Goal: Task Accomplishment & Management: Use online tool/utility

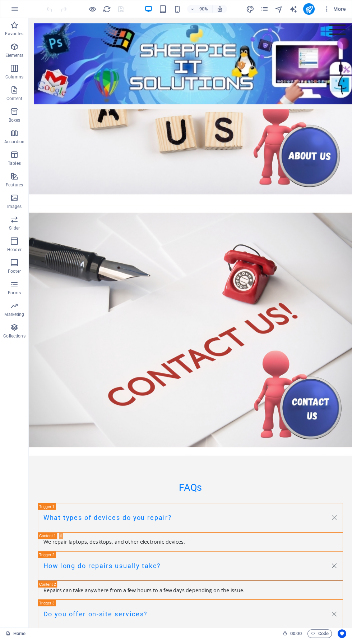
scroll to position [1689, 0]
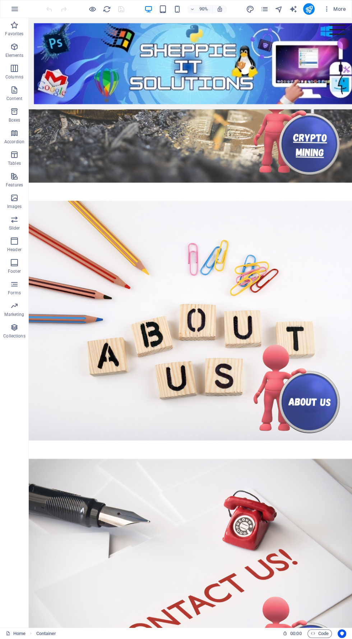
scroll to position [1416, 0]
click at [264, 487] on figure at bounding box center [209, 354] width 360 height 290
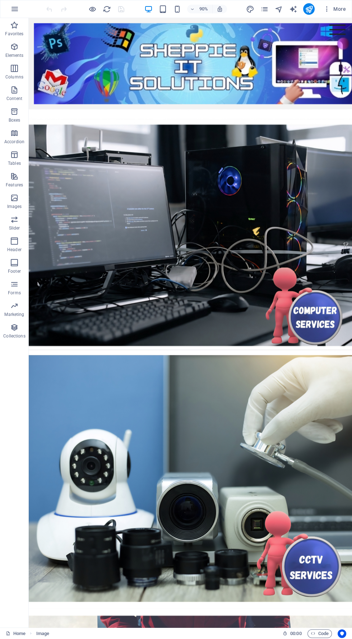
scroll to position [0, 0]
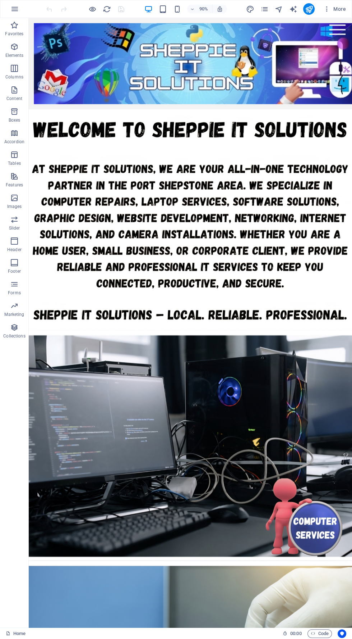
click at [352, 315] on figure at bounding box center [209, 242] width 360 height 246
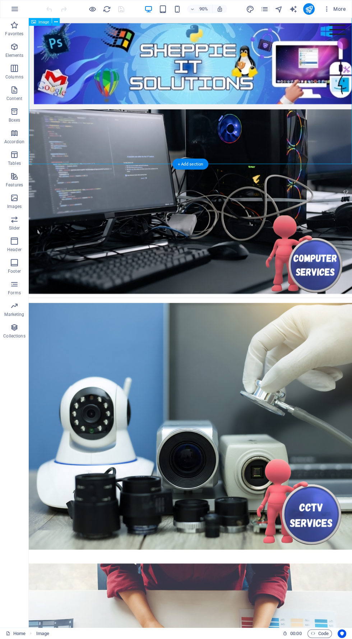
scroll to position [192, 0]
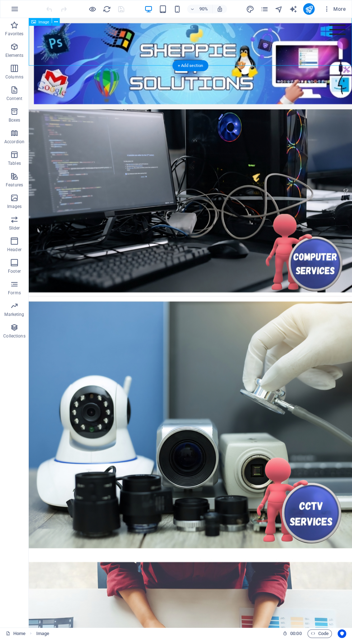
click at [352, 323] on figure at bounding box center [209, 198] width 360 height 255
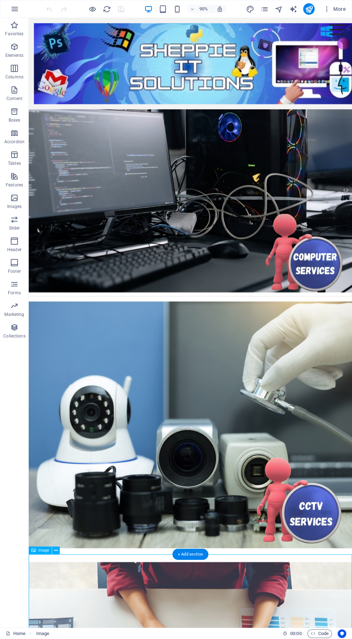
click at [257, 327] on figure at bounding box center [209, 471] width 360 height 288
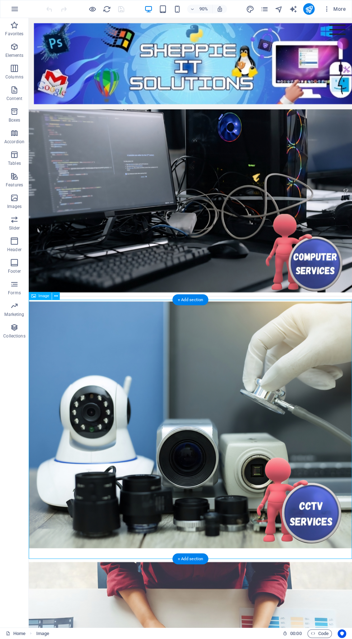
scroll to position [188, 0]
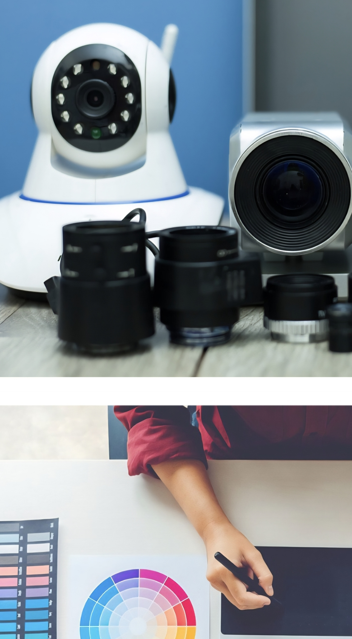
scroll to position [415, 0]
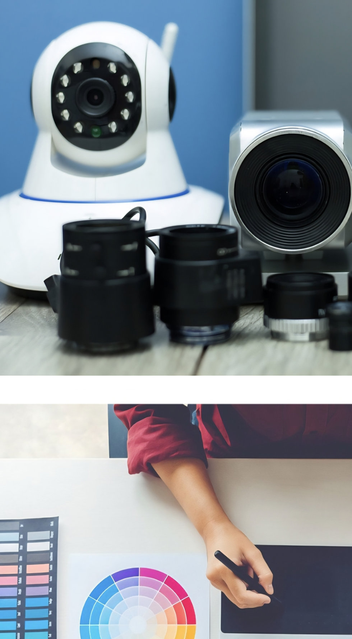
click at [119, 148] on figure at bounding box center [148, 214] width 360 height 279
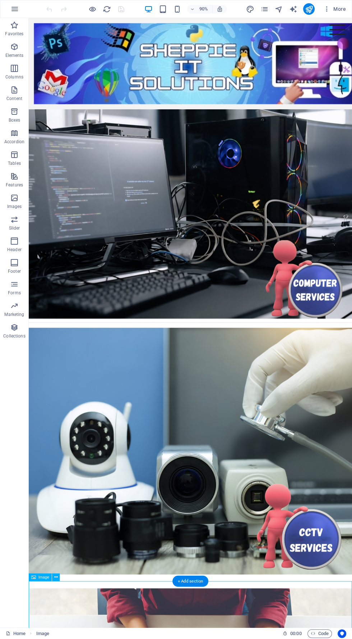
scroll to position [0, 0]
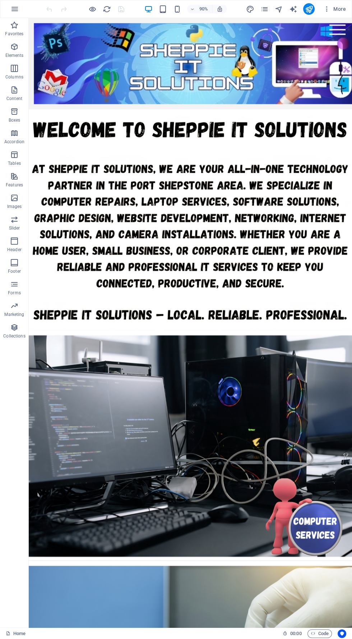
click at [352, 164] on figure at bounding box center [209, 242] width 360 height 246
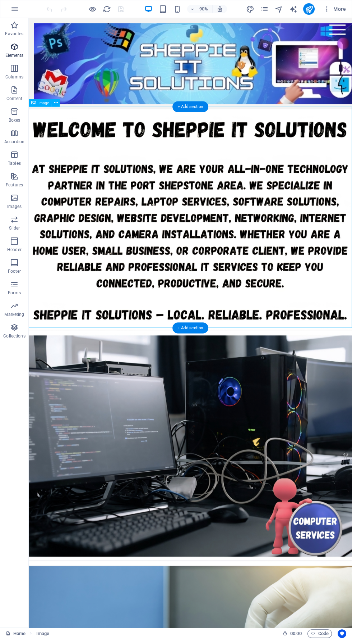
click at [26, 50] on span "Elements" at bounding box center [14, 50] width 29 height 17
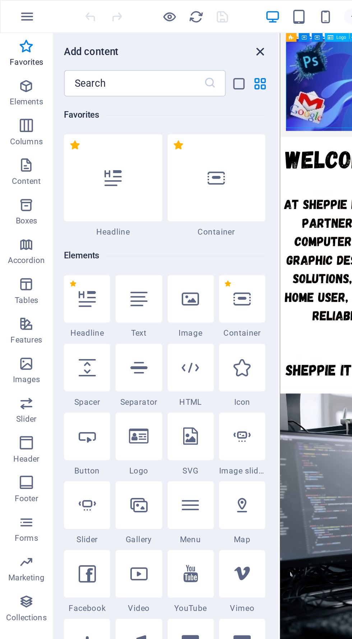
click at [146, 28] on icon "close panel" at bounding box center [142, 28] width 8 height 8
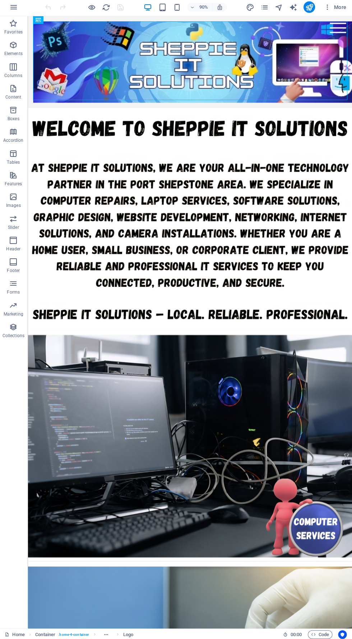
click at [352, 113] on div "Menu Home Computer Services CCTV Services Graphic Design Web Design Crypto Mini…" at bounding box center [208, 66] width 360 height 101
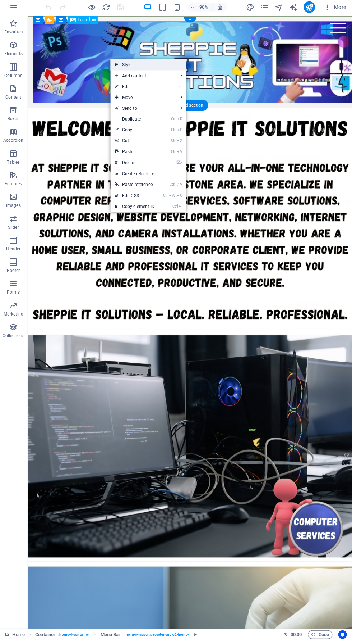
click at [164, 66] on link "Style" at bounding box center [148, 66] width 75 height 11
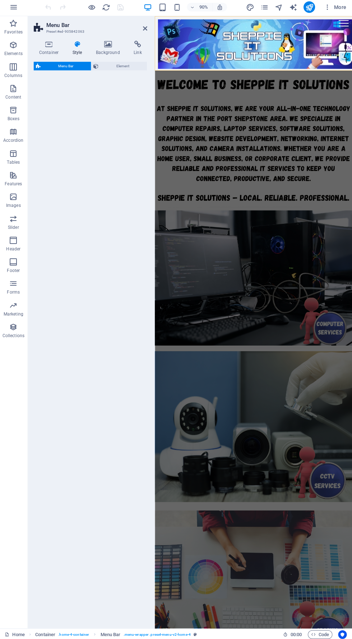
select select "rem"
select select "preset-menu-v2-home-4"
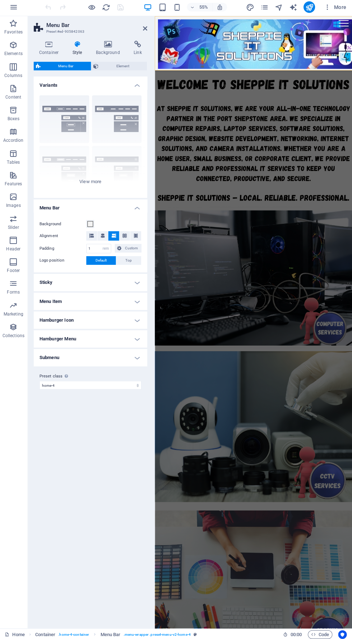
click at [124, 79] on h4 "Variants" at bounding box center [91, 84] width 113 height 13
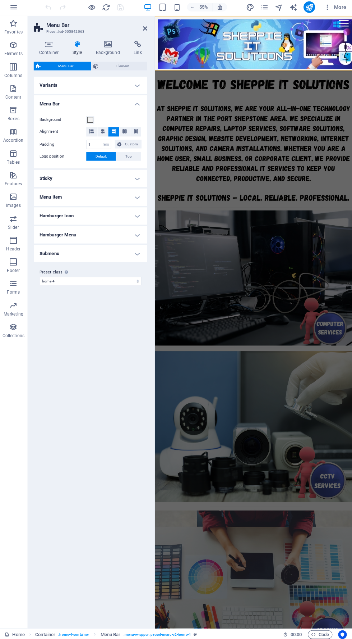
click at [140, 86] on h4 "Variants" at bounding box center [91, 86] width 113 height 17
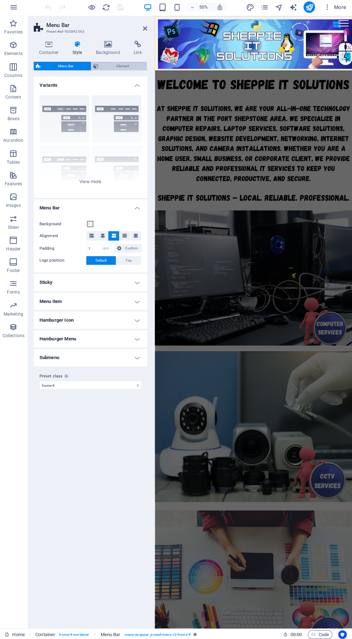
click at [138, 68] on span "Element" at bounding box center [123, 67] width 44 height 9
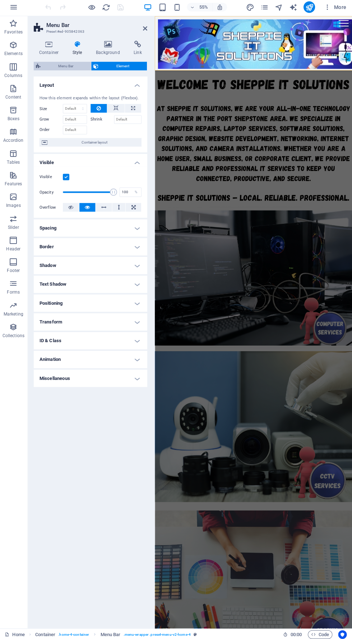
click at [78, 69] on span "Menu Bar" at bounding box center [67, 67] width 46 height 9
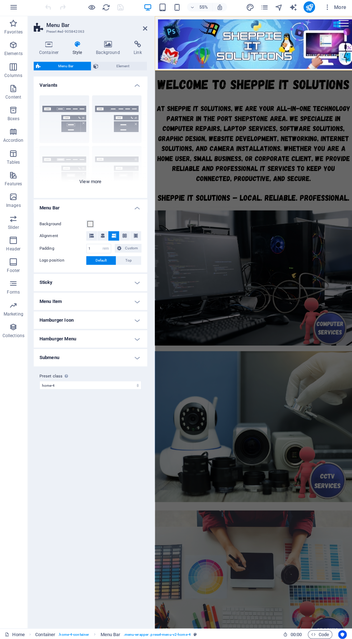
click at [97, 178] on div "Border Centered Default Fixed Loki Trigger Wide XXL" at bounding box center [91, 145] width 113 height 108
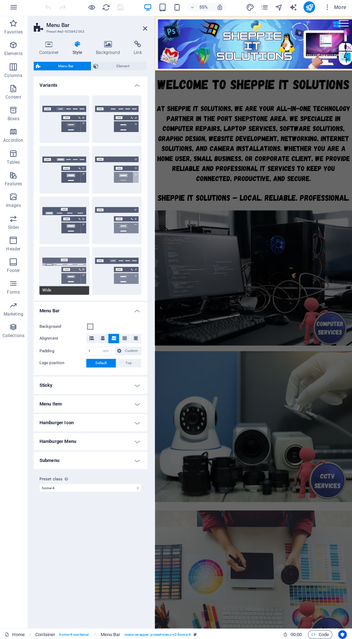
click at [83, 276] on button "Wide" at bounding box center [65, 271] width 50 height 47
type input "0"
type input "2"
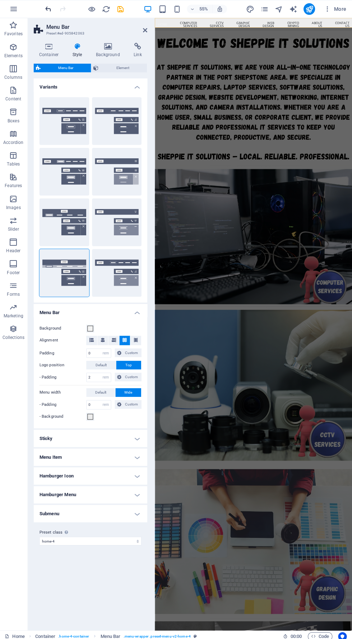
click at [49, 9] on icon "undo" at bounding box center [49, 9] width 8 height 8
type input "1"
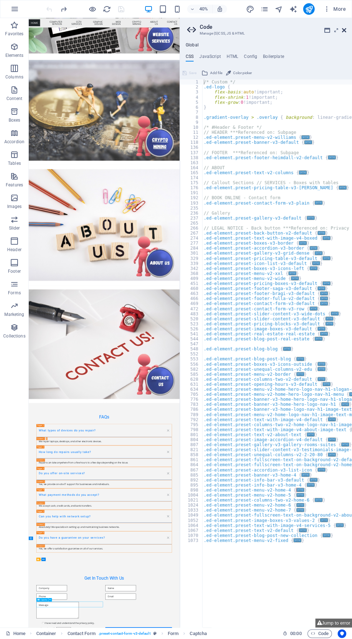
click at [345, 29] on icon at bounding box center [344, 30] width 4 height 6
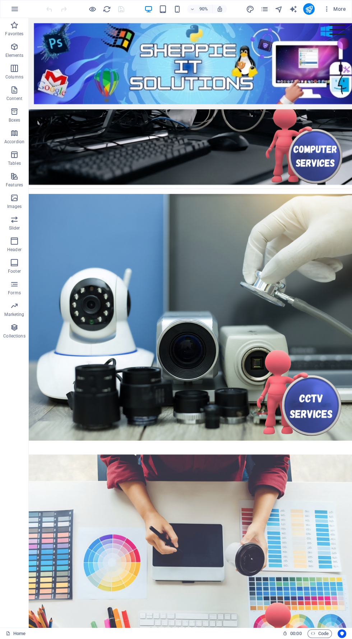
scroll to position [312, 0]
click at [302, 379] on figure at bounding box center [209, 351] width 360 height 288
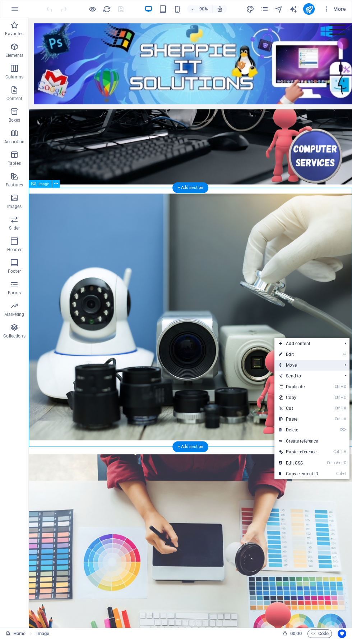
click at [332, 363] on span "Move" at bounding box center [307, 365] width 64 height 11
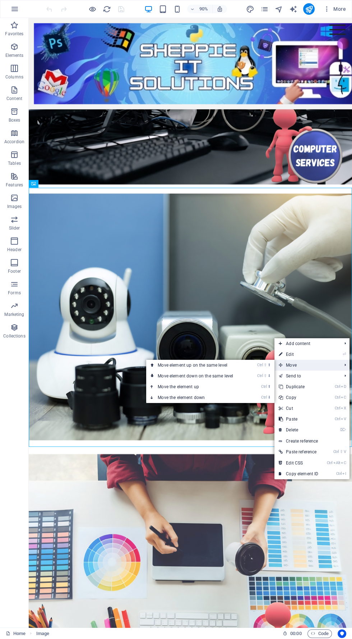
click at [320, 363] on span "Move" at bounding box center [307, 365] width 64 height 11
click at [322, 353] on link "⏎ Edit" at bounding box center [299, 354] width 48 height 11
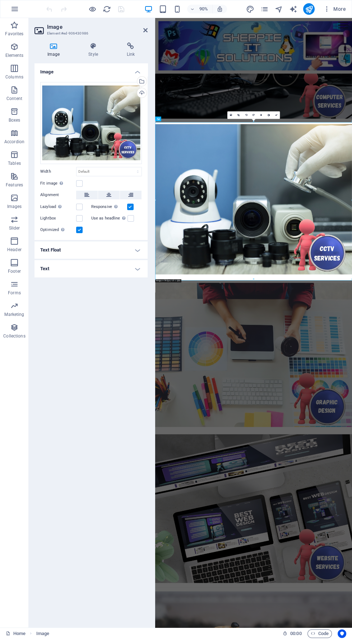
scroll to position [311, 0]
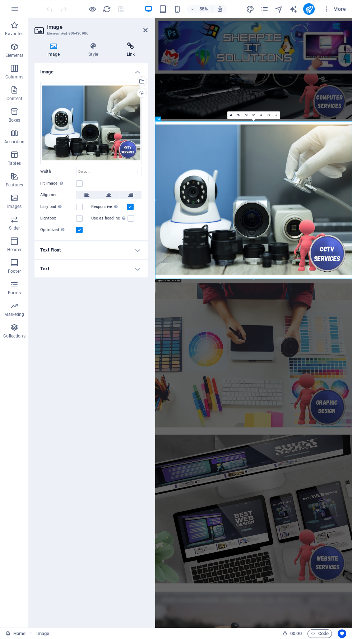
click at [145, 50] on h4 "Link" at bounding box center [131, 49] width 34 height 15
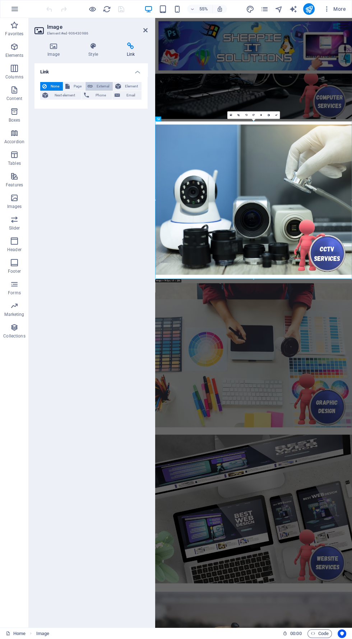
click at [90, 86] on icon at bounding box center [90, 86] width 5 height 9
select select
select select "blank"
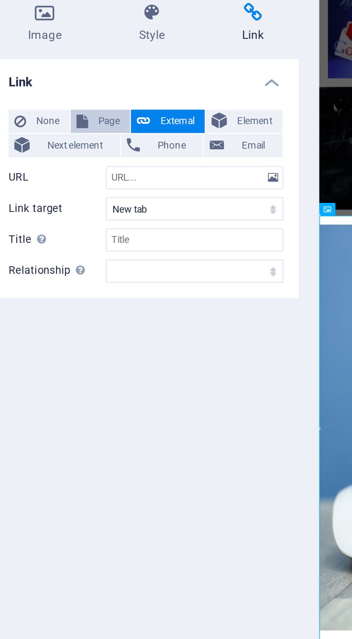
click at [73, 83] on span "Page" at bounding box center [77, 86] width 11 height 9
select select
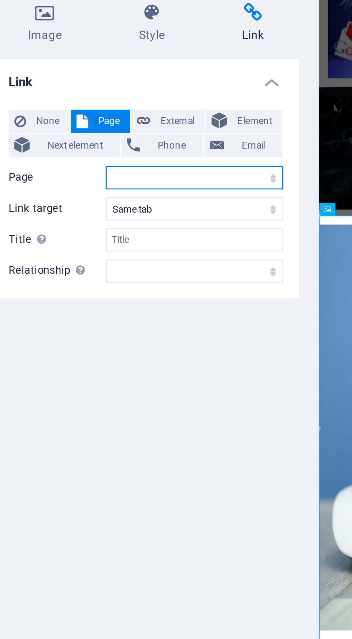
click at [134, 106] on select "Home Computer Service CCTV Services Graphic Design Web Design Crypto Mining Abo…" at bounding box center [109, 107] width 66 height 9
select select "2"
click at [76, 103] on select "Home Computer Service CCTV Services Graphic Design Web Design Crypto Mining Abo…" at bounding box center [109, 107] width 66 height 9
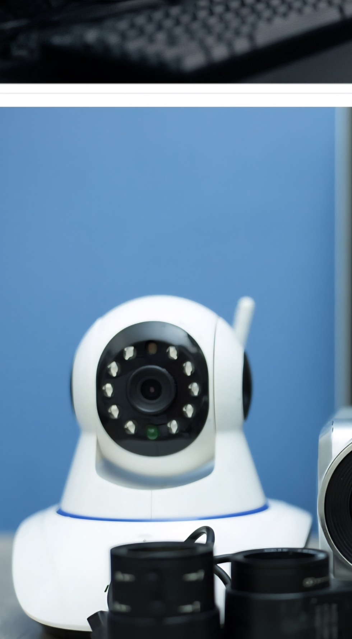
scroll to position [310, 0]
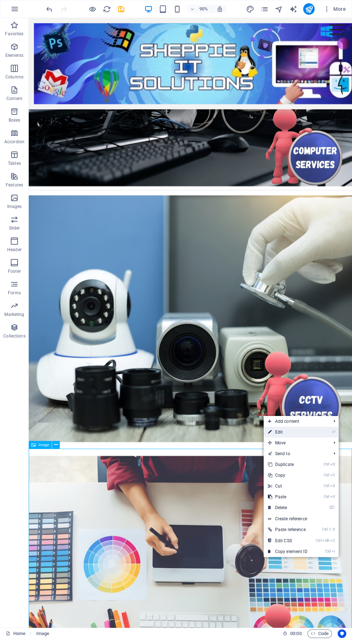
click at [309, 432] on link "⏎ Edit" at bounding box center [288, 432] width 48 height 11
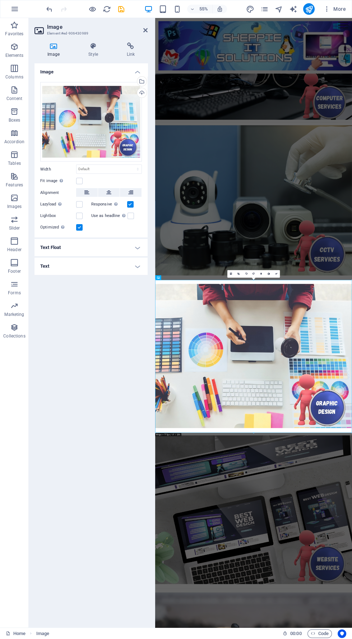
scroll to position [309, 0]
click at [136, 49] on icon at bounding box center [131, 45] width 34 height 7
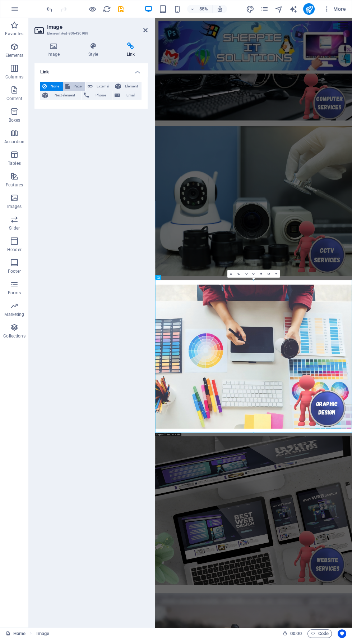
click at [75, 86] on span "Page" at bounding box center [77, 86] width 11 height 9
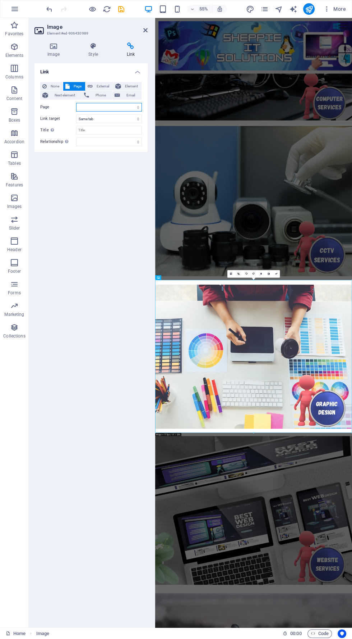
click at [121, 110] on select "Home Computer Service CCTV Services Graphic Design Web Design Crypto Mining Abo…" at bounding box center [109, 107] width 66 height 9
select select "3"
click at [76, 103] on select "Home Computer Service CCTV Services Graphic Design Web Design Crypto Mining Abo…" at bounding box center [109, 107] width 66 height 9
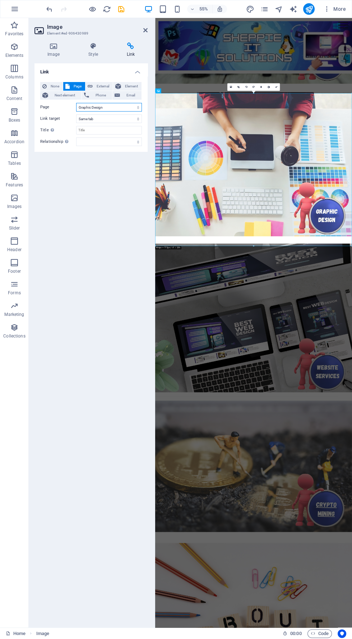
scroll to position [660, 0]
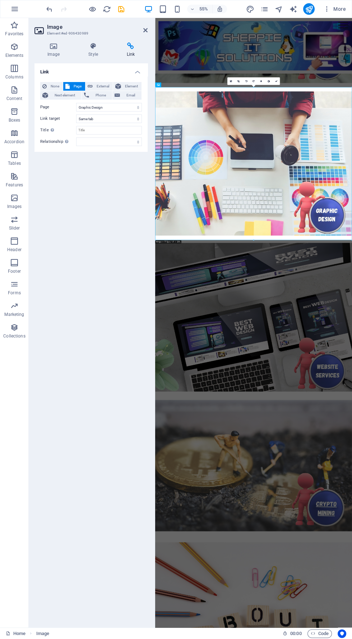
click at [352, 608] on figure at bounding box center [334, 564] width 358 height 284
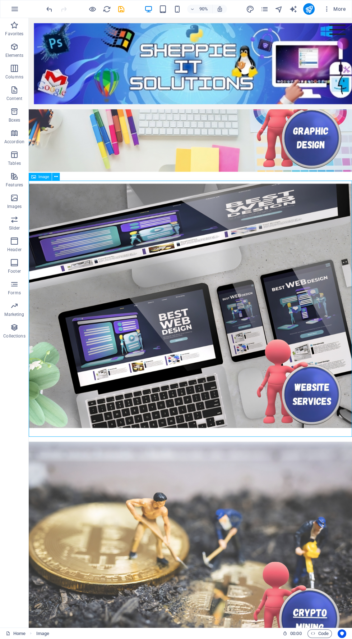
scroll to position [890, 0]
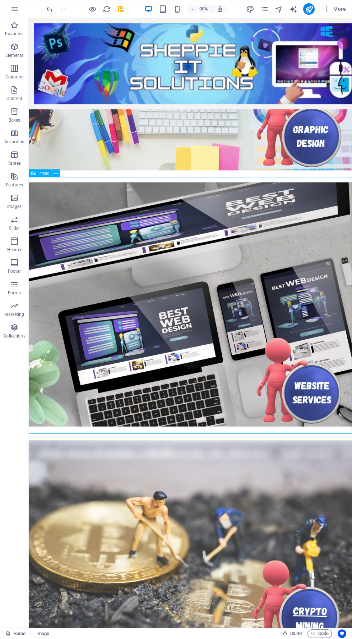
click at [269, 381] on figure at bounding box center [209, 337] width 360 height 285
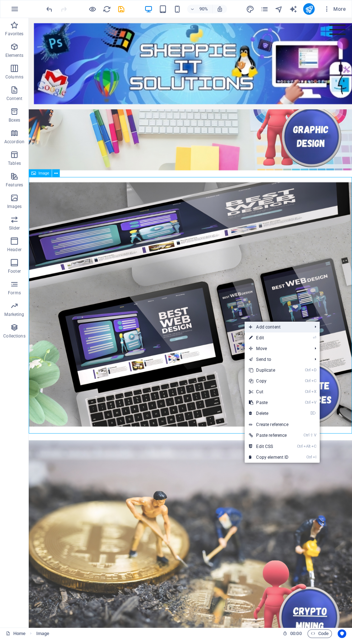
click at [300, 329] on span "Add content" at bounding box center [277, 327] width 64 height 11
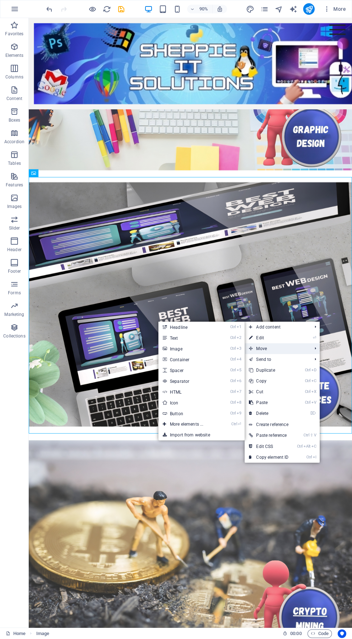
click at [295, 346] on span "Move" at bounding box center [277, 348] width 64 height 11
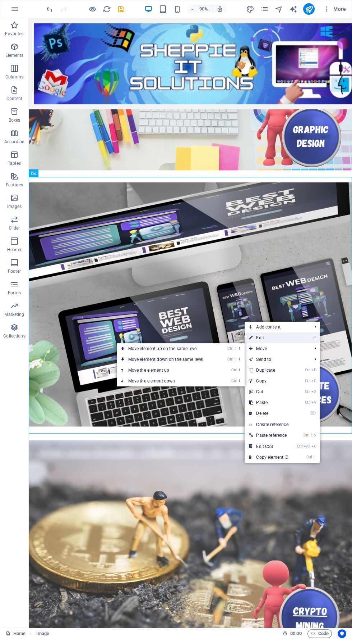
click at [287, 342] on link "⏎ Edit" at bounding box center [269, 337] width 48 height 11
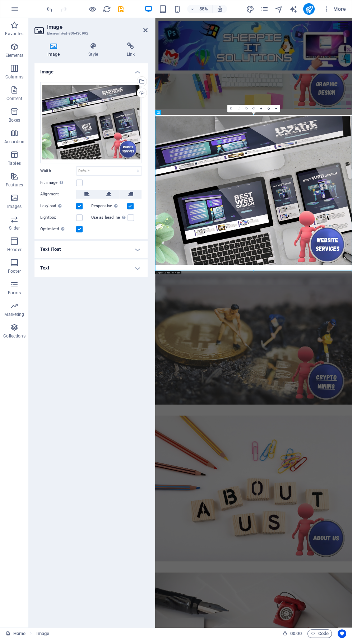
scroll to position [887, 0]
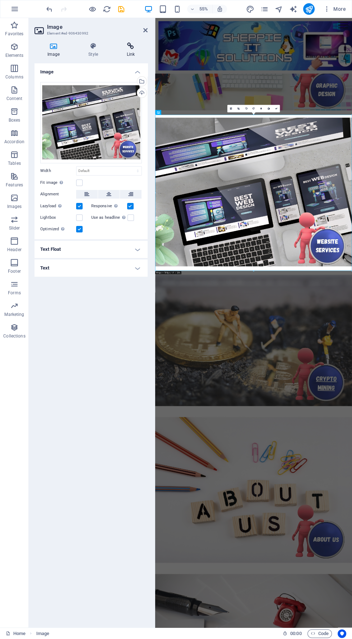
click at [141, 47] on icon at bounding box center [131, 45] width 34 height 7
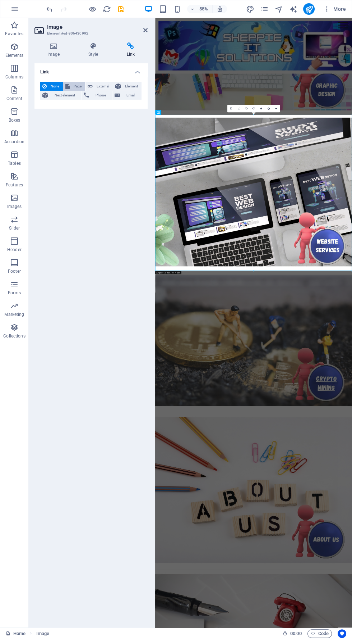
click at [78, 86] on span "Page" at bounding box center [77, 86] width 11 height 9
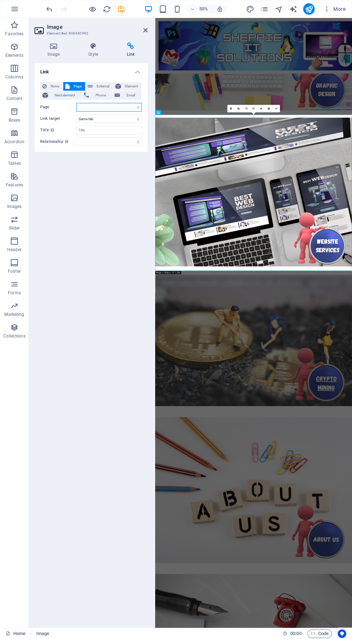
click at [129, 109] on select "Home Computer Service CCTV Services Graphic Design Web Design Crypto Mining Abo…" at bounding box center [109, 107] width 66 height 9
select select "4"
click at [76, 103] on select "Home Computer Service CCTV Services Graphic Design Web Design Crypto Mining Abo…" at bounding box center [109, 107] width 66 height 9
click at [352, 638] on figure at bounding box center [334, 604] width 358 height 255
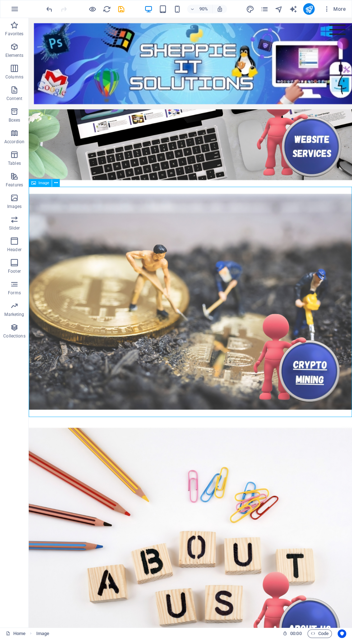
scroll to position [1172, 0]
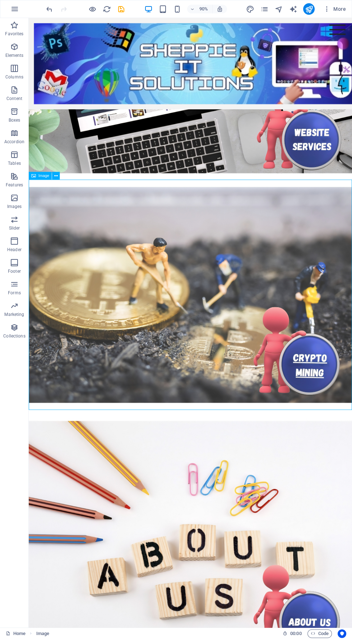
click at [264, 341] on figure at bounding box center [209, 326] width 360 height 256
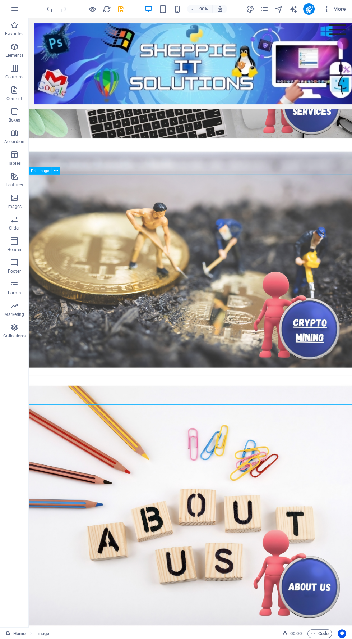
scroll to position [1178, 0]
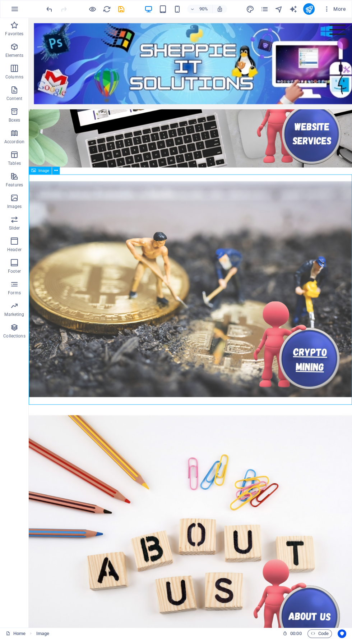
click at [347, 400] on figure at bounding box center [209, 320] width 360 height 256
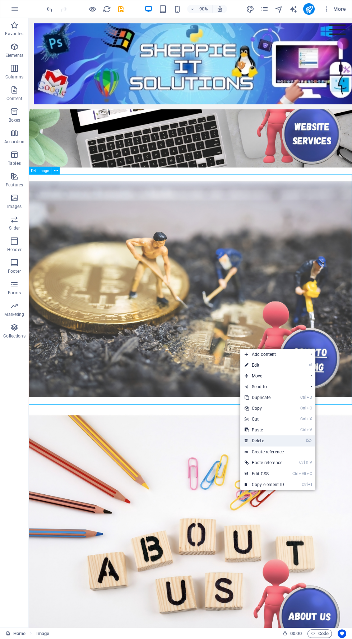
click at [299, 439] on li "⌦ Delete" at bounding box center [278, 440] width 75 height 11
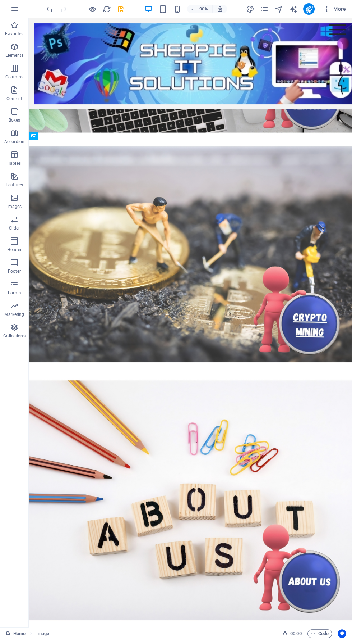
scroll to position [1216, 0]
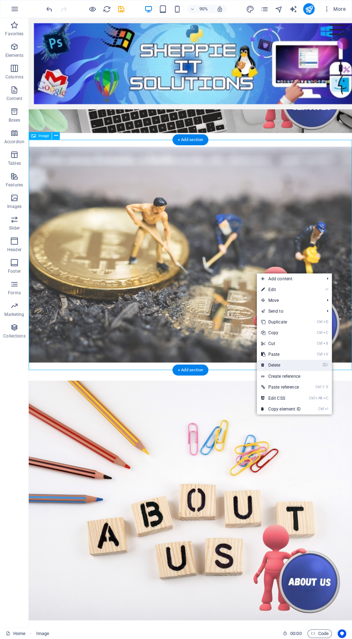
click at [302, 365] on link "⌦ Delete" at bounding box center [281, 365] width 48 height 11
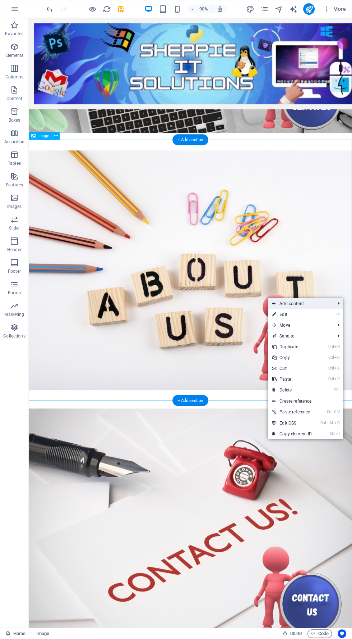
click at [319, 305] on span "Add content" at bounding box center [300, 303] width 64 height 11
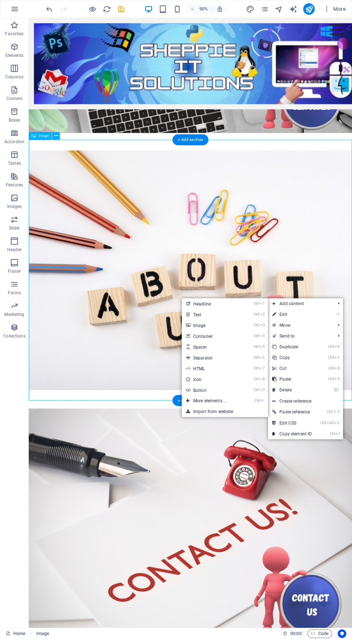
click at [324, 270] on figure at bounding box center [209, 299] width 360 height 290
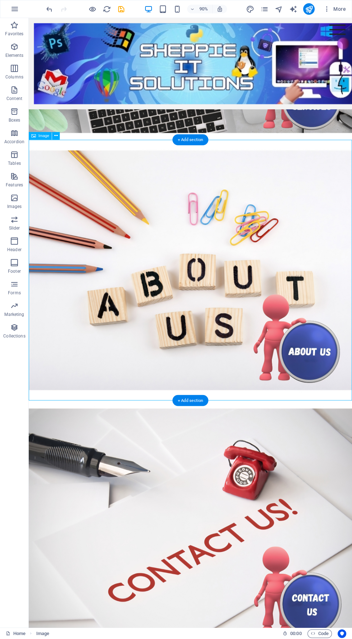
click at [316, 251] on figure at bounding box center [209, 299] width 360 height 290
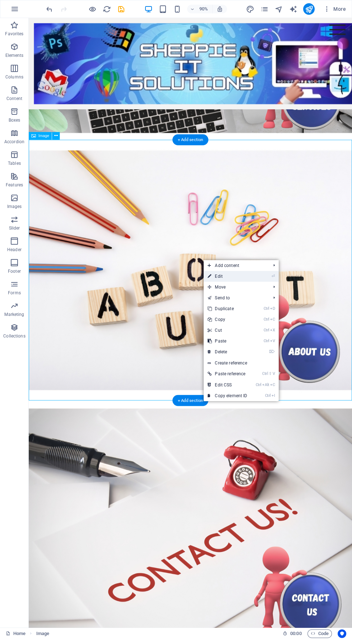
click at [251, 275] on link "⏎ Edit" at bounding box center [228, 276] width 48 height 11
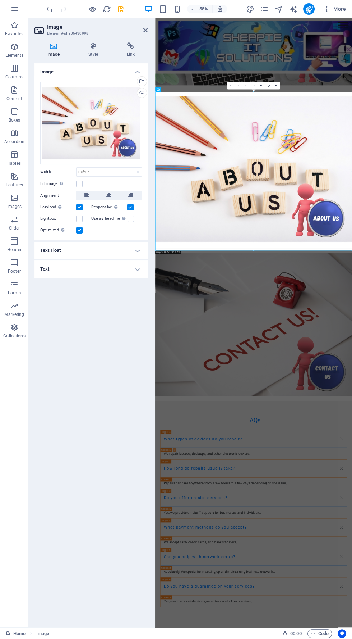
scroll to position [1212, 0]
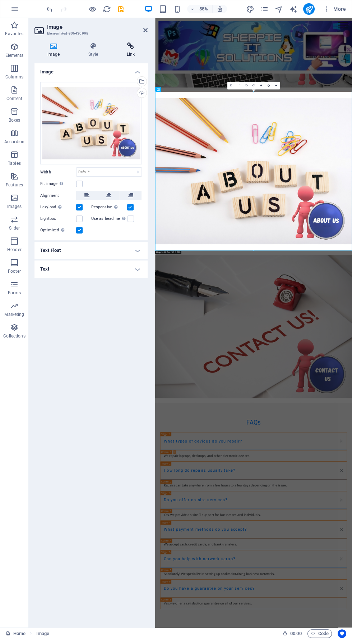
click at [144, 42] on icon at bounding box center [131, 45] width 34 height 7
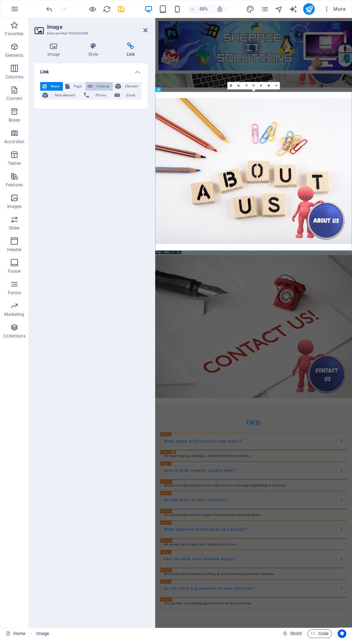
click at [90, 86] on icon at bounding box center [90, 86] width 5 height 9
select select
select select "blank"
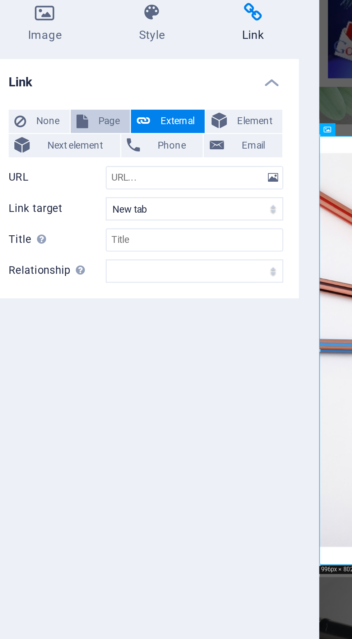
click at [73, 85] on span "Page" at bounding box center [77, 86] width 11 height 9
select select
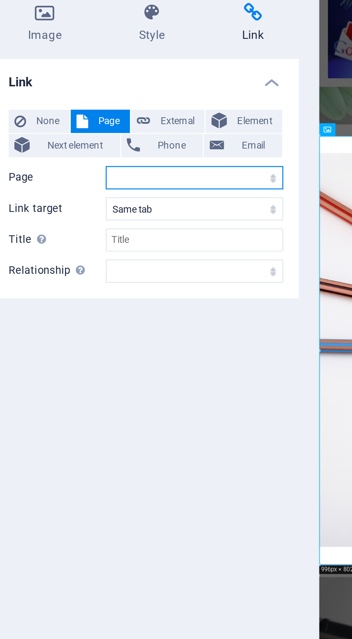
click at [134, 109] on select "Home Computer Service CCTV Services Graphic Design Web Design Crypto Mining Abo…" at bounding box center [109, 107] width 66 height 9
select select "6"
click at [76, 103] on select "Home Computer Service CCTV Services Graphic Design Web Design Crypto Mining Abo…" at bounding box center [109, 107] width 66 height 9
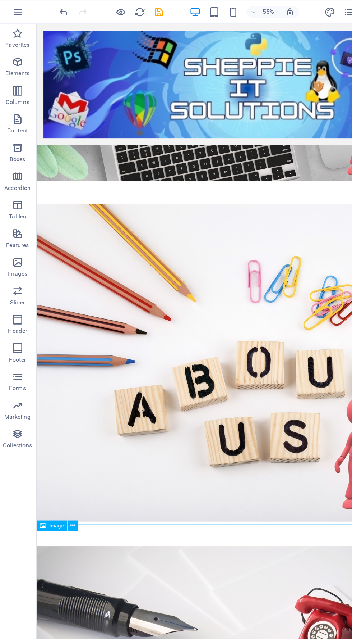
scroll to position [1216, 0]
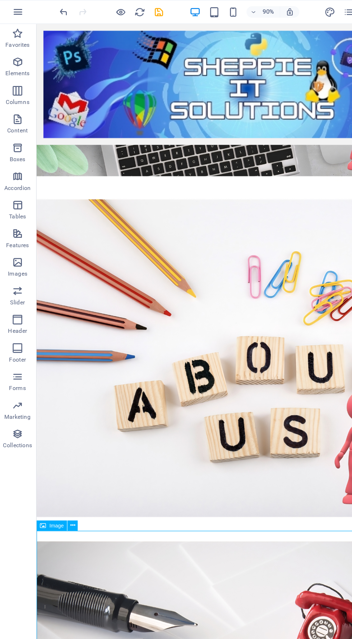
click at [188, 512] on figure at bounding box center [216, 588] width 360 height 278
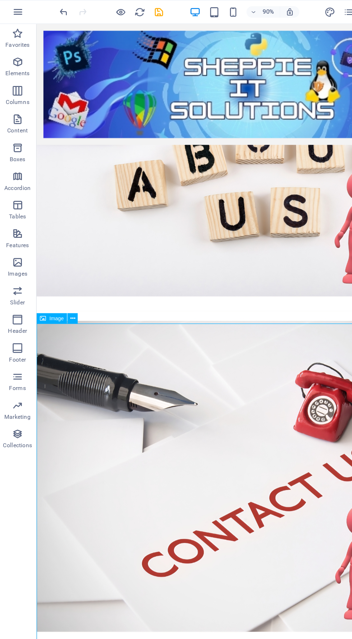
scroll to position [1402, 0]
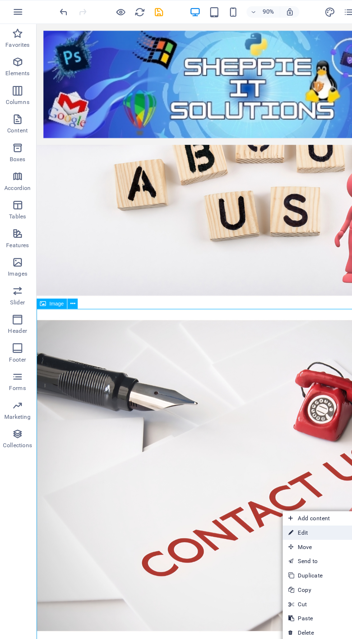
click at [250, 400] on link "⏎ Edit" at bounding box center [239, 401] width 48 height 11
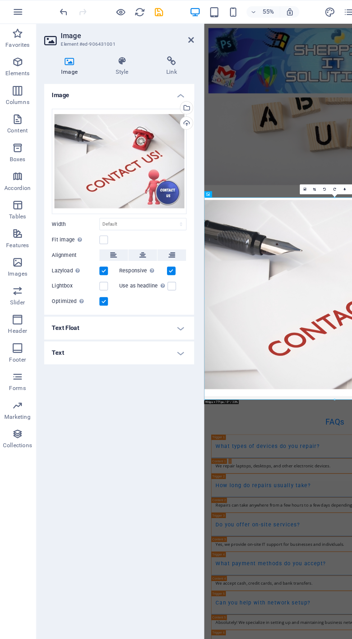
scroll to position [1397, 0]
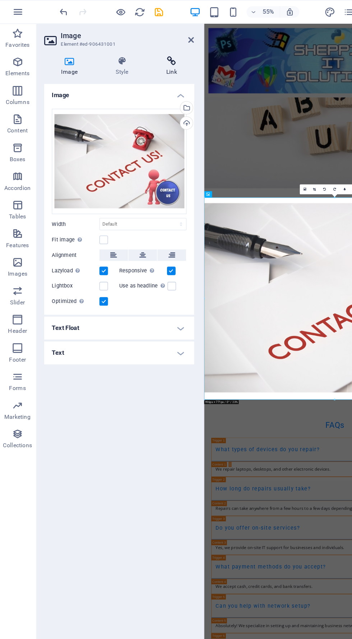
click at [131, 54] on h4 "Link" at bounding box center [131, 49] width 34 height 15
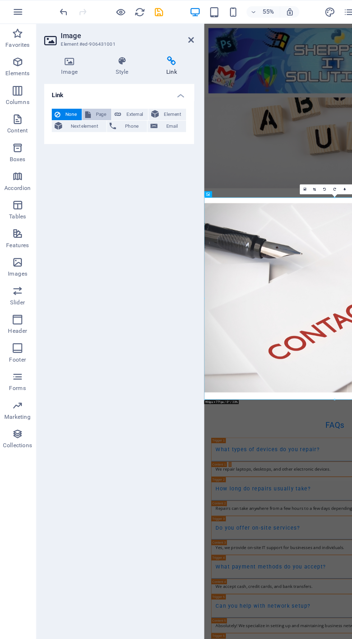
click at [80, 85] on span "Page" at bounding box center [77, 86] width 11 height 9
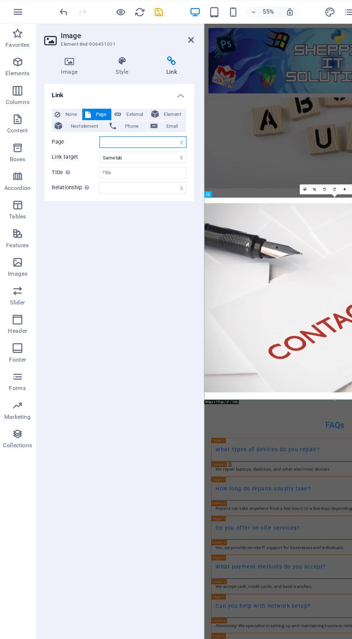
click at [125, 109] on select "Home Computer Service CCTV Services Graphic Design Web Design Crypto Mining Abo…" at bounding box center [109, 107] width 66 height 9
select select "7"
click at [76, 103] on select "Home Computer Service CCTV Services Graphic Design Web Design Crypto Mining Abo…" at bounding box center [109, 107] width 66 height 9
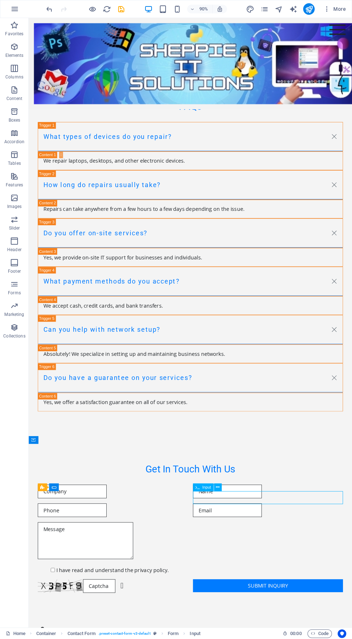
scroll to position [1866, 0]
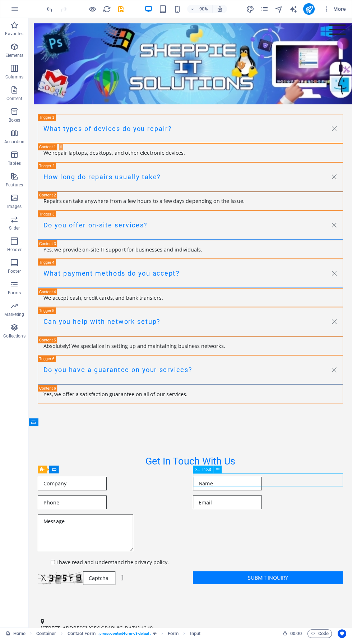
click at [352, 488] on div "Get In Touch With Us I have read and understand the privacy policy. Unreadable?…" at bounding box center [209, 575] width 360 height 201
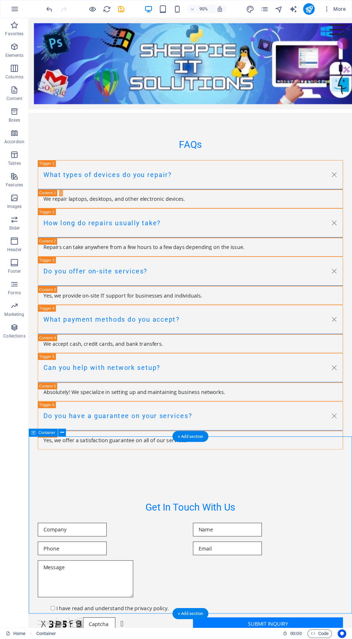
scroll to position [1777, 0]
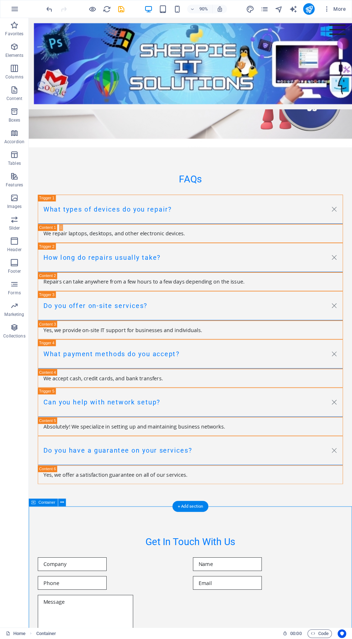
click at [352, 498] on div "Do you have a guarantee on your services?" at bounding box center [209, 498] width 340 height 33
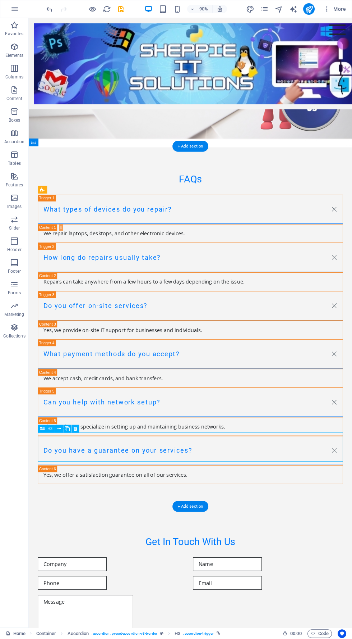
click at [352, 496] on div "Do you have a guarantee on your services?" at bounding box center [209, 498] width 340 height 33
click at [352, 491] on div "Do you have a guarantee on your services?" at bounding box center [209, 498] width 340 height 33
click at [352, 438] on div "Can you help with network setup?" at bounding box center [209, 444] width 340 height 33
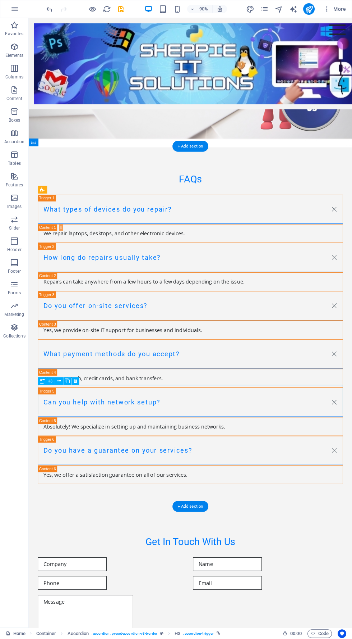
click at [352, 393] on div "What payment methods do you accept?" at bounding box center [209, 391] width 340 height 33
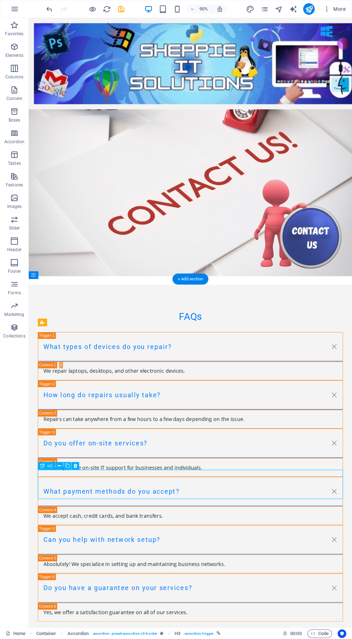
scroll to position [1630, 0]
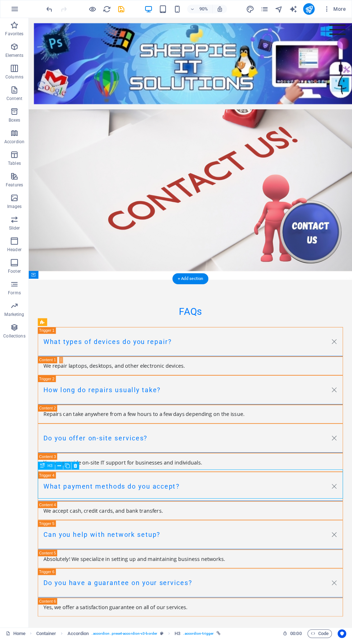
click at [352, 482] on div "Do you offer on-site services?" at bounding box center [209, 484] width 340 height 33
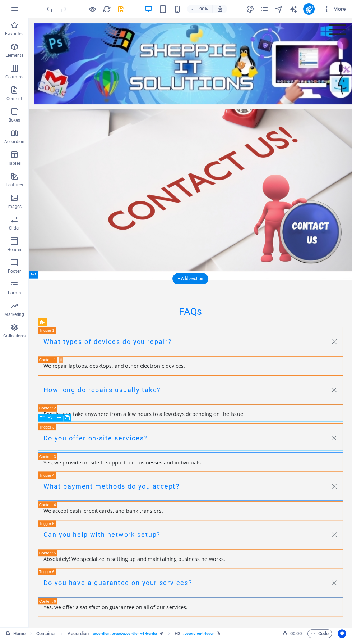
click at [352, 432] on div "How long do repairs usually take?" at bounding box center [209, 431] width 340 height 33
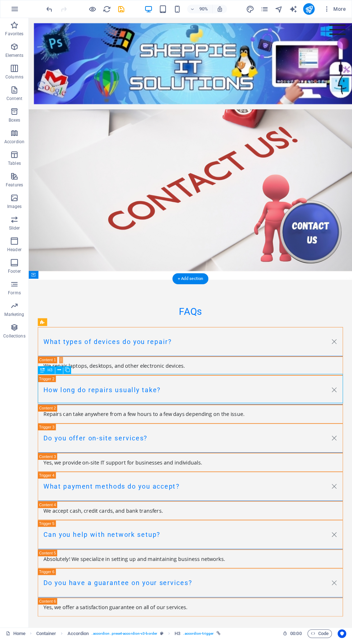
click at [352, 366] on div "What types of devices do you repair?" at bounding box center [209, 377] width 340 height 33
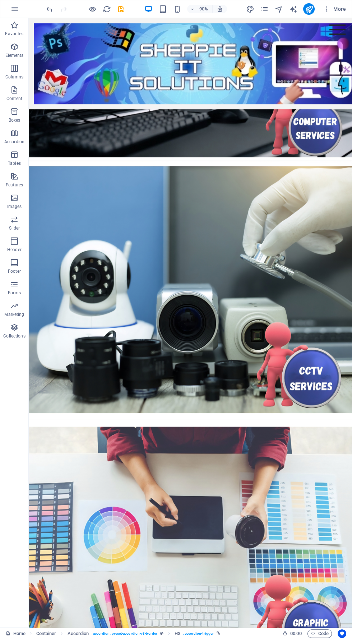
scroll to position [0, 0]
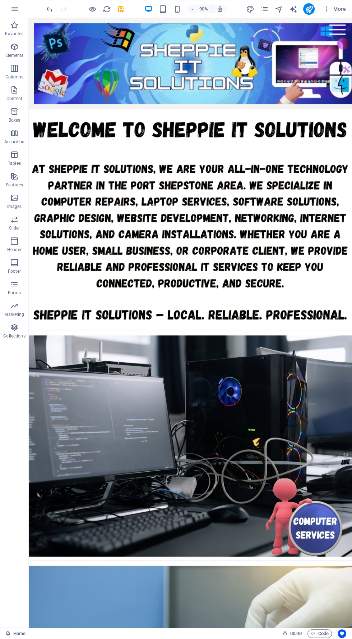
click at [350, 125] on figure at bounding box center [209, 242] width 360 height 246
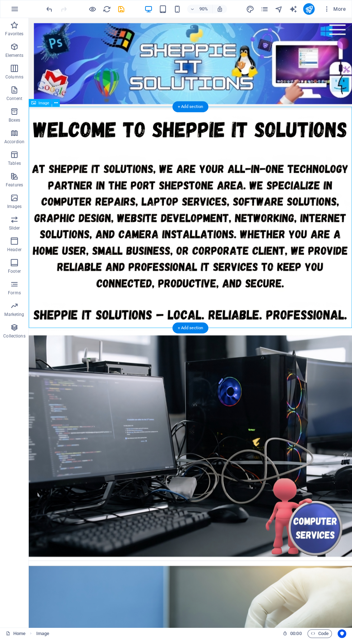
click at [276, 65] on div at bounding box center [209, 69] width 348 height 90
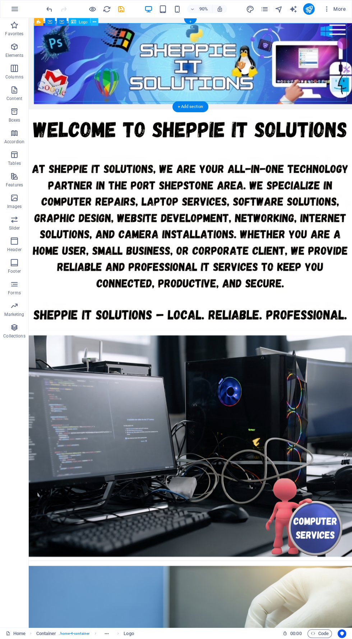
click at [98, 26] on button at bounding box center [95, 22] width 8 height 8
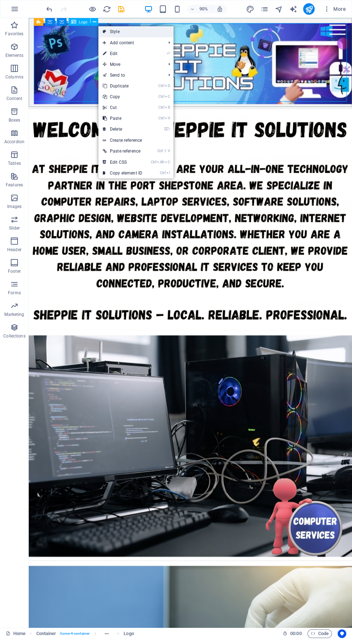
click at [149, 29] on link "Style" at bounding box center [136, 31] width 75 height 11
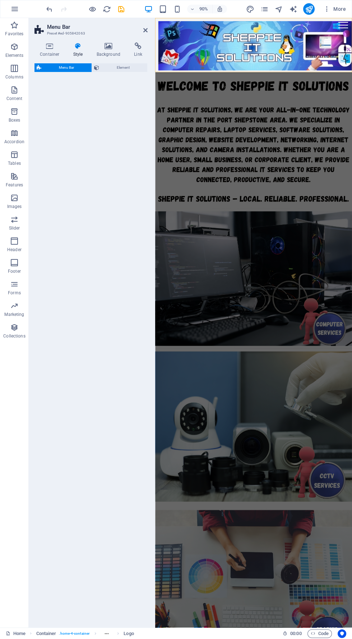
select select "rem"
select select "preset-menu-v2-home-4"
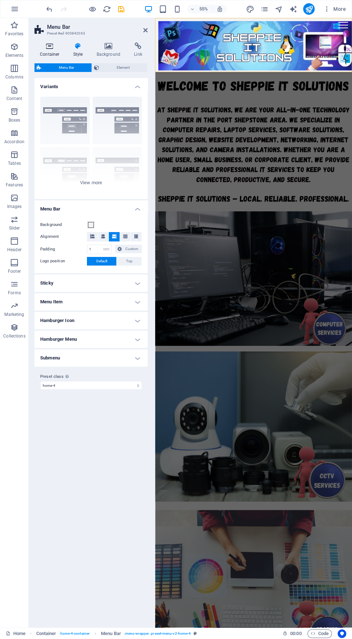
click at [60, 42] on icon at bounding box center [50, 45] width 31 height 7
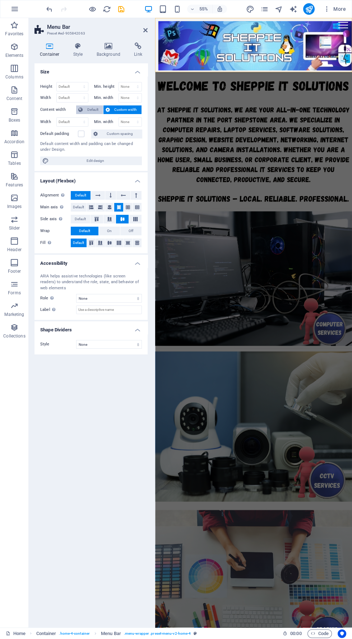
click at [94, 109] on span "Default" at bounding box center [93, 109] width 16 height 9
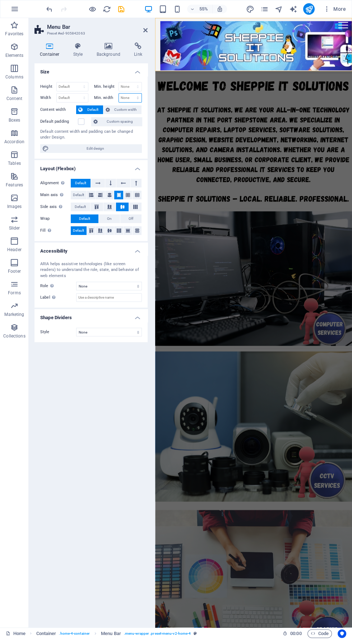
click at [135, 97] on select "None px rem % vh vw" at bounding box center [130, 98] width 23 height 9
click at [133, 110] on span "Custom width" at bounding box center [126, 109] width 28 height 9
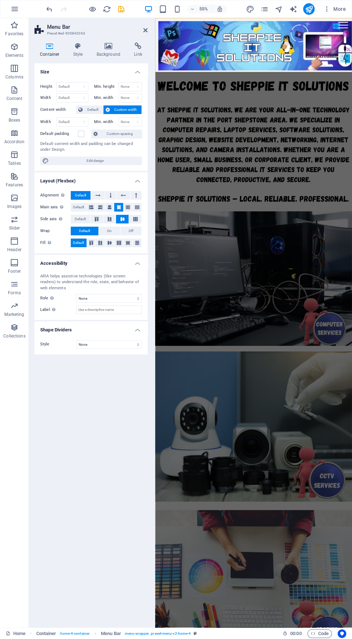
click at [352, 406] on figure at bounding box center [334, 491] width 358 height 254
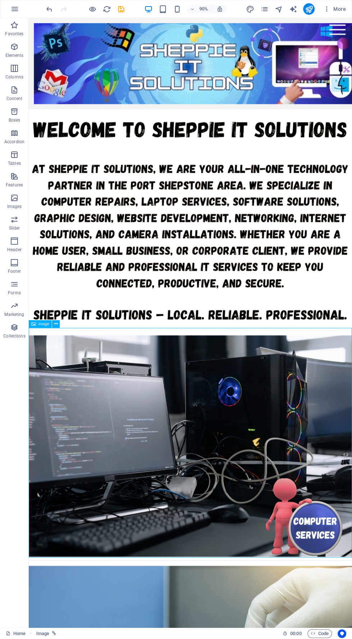
click at [347, 124] on figure at bounding box center [209, 242] width 360 height 246
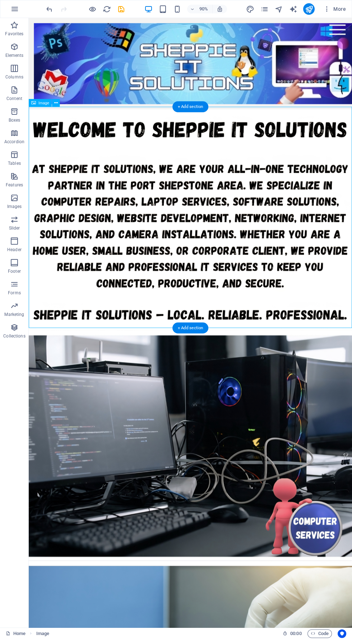
click at [319, 83] on div at bounding box center [209, 69] width 348 height 90
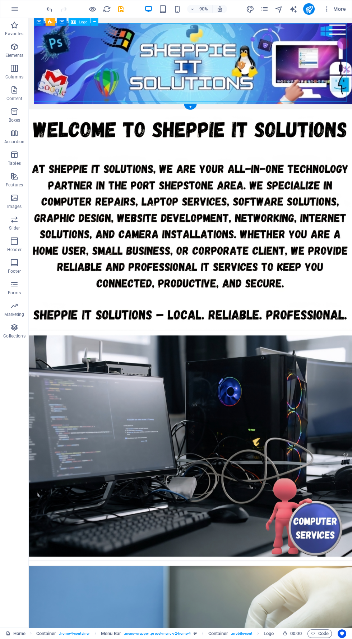
click at [287, 527] on figure at bounding box center [209, 492] width 360 height 255
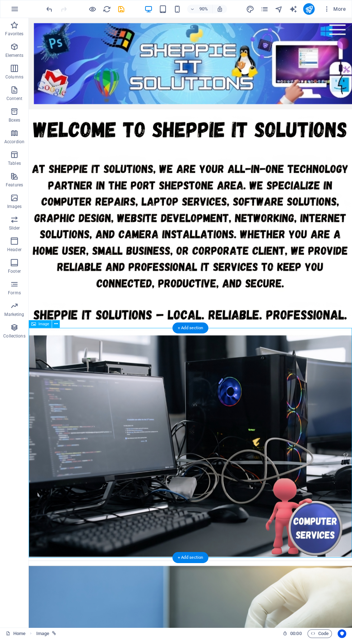
click at [228, 125] on figure at bounding box center [209, 242] width 360 height 246
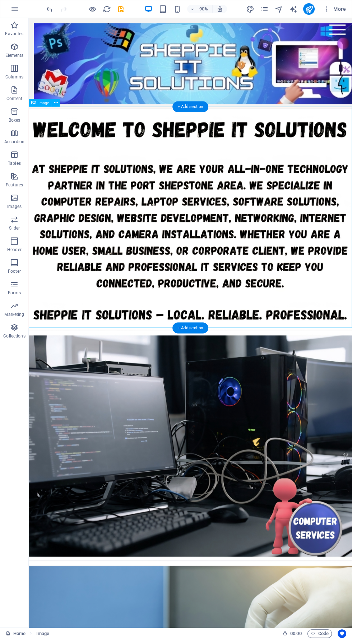
click at [271, 9] on div "More" at bounding box center [297, 9] width 103 height 12
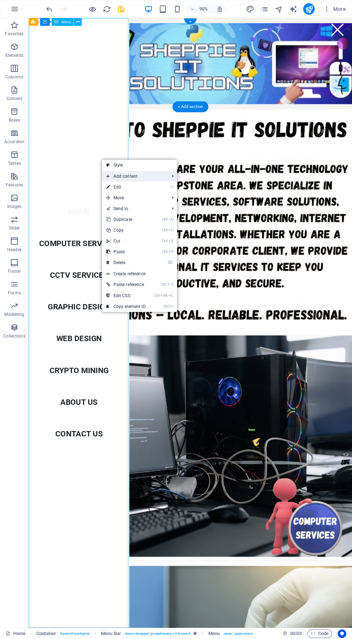
click at [151, 175] on span "Add content" at bounding box center [134, 176] width 64 height 11
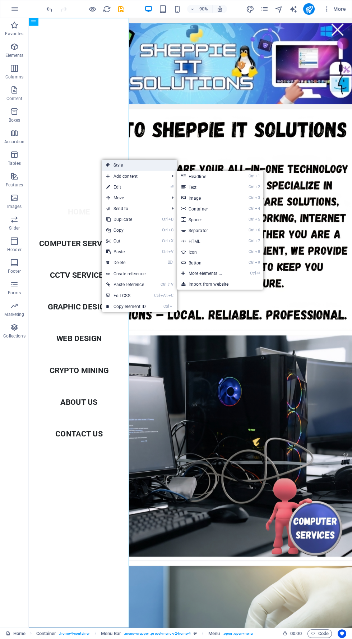
click at [167, 167] on link "Style" at bounding box center [139, 165] width 75 height 11
select select "rem"
select select "preset-menu-v2-home-4"
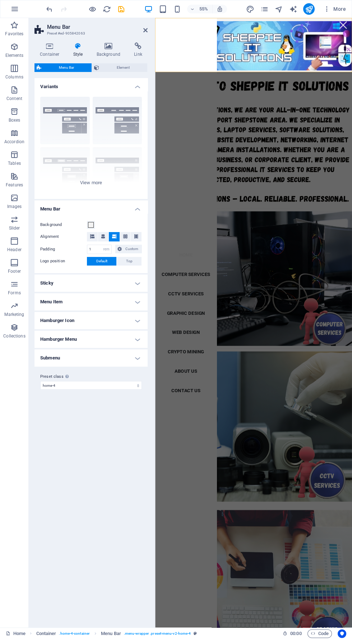
click at [125, 287] on h4 "Sticky" at bounding box center [91, 282] width 113 height 17
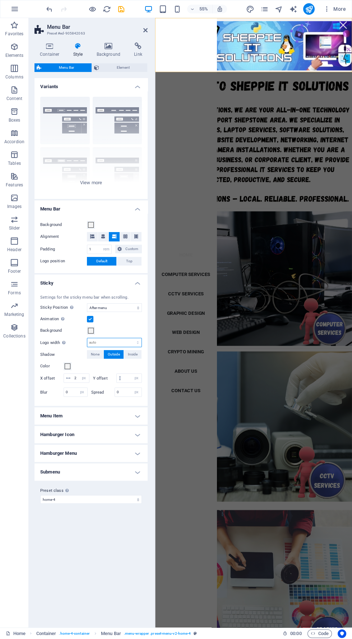
click at [103, 340] on select "auto px rem % vh vw" at bounding box center [114, 342] width 54 height 9
click at [81, 374] on input "2" at bounding box center [81, 378] width 17 height 9
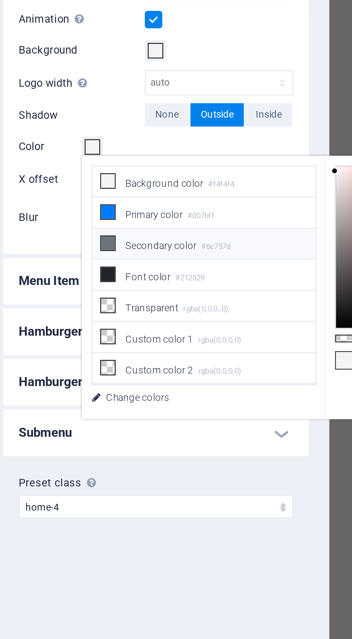
click at [107, 402] on li "Secondary color #6c757d" at bounding box center [109, 402] width 83 height 12
type input "#6c757d"
click at [154, 493] on div at bounding box center [154, 322] width 1 height 609
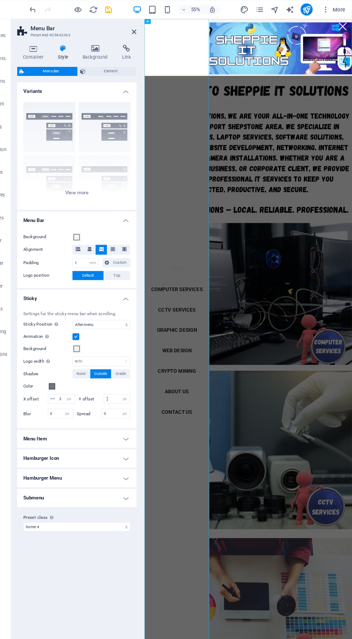
click at [352, 576] on figure at bounding box center [324, 492] width 358 height 254
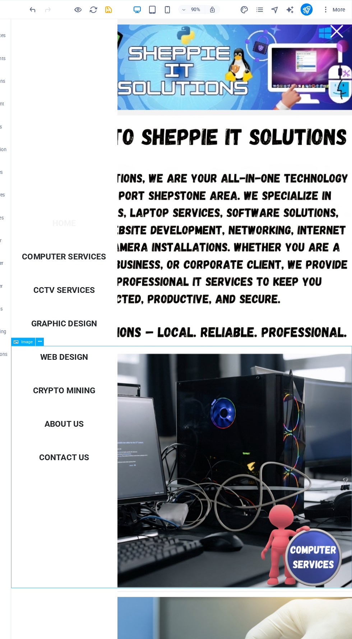
click at [85, 340] on nav "Home Computer Services CCTV Services Graphic Design Web Design Crypto Mining Ab…" at bounding box center [67, 357] width 112 height 677
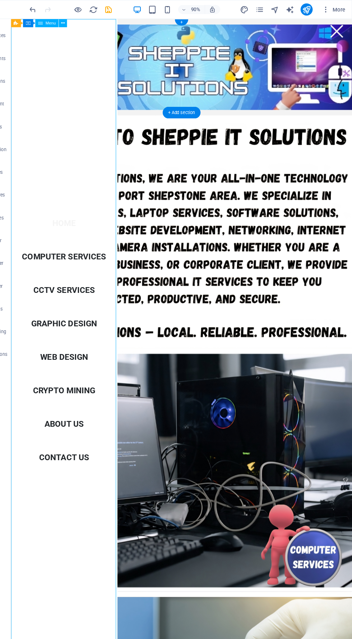
click at [90, 275] on nav "Home Computer Services CCTV Services Graphic Design Web Design Crypto Mining Ab…" at bounding box center [67, 357] width 112 height 677
click at [90, 270] on nav "Home Computer Services CCTV Services Graphic Design Web Design Crypto Mining Ab…" at bounding box center [67, 357] width 112 height 677
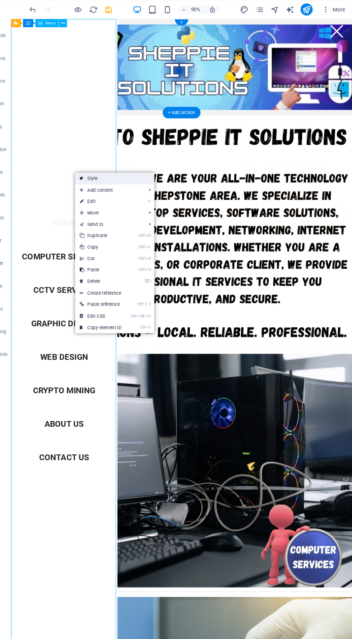
click at [147, 166] on link "Style" at bounding box center [127, 169] width 75 height 11
select select "rem"
select select "sticky_menu"
select select "px"
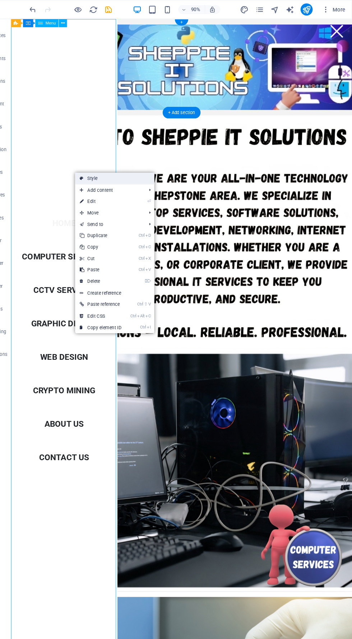
select select "px"
select select "preset-menu-v2-home-4"
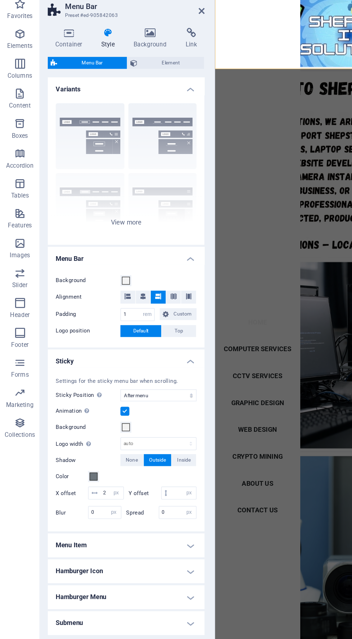
click at [142, 424] on h4 "Menu Item" at bounding box center [91, 415] width 113 height 17
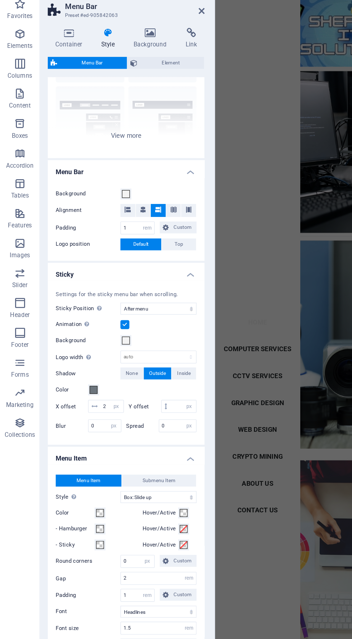
scroll to position [69, 0]
click at [139, 357] on h4 "Menu Item" at bounding box center [91, 351] width 113 height 13
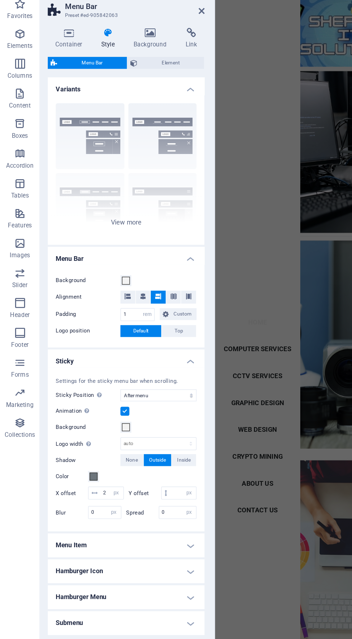
click at [142, 283] on h4 "Sticky" at bounding box center [91, 280] width 113 height 13
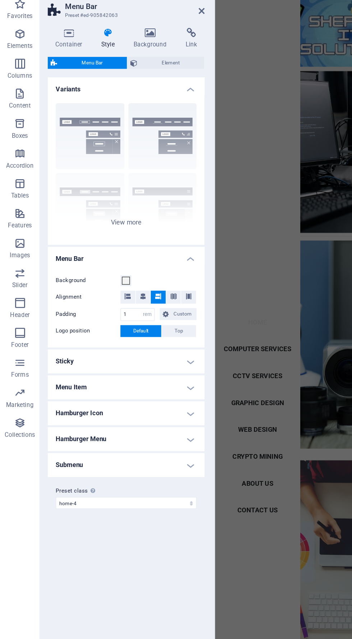
click at [144, 206] on h4 "Menu Bar" at bounding box center [91, 206] width 113 height 13
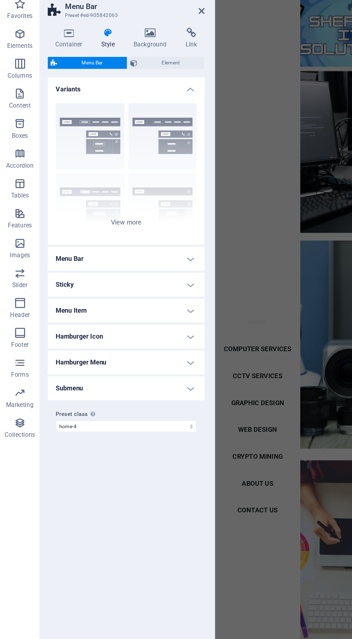
click at [136, 265] on h4 "Hamburger Icon" at bounding box center [91, 264] width 113 height 17
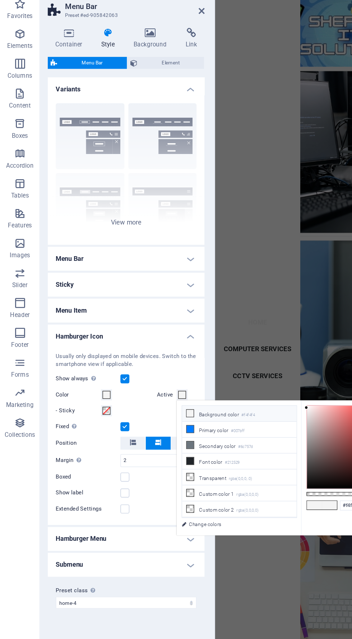
click at [132, 307] on span at bounding box center [132, 307] width 6 height 6
click at [196, 366] on li "Transparent rgba(0,0,0,.0)" at bounding box center [173, 367] width 83 height 12
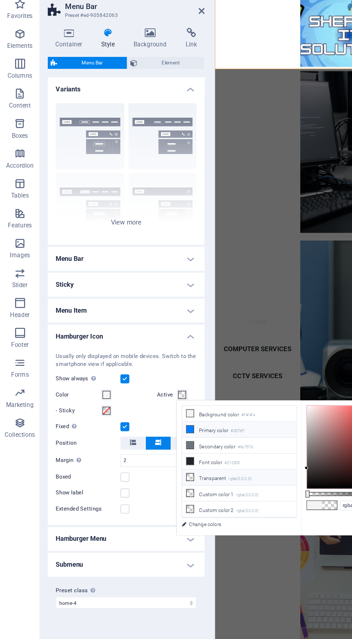
click at [185, 334] on li "Primary color #007bff" at bounding box center [173, 333] width 83 height 12
type input "#007bff"
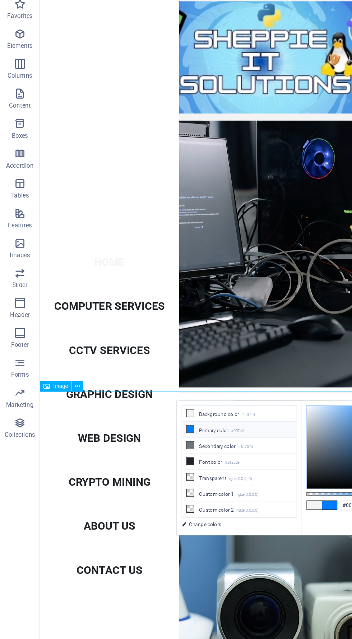
click at [245, 259] on figure at bounding box center [220, 185] width 360 height 255
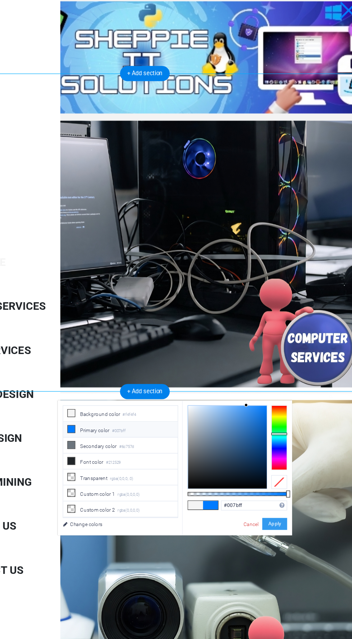
click at [289, 396] on button "Apply" at bounding box center [284, 400] width 18 height 9
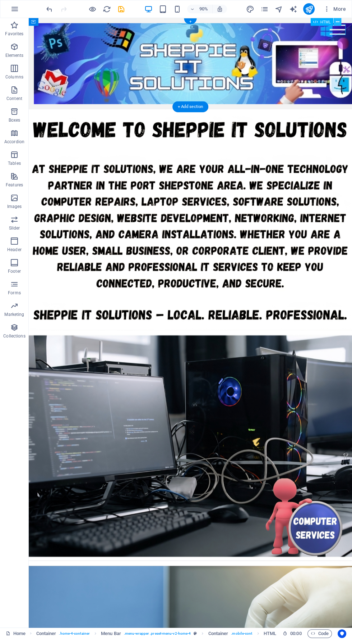
click at [338, 22] on icon at bounding box center [338, 21] width 4 height 7
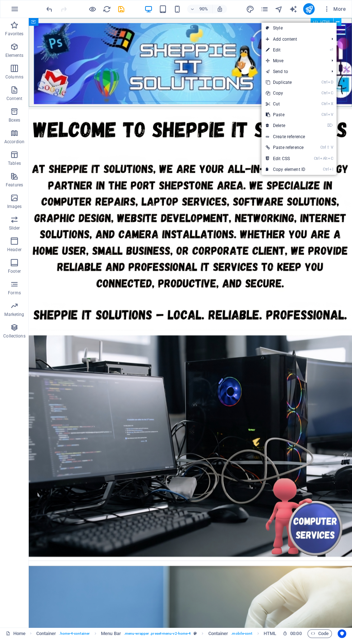
click at [252, 265] on figure at bounding box center [209, 242] width 360 height 246
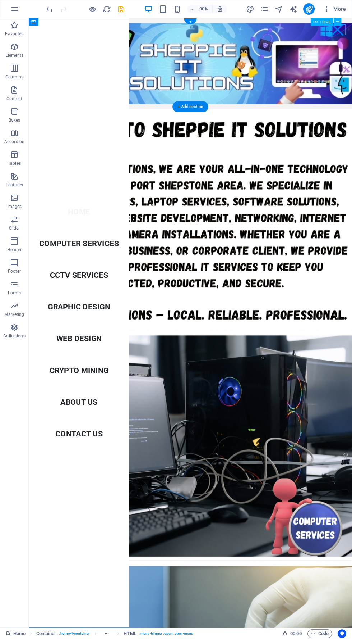
click at [102, 241] on nav "Home Computer Services CCTV Services Graphic Design Web Design Crypto Mining Ab…" at bounding box center [85, 356] width 112 height 677
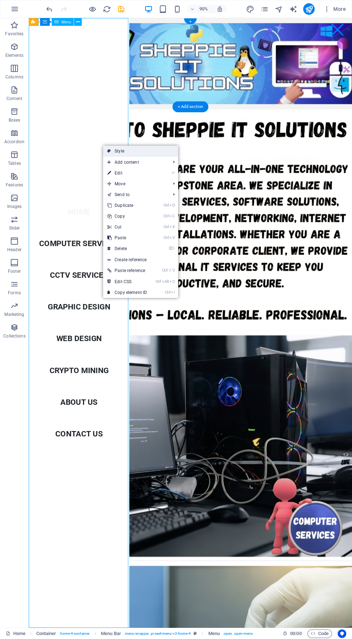
click at [149, 152] on link "Style" at bounding box center [140, 151] width 75 height 11
select select "vw"
select select "preset-menu-v2-home-4"
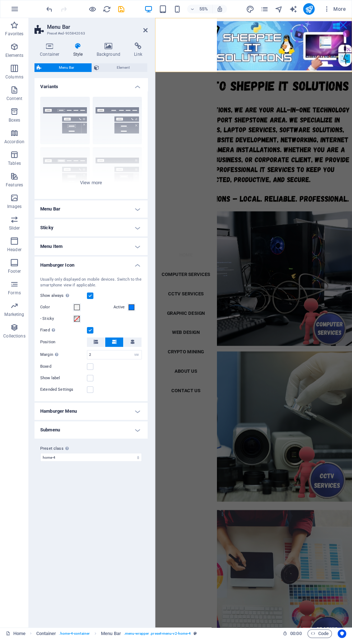
click at [78, 330] on label "Fixed Positions the trigger in a fixed state so that it is constantly in the vi…" at bounding box center [63, 330] width 47 height 9
click at [0, 0] on input "Fixed Positions the trigger in a fixed state so that it is constantly in the vi…" at bounding box center [0, 0] width 0 height 0
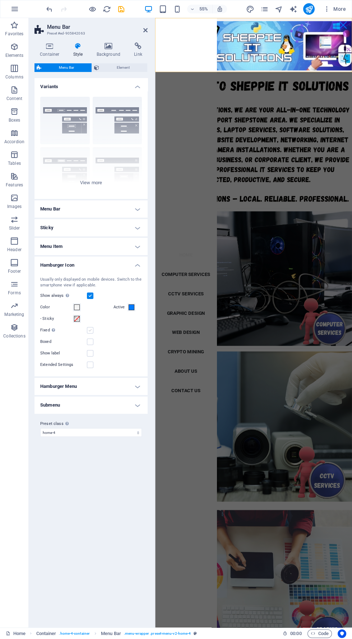
click at [90, 330] on label at bounding box center [90, 330] width 6 height 6
click at [0, 0] on input "Fixed Positions the trigger in a fixed state so that it is constantly in the vi…" at bounding box center [0, 0] width 0 height 0
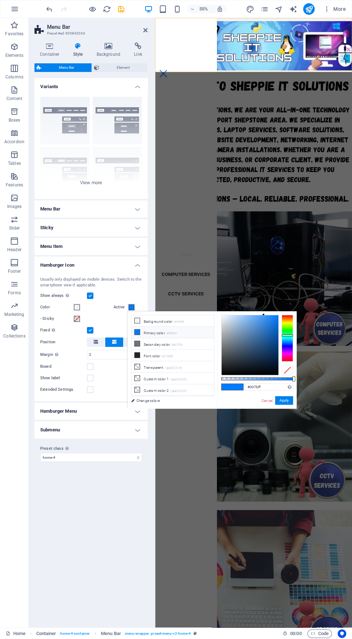
click at [131, 307] on span at bounding box center [132, 307] width 6 height 6
click at [135, 307] on button "Active" at bounding box center [132, 307] width 8 height 8
click at [134, 307] on span at bounding box center [132, 307] width 6 height 6
click at [131, 307] on span at bounding box center [132, 307] width 6 height 6
click at [133, 307] on span at bounding box center [132, 307] width 6 height 6
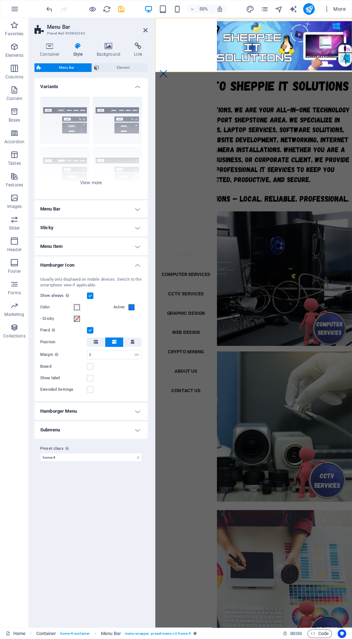
click at [145, 306] on div "Usually only displayed on mobile devices. Switch to the smartphone view if appl…" at bounding box center [91, 335] width 116 height 132
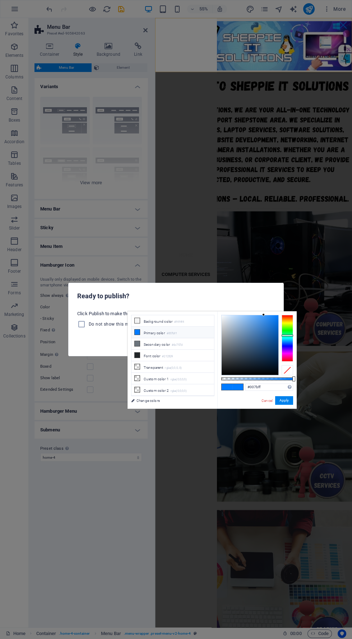
click at [159, 450] on div "Ready to publish? Click Publish to make the latest version of this website acce…" at bounding box center [176, 319] width 352 height 639
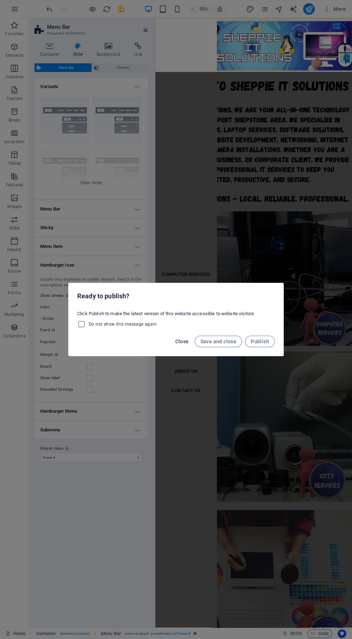
click at [186, 344] on span "Close" at bounding box center [183, 341] width 14 height 6
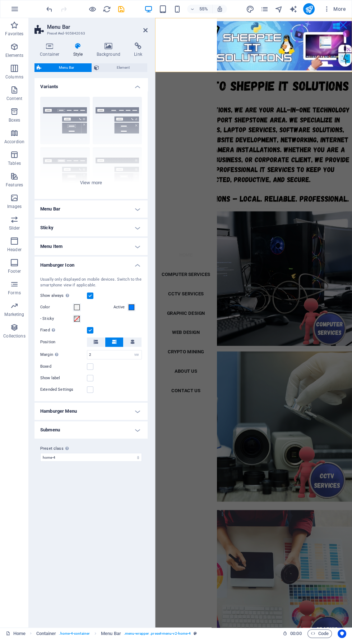
click at [130, 415] on h4 "Hamburger Menu" at bounding box center [91, 410] width 113 height 17
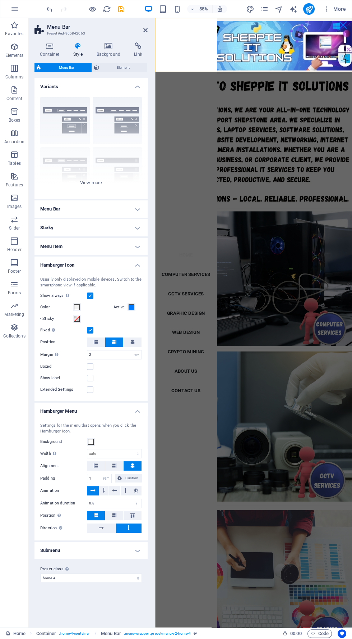
click at [127, 548] on h4 "Submenu" at bounding box center [91, 550] width 113 height 17
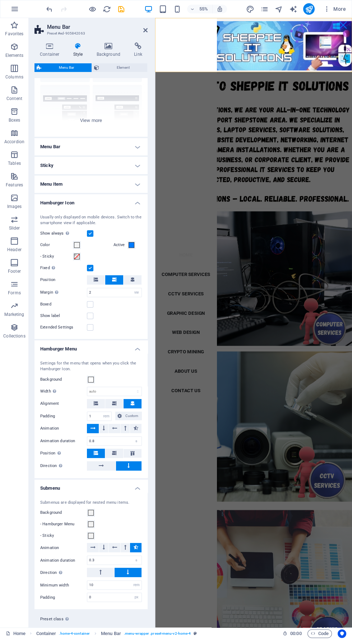
scroll to position [75, 0]
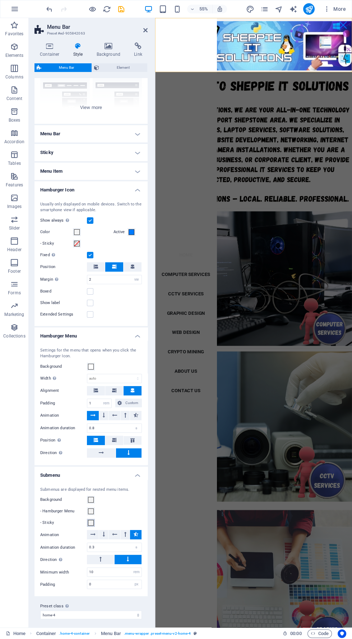
click at [92, 519] on button "- Sticky" at bounding box center [91, 523] width 8 height 8
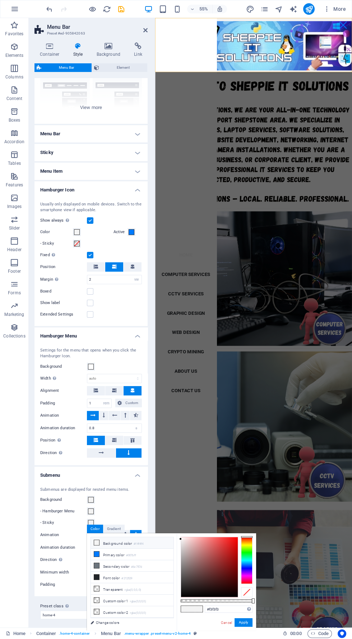
click at [140, 543] on small "#f4f4f4" at bounding box center [139, 543] width 10 height 5
click at [127, 556] on li "Primary color #007bff" at bounding box center [132, 554] width 83 height 12
type input "#007bff"
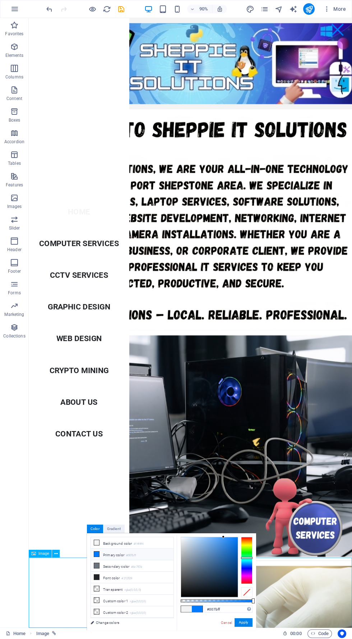
click at [254, 603] on div "#007bff Supported formats #0852ed rgb(8, 82, 237) rgba(8, 82, 237, 90%) hsv(221…" at bounding box center [216, 634] width 79 height 202
click at [252, 618] on button "Apply" at bounding box center [244, 622] width 18 height 9
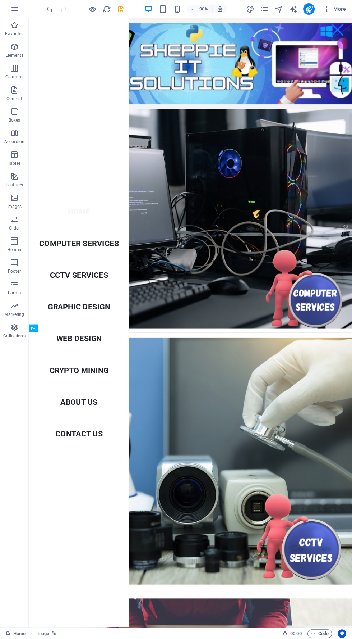
scroll to position [0, 0]
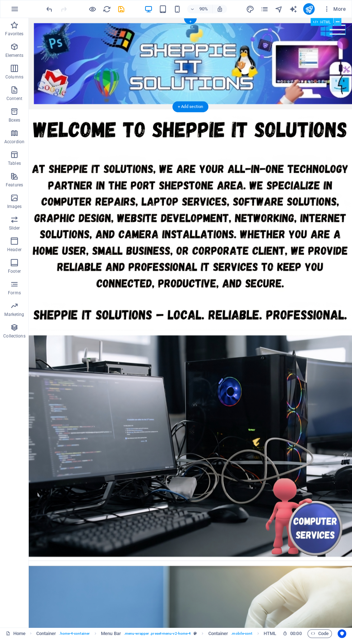
click at [338, 22] on icon at bounding box center [338, 21] width 4 height 7
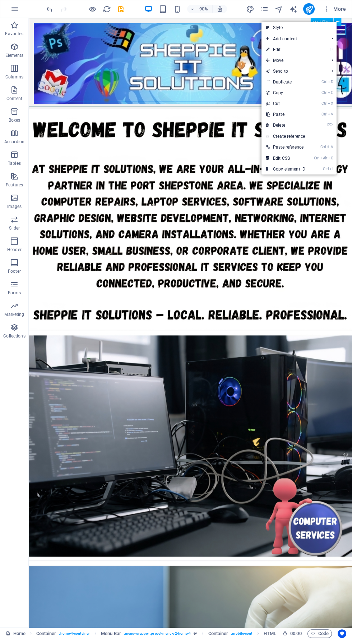
click at [220, 245] on figure at bounding box center [209, 242] width 360 height 246
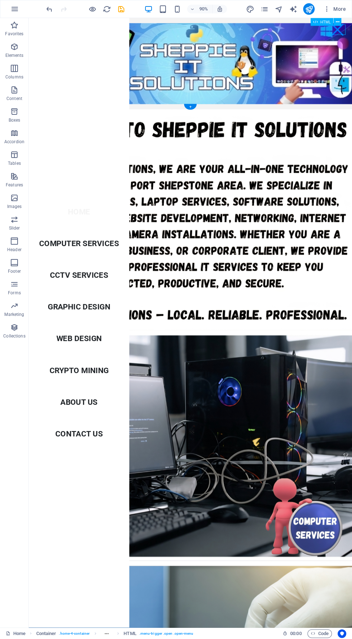
click at [120, 305] on nav "Home Computer Services CCTV Services Graphic Design Web Design Crypto Mining Ab…" at bounding box center [85, 356] width 112 height 677
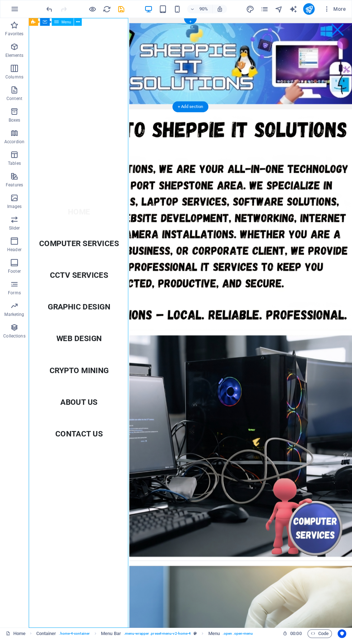
click at [94, 307] on nav "Home Computer Services CCTV Services Graphic Design Web Design Crypto Mining Ab…" at bounding box center [85, 356] width 112 height 677
click at [230, 304] on figure at bounding box center [209, 242] width 360 height 246
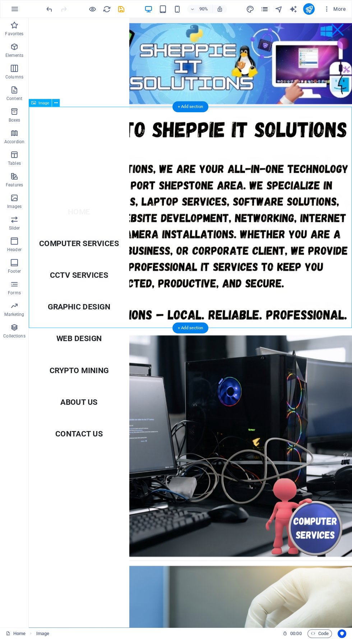
click at [265, 9] on icon "pages" at bounding box center [264, 9] width 8 height 8
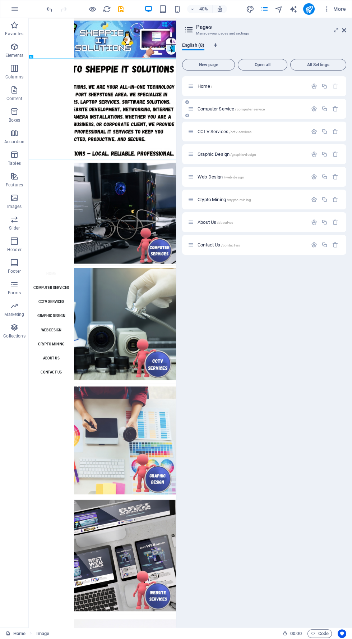
click at [278, 109] on p "Computer Service /computer-service" at bounding box center [252, 108] width 108 height 5
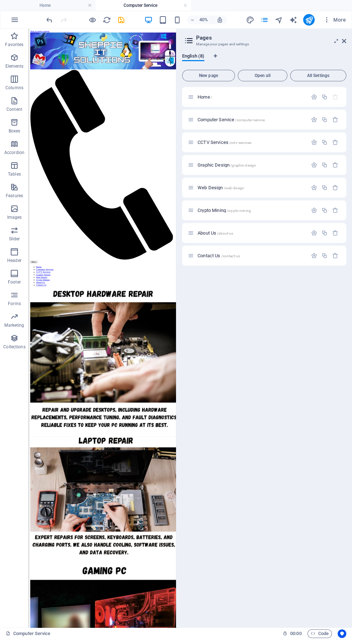
click at [344, 42] on icon at bounding box center [344, 41] width 4 height 6
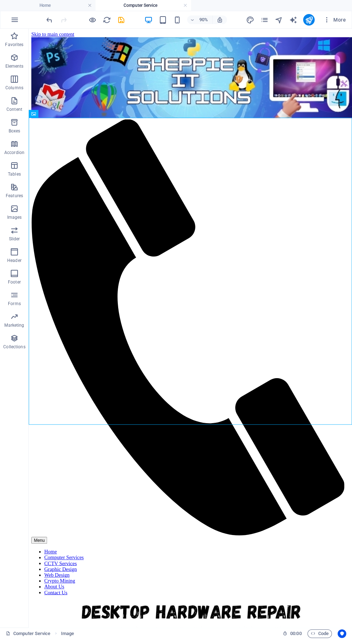
click at [283, 121] on div at bounding box center [209, 83] width 354 height 91
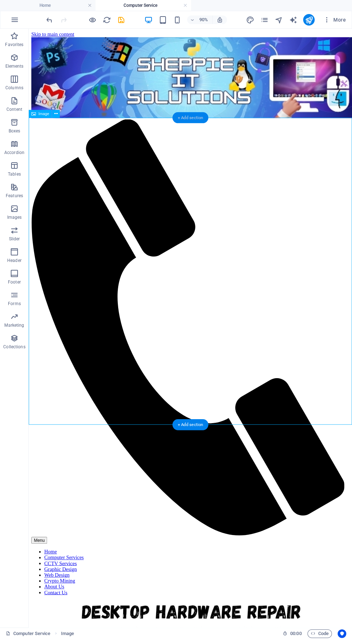
click at [201, 118] on div "+ Add section" at bounding box center [191, 117] width 36 height 11
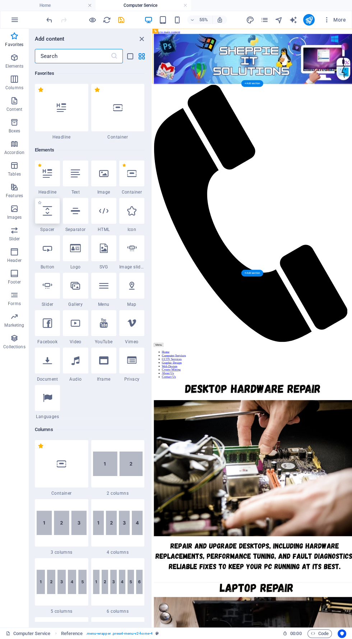
click at [53, 222] on div at bounding box center [47, 211] width 25 height 26
select select "px"
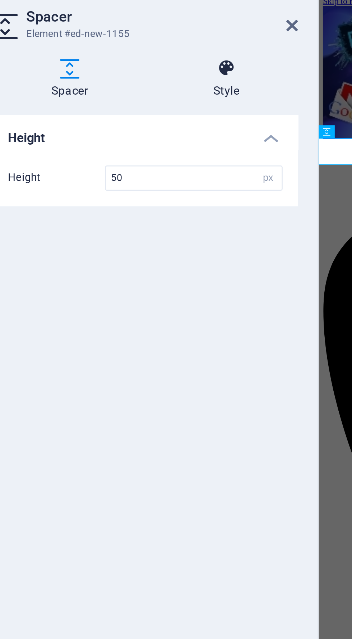
click at [126, 64] on h4 "Style" at bounding box center [121, 60] width 53 height 15
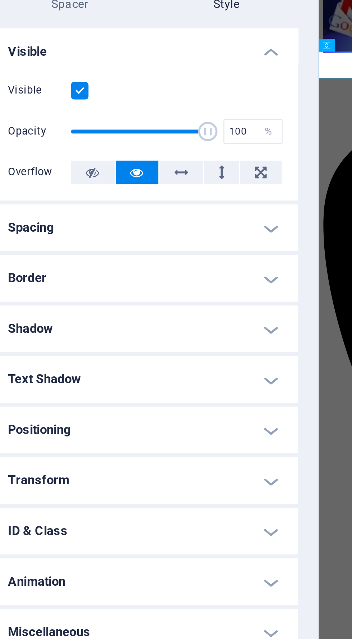
click at [67, 99] on label at bounding box center [67, 97] width 6 height 6
click at [0, 0] on input "Visible" at bounding box center [0, 0] width 0 height 0
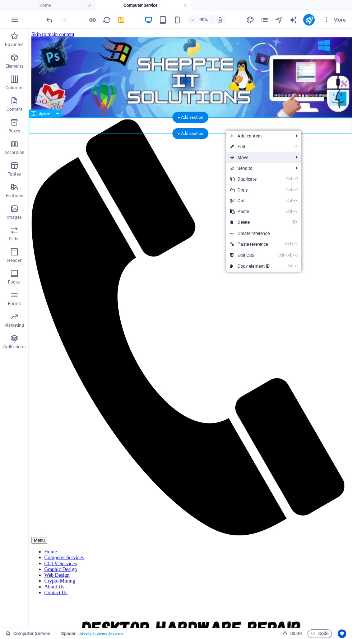
click at [281, 156] on span "Move" at bounding box center [258, 157] width 64 height 11
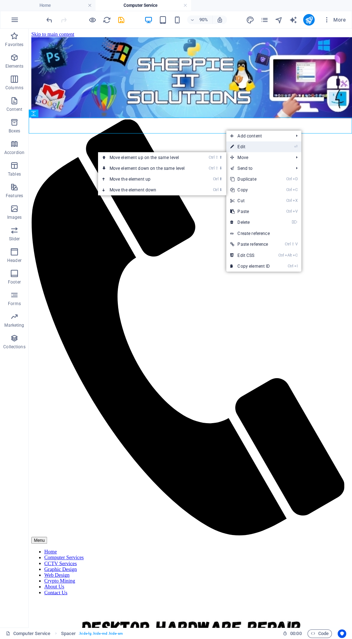
click at [274, 145] on link "⏎ Edit" at bounding box center [250, 146] width 48 height 11
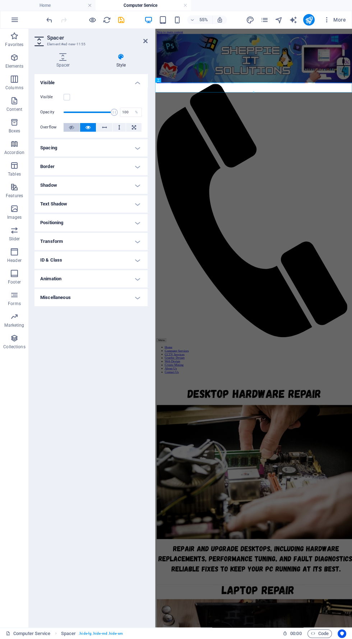
click at [72, 127] on icon at bounding box center [71, 127] width 5 height 9
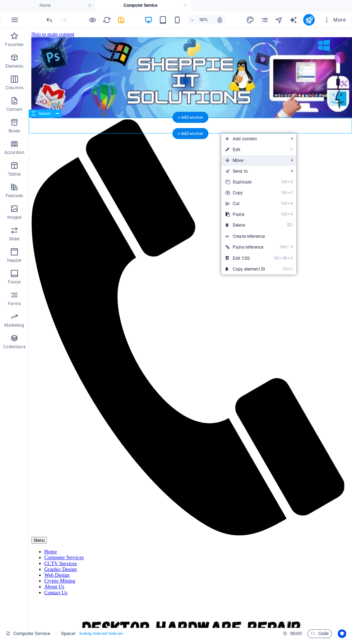
click at [272, 159] on span "Move" at bounding box center [254, 160] width 64 height 11
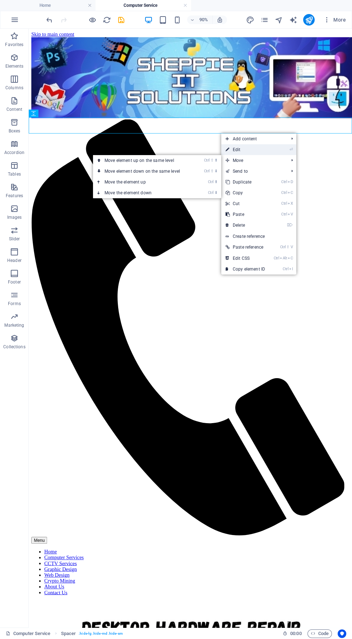
click at [261, 151] on link "⏎ Edit" at bounding box center [246, 149] width 48 height 11
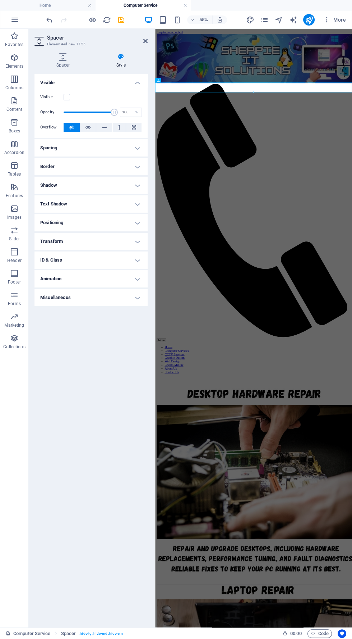
click at [139, 185] on h4 "Shadow" at bounding box center [91, 185] width 113 height 17
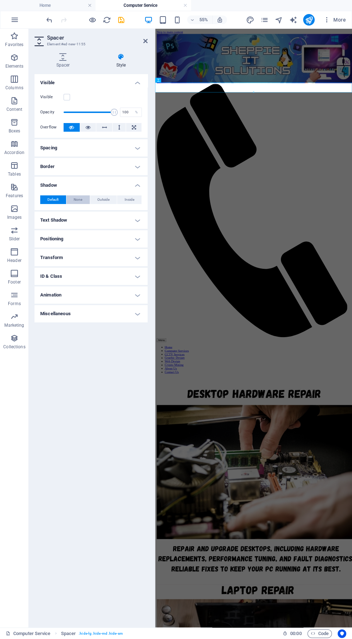
click at [79, 200] on span "None" at bounding box center [78, 199] width 9 height 9
click at [154, 185] on div at bounding box center [154, 328] width 1 height 598
click at [67, 97] on label at bounding box center [67, 97] width 6 height 6
click at [0, 0] on input "Visible" at bounding box center [0, 0] width 0 height 0
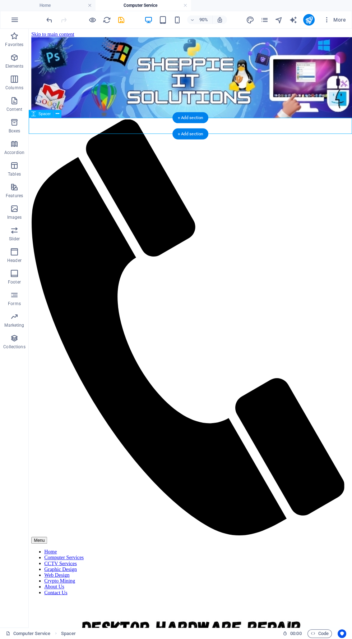
scroll to position [4, 0]
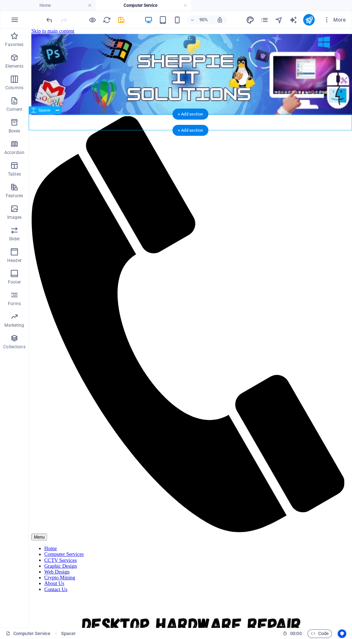
click at [253, 22] on icon "design" at bounding box center [250, 20] width 8 height 8
select select "px"
select select "200"
select select "px"
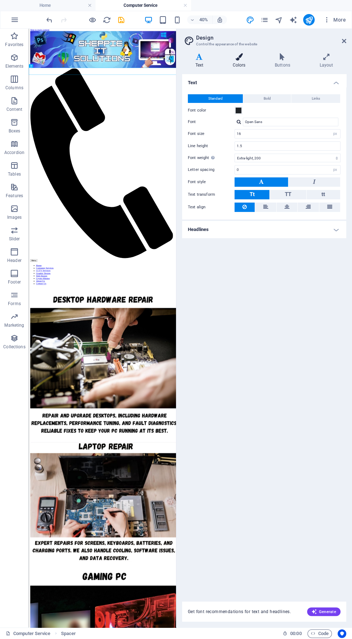
click at [243, 60] on icon at bounding box center [239, 56] width 39 height 7
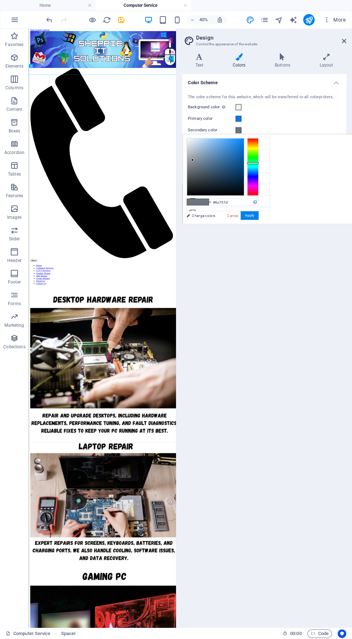
click at [238, 130] on span at bounding box center [239, 130] width 6 height 6
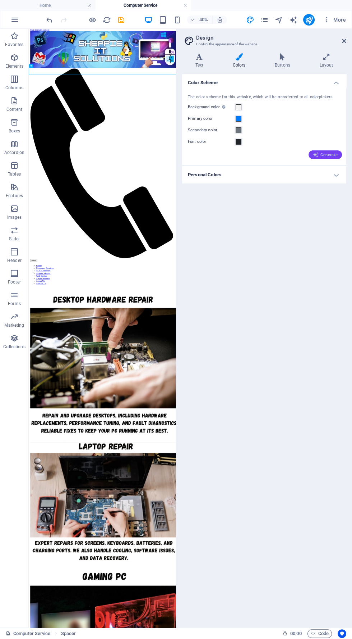
click at [338, 152] on span "Generate" at bounding box center [325, 155] width 25 height 6
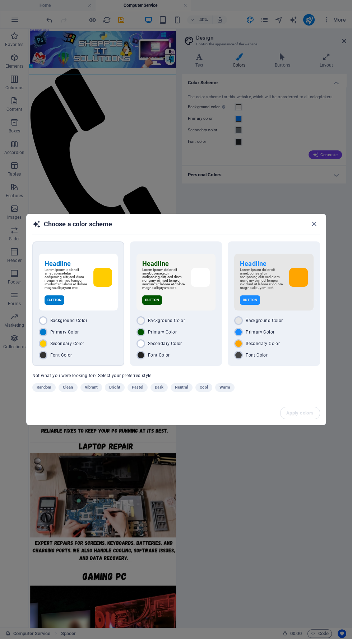
click at [82, 290] on p "Lorem ipsum dolor sit amet, consetetur sadipscing elitr, sed diam nonumy eirmod…" at bounding box center [66, 279] width 43 height 22
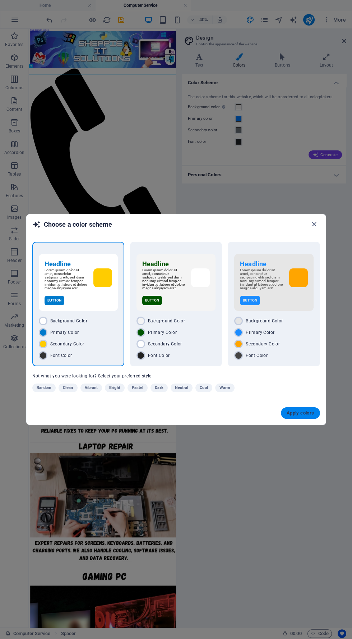
click at [310, 419] on button "Apply colors" at bounding box center [300, 413] width 39 height 12
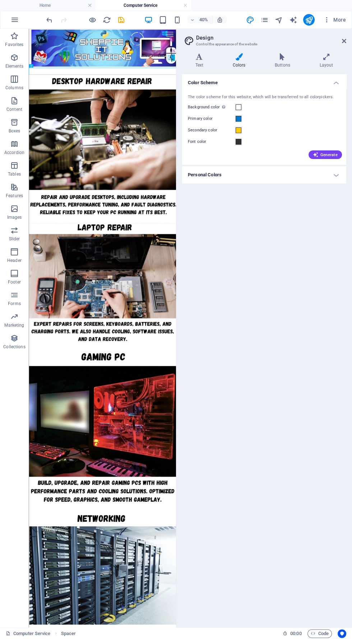
click at [335, 179] on h4 "Personal Colors" at bounding box center [264, 174] width 164 height 17
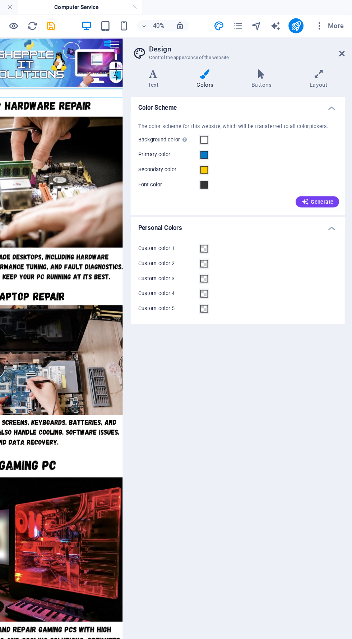
scroll to position [0, 0]
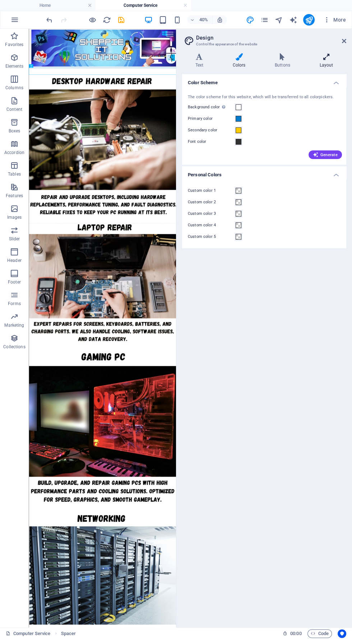
click at [339, 60] on icon at bounding box center [327, 56] width 40 height 7
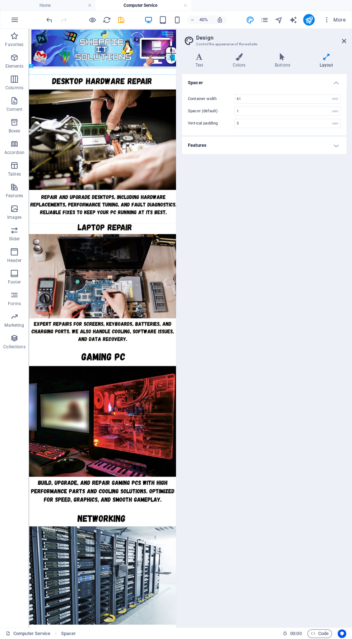
click at [338, 143] on h4 "Features" at bounding box center [264, 145] width 164 height 17
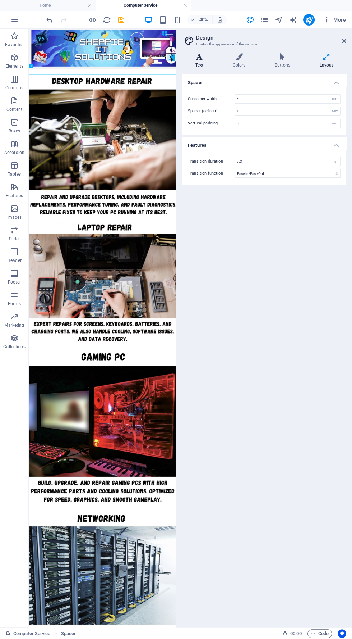
click at [209, 59] on icon at bounding box center [199, 56] width 35 height 7
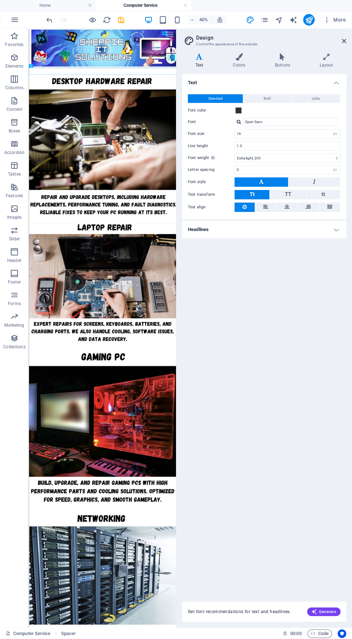
click at [336, 228] on h4 "Headlines" at bounding box center [264, 229] width 164 height 17
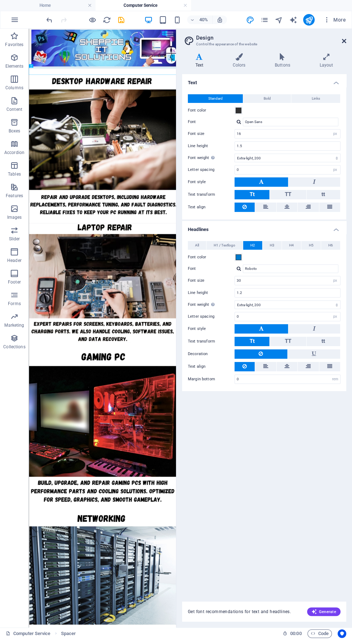
click at [342, 42] on icon at bounding box center [344, 41] width 4 height 6
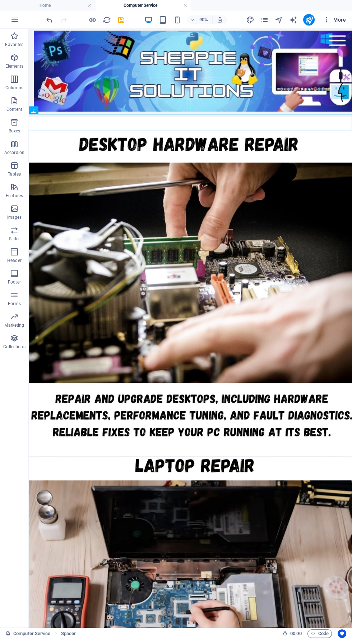
click at [340, 19] on span "More" at bounding box center [335, 19] width 23 height 7
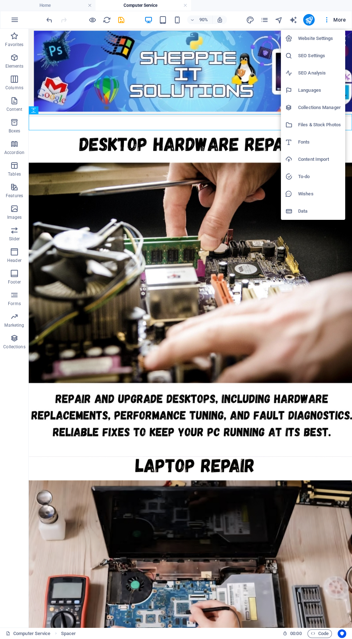
click at [208, 135] on div at bounding box center [176, 319] width 352 height 639
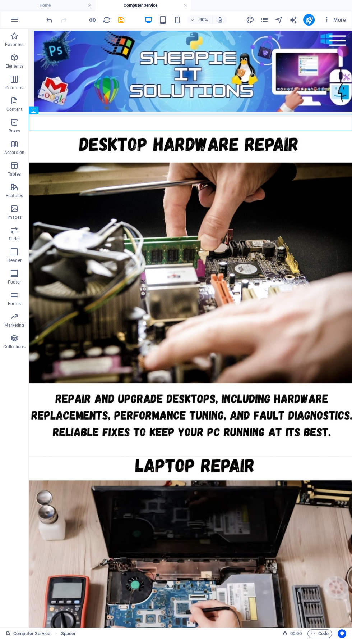
click at [307, 504] on figure at bounding box center [209, 650] width 360 height 292
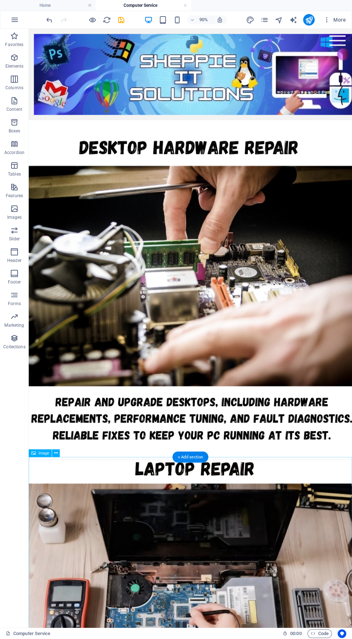
click at [109, 123] on div "Menu Home Computer Services CCTV Services Graphic Design Web Design Crypto Mini…" at bounding box center [209, 79] width 360 height 101
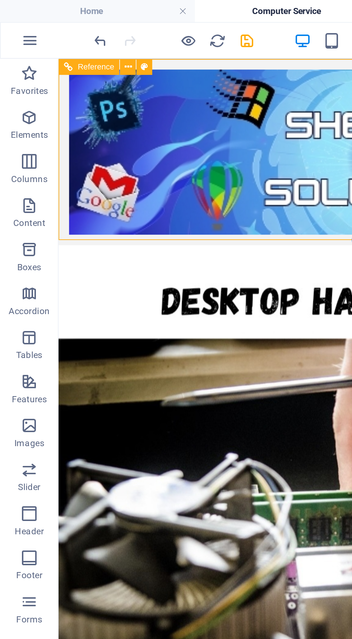
click at [76, 33] on div "Reference" at bounding box center [54, 33] width 50 height 8
click at [70, 33] on icon at bounding box center [71, 32] width 4 height 7
select select "rem"
select select "preset-menu-v2-home-4"
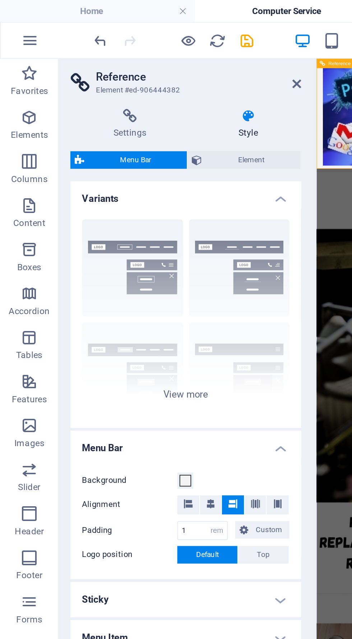
click at [125, 59] on icon at bounding box center [122, 56] width 52 height 7
click at [70, 56] on icon at bounding box center [64, 56] width 59 height 7
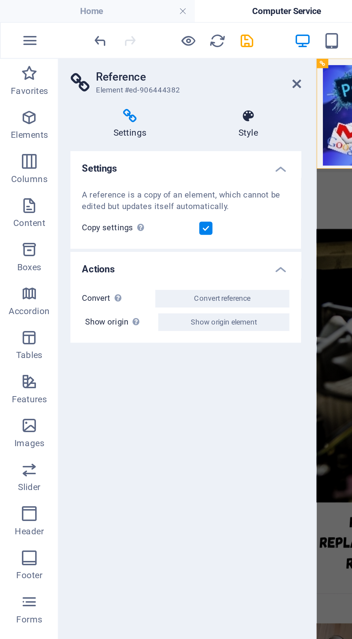
click at [125, 60] on h4 "Style" at bounding box center [122, 60] width 52 height 15
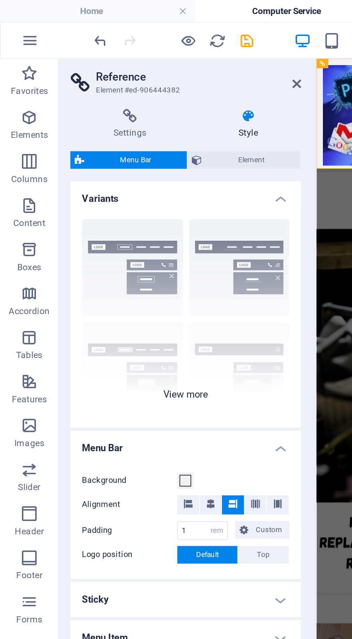
click at [104, 193] on div "Border Centered Default Fixed Loki Trigger Wide XXL" at bounding box center [91, 156] width 113 height 108
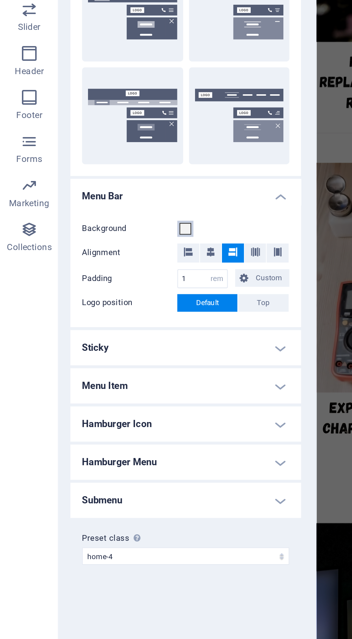
click at [93, 336] on span at bounding box center [91, 338] width 6 height 6
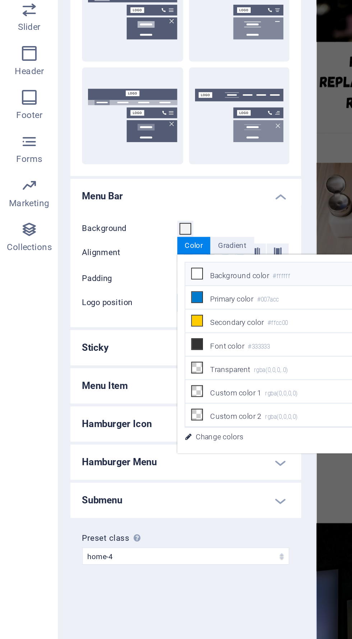
click at [136, 361] on small "#ffffff" at bounding box center [138, 361] width 9 height 5
type input "#ffffff"
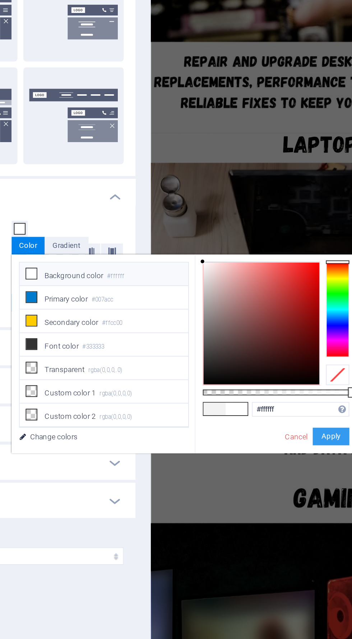
click at [246, 435] on button "Apply" at bounding box center [244, 439] width 18 height 9
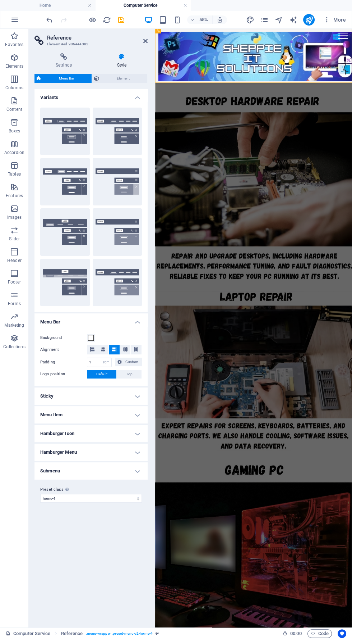
click at [352, 468] on figure at bounding box center [334, 318] width 358 height 340
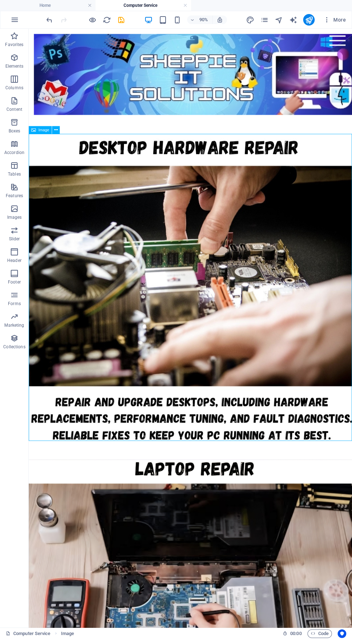
click at [207, 98] on div at bounding box center [209, 80] width 348 height 90
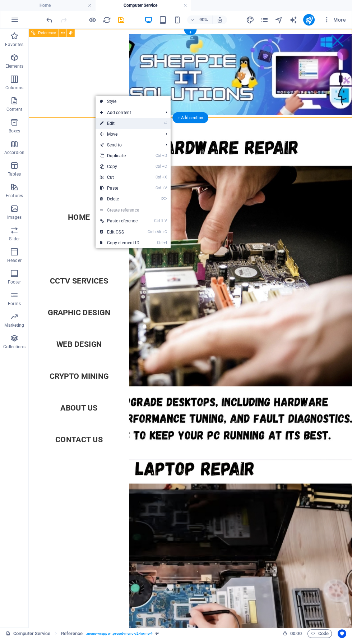
click at [141, 122] on link "⏎ Edit" at bounding box center [120, 123] width 48 height 11
select select "rem"
select select "preset-menu-v2-home-4"
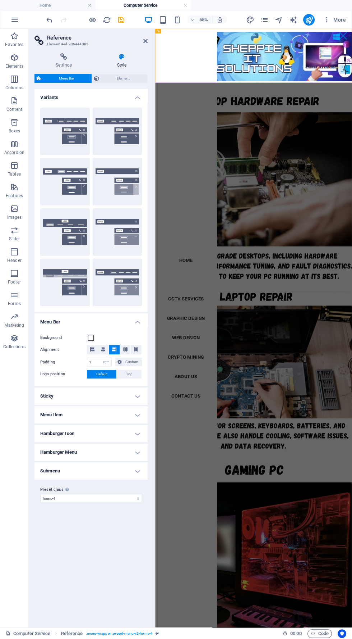
click at [154, 50] on div at bounding box center [154, 328] width 1 height 598
click at [130, 408] on h4 "Menu Item" at bounding box center [91, 414] width 113 height 17
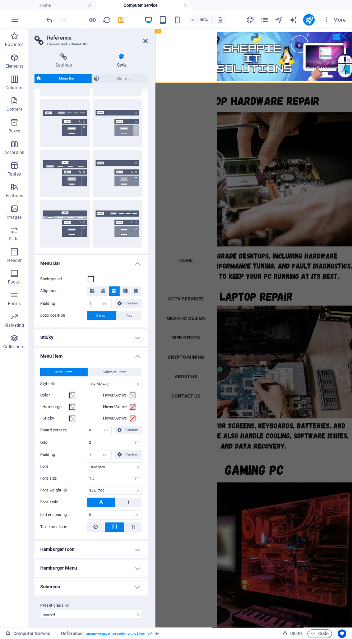
scroll to position [56, 0]
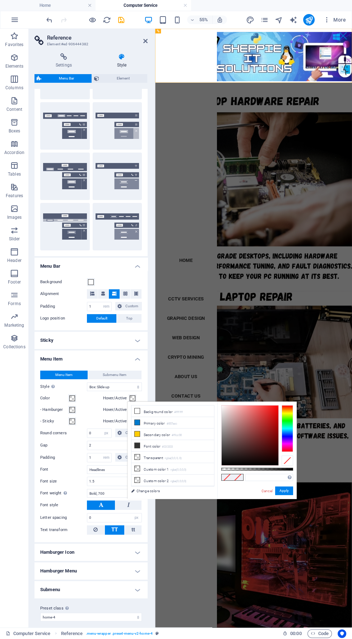
click at [131, 397] on span at bounding box center [133, 398] width 6 height 6
click at [132, 397] on span at bounding box center [133, 398] width 6 height 6
click at [131, 397] on span at bounding box center [133, 398] width 6 height 6
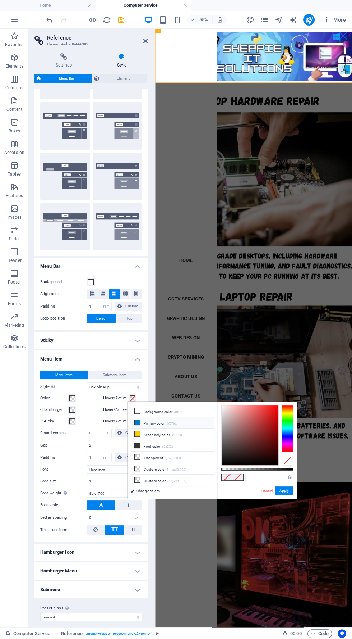
click at [175, 419] on li "Primary color #007acc" at bounding box center [173, 423] width 83 height 12
type input "#007acc"
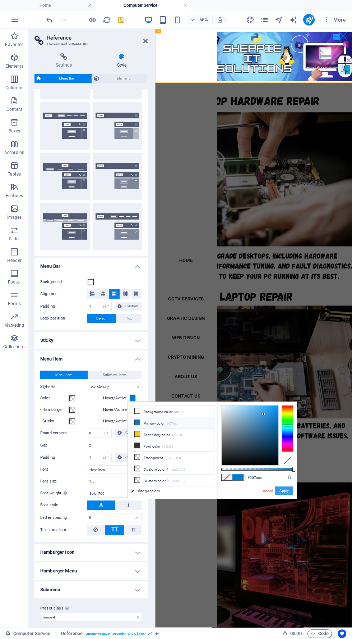
click at [291, 486] on button "Apply" at bounding box center [284, 490] width 18 height 9
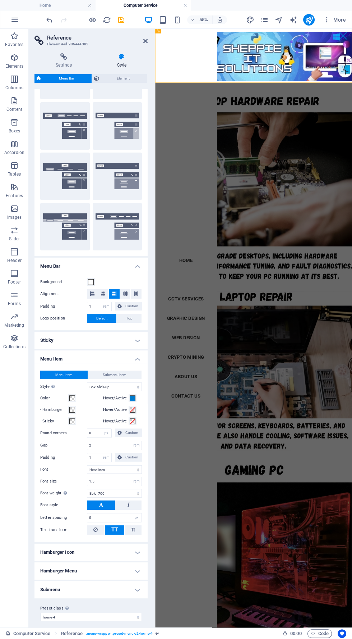
click at [352, 638] on figure at bounding box center [334, 650] width 358 height 291
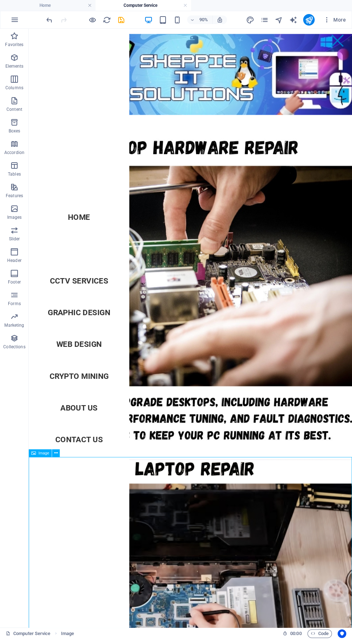
click at [103, 377] on nav "Home Computer Services CCTV Services Graphic Design Web Design Crypto Mining Ab…" at bounding box center [85, 361] width 112 height 665
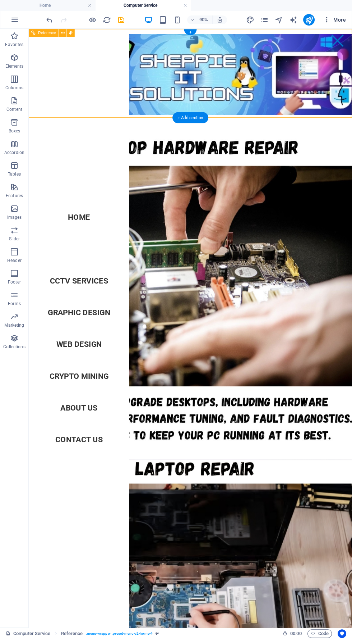
click at [343, 20] on span "More" at bounding box center [335, 19] width 23 height 7
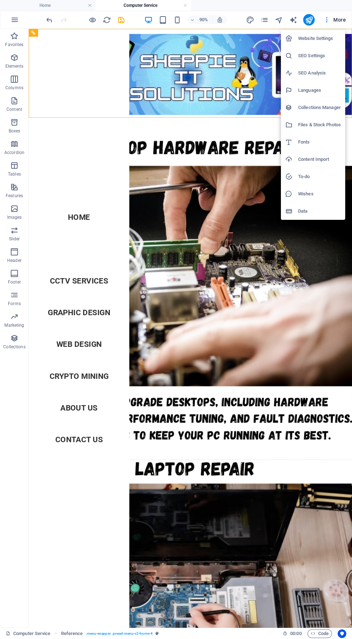
click at [342, 45] on li "Website Settings" at bounding box center [313, 38] width 64 height 17
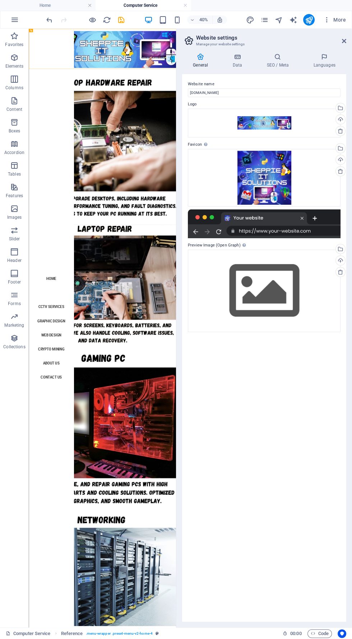
click at [234, 105] on label "Logo" at bounding box center [264, 104] width 153 height 9
click at [344, 41] on icon at bounding box center [344, 41] width 4 height 6
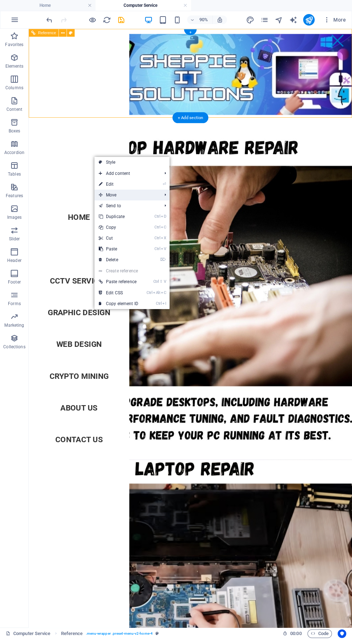
click at [151, 192] on span "Move" at bounding box center [127, 195] width 64 height 11
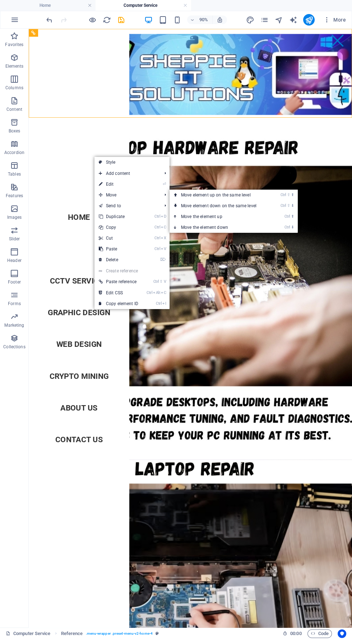
click at [302, 465] on figure at bounding box center [209, 318] width 360 height 341
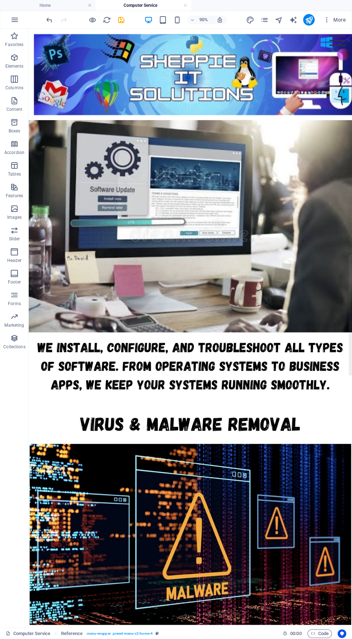
scroll to position [2344, 0]
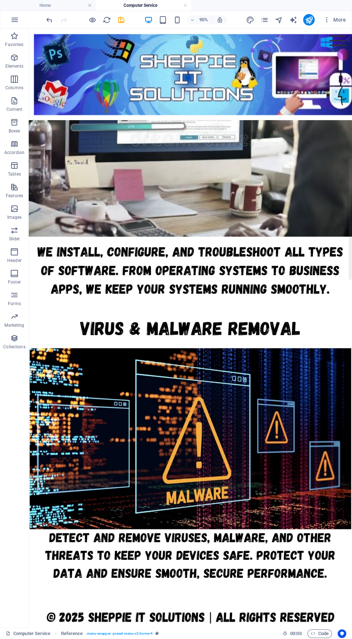
click at [272, 638] on figure at bounding box center [209, 521] width 360 height 348
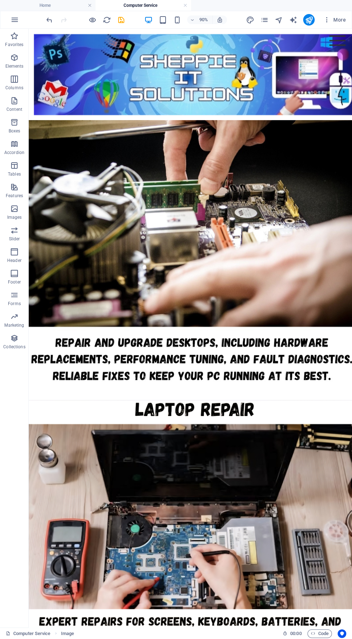
scroll to position [0, 0]
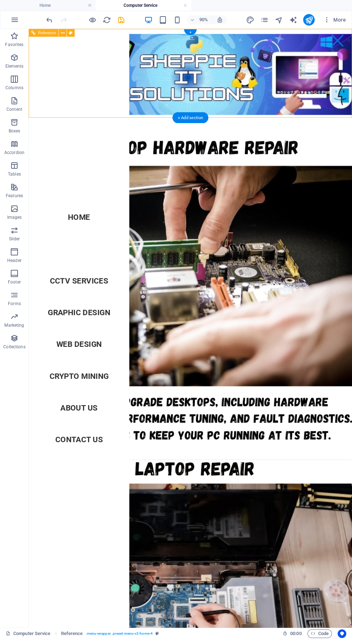
click at [104, 309] on nav "Home Computer Services CCTV Services Graphic Design Web Design Crypto Mining Ab…" at bounding box center [85, 361] width 112 height 665
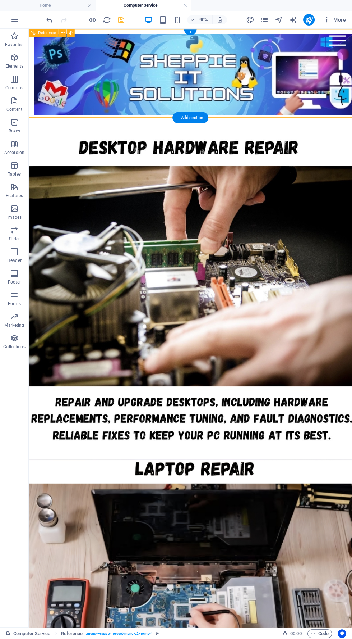
click at [121, 19] on icon "save" at bounding box center [121, 20] width 8 height 8
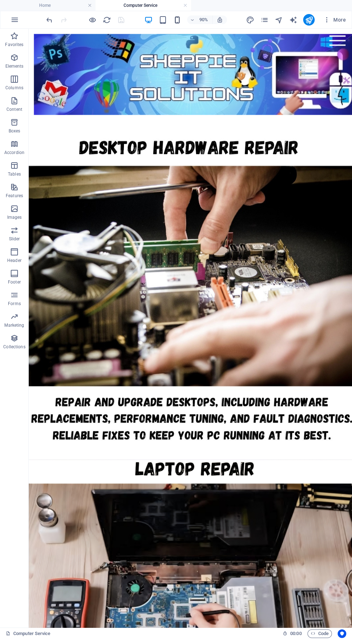
click at [177, 19] on icon "button" at bounding box center [177, 20] width 8 height 8
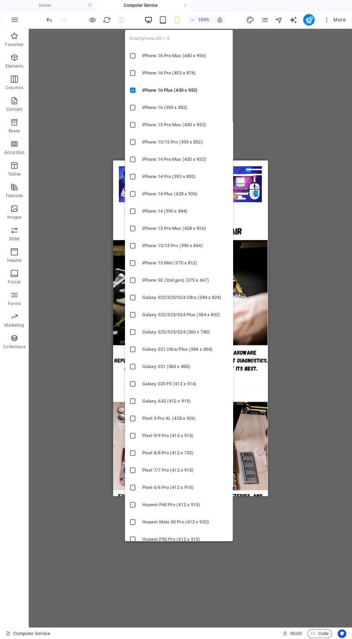
click at [149, 19] on icon "button" at bounding box center [148, 20] width 8 height 8
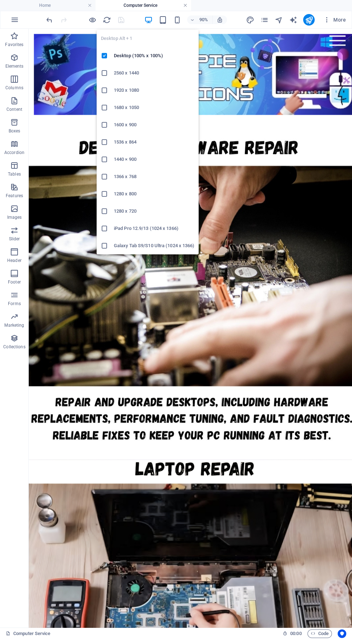
click at [185, 5] on link at bounding box center [185, 5] width 4 height 7
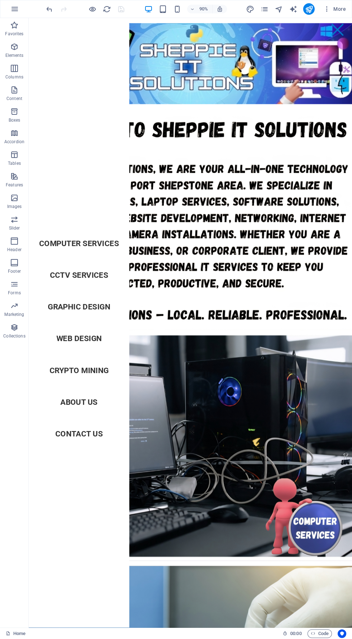
click at [318, 314] on figure at bounding box center [209, 242] width 360 height 246
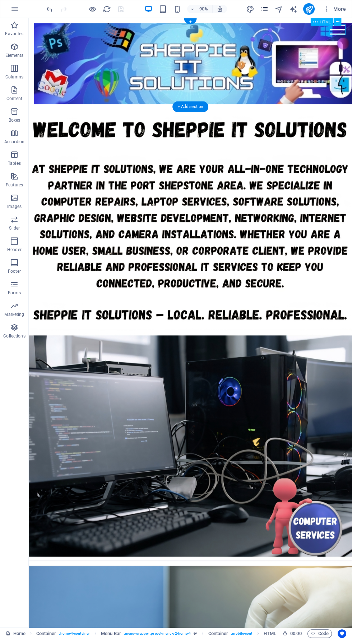
click at [265, 9] on icon "pages" at bounding box center [264, 9] width 8 height 8
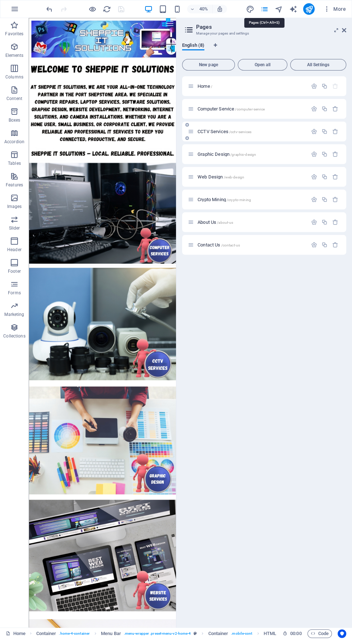
click at [245, 131] on span "/cctv-services" at bounding box center [240, 132] width 22 height 4
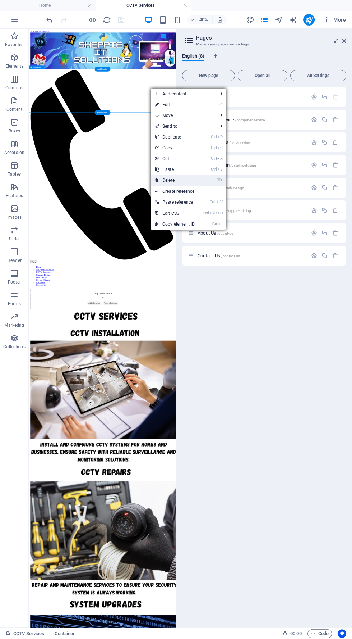
click at [197, 180] on link "⌦ Delete" at bounding box center [175, 180] width 48 height 11
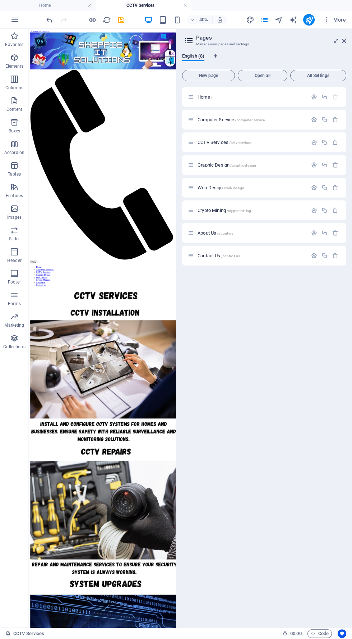
click at [318, 125] on div "Menu Home Computer Services CCTV Services Graphic Design Web Design Crypto Mini…" at bounding box center [213, 355] width 363 height 634
click at [227, 119] on div at bounding box center [213, 85] width 363 height 94
click at [242, 127] on div "Menu Home Computer Services CCTV Services Graphic Design Web Design Crypto Mini…" at bounding box center [213, 355] width 363 height 634
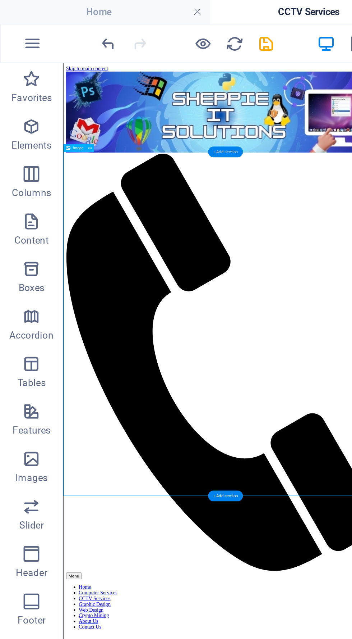
click at [107, 67] on div "+ Add section" at bounding box center [103, 69] width 16 height 5
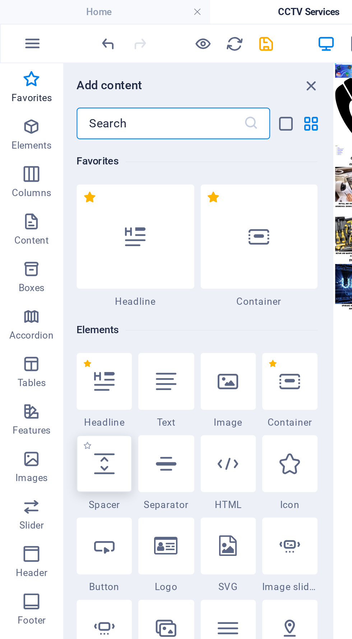
click at [47, 214] on icon at bounding box center [47, 210] width 9 height 9
select select "px"
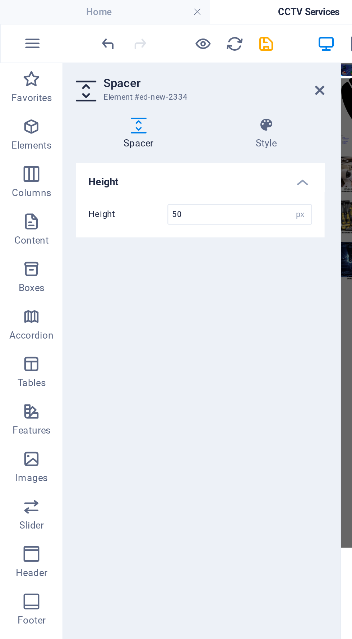
click at [154, 42] on div at bounding box center [154, 328] width 1 height 598
click at [154, 41] on div at bounding box center [154, 328] width 1 height 598
click at [146, 41] on icon at bounding box center [145, 41] width 4 height 6
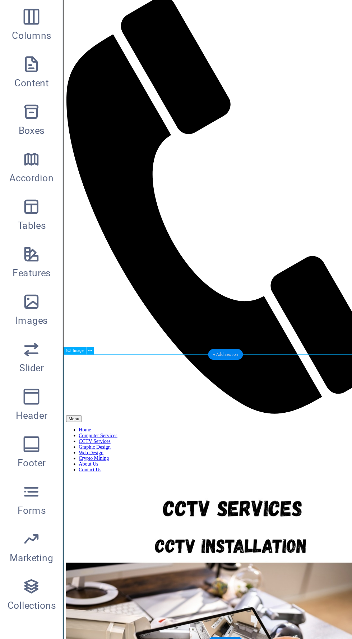
click at [106, 231] on div "+ Add section" at bounding box center [103, 232] width 16 height 5
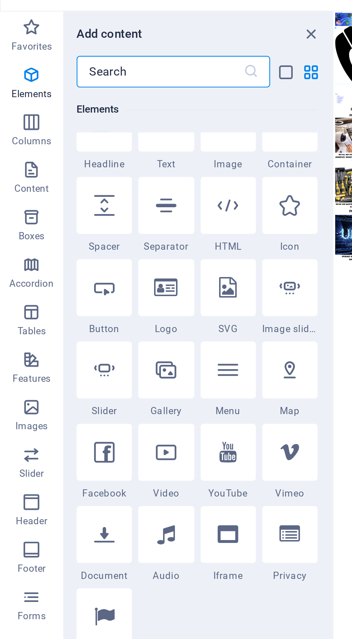
scroll to position [94, 0]
click at [48, 116] on icon at bounding box center [47, 116] width 9 height 9
select select "px"
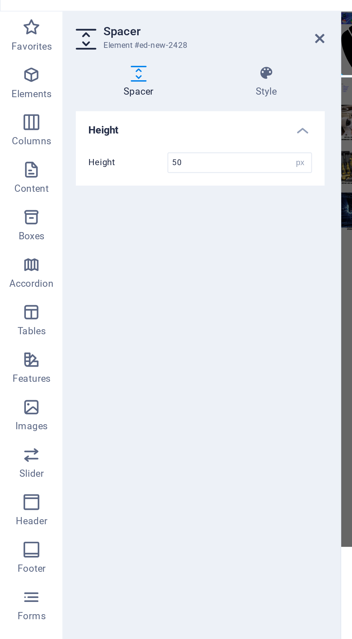
click at [131, 140] on div "Height Height 50 px rem vh vw" at bounding box center [91, 347] width 113 height 547
click at [154, 40] on div at bounding box center [154, 328] width 1 height 598
click at [146, 42] on icon at bounding box center [145, 41] width 4 height 6
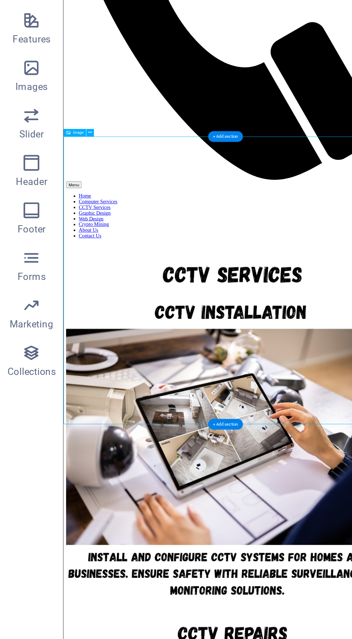
click at [104, 371] on div "+ Add section" at bounding box center [103, 370] width 16 height 5
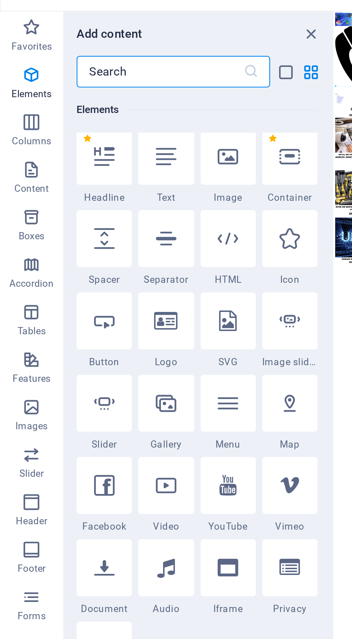
scroll to position [79, 0]
click at [50, 129] on icon at bounding box center [47, 131] width 9 height 9
select select "px"
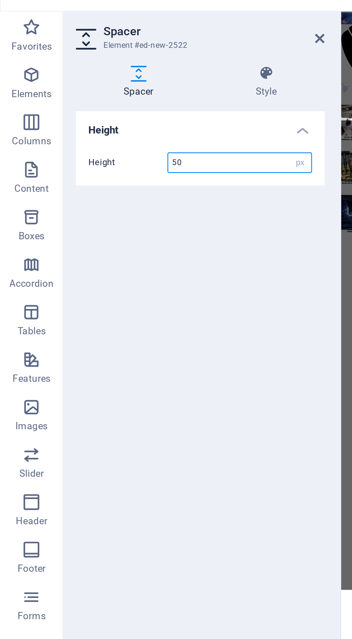
click at [155, 228] on div at bounding box center [154, 328] width 1 height 598
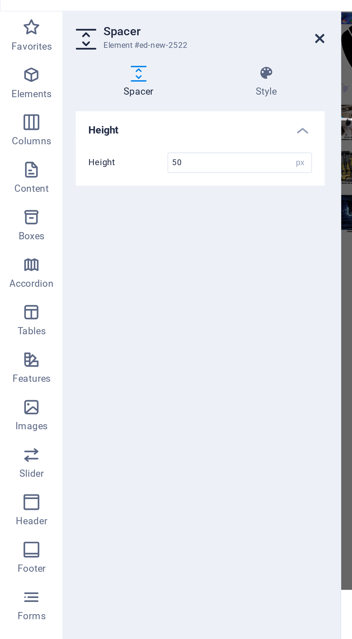
click at [147, 43] on icon at bounding box center [145, 41] width 4 height 6
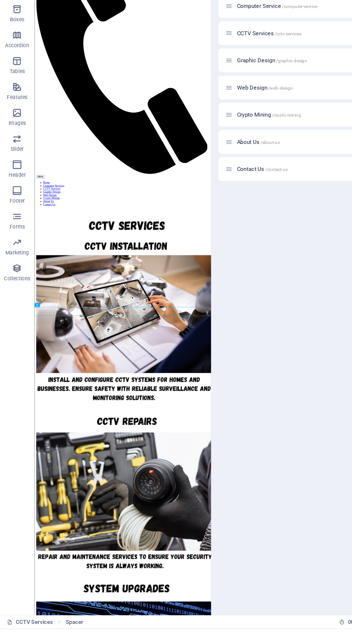
scroll to position [0, 0]
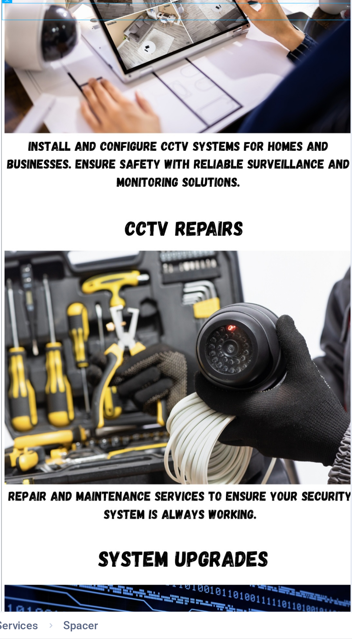
click at [129, 638] on html "Skip to main content Menu Home Computer Services CCTV Services Graphic Design W…" at bounding box center [185, 91] width 369 height 1797
click at [214, 536] on html "Skip to main content Menu Home Computer Services CCTV Services Graphic Design W…" at bounding box center [185, 91] width 369 height 1797
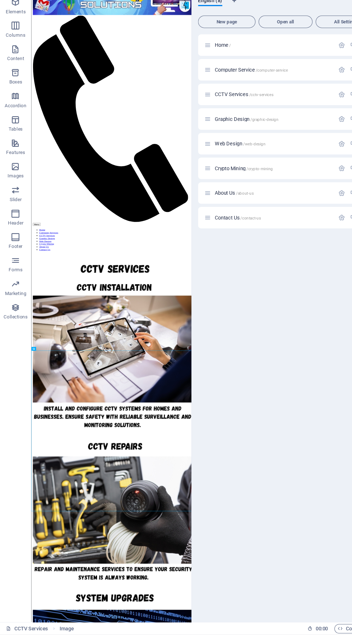
click at [106, 525] on div "+ Add section" at bounding box center [103, 525] width 16 height 5
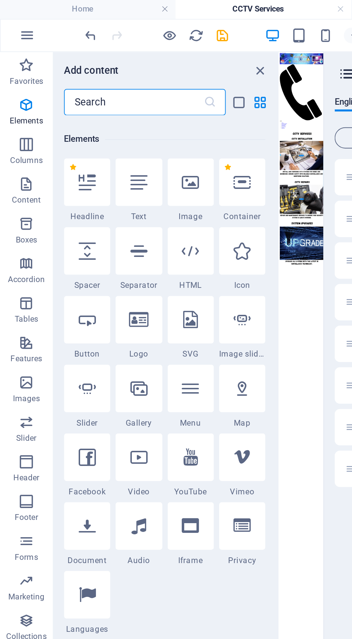
scroll to position [74, 0]
click at [50, 136] on icon at bounding box center [47, 136] width 9 height 9
select select "px"
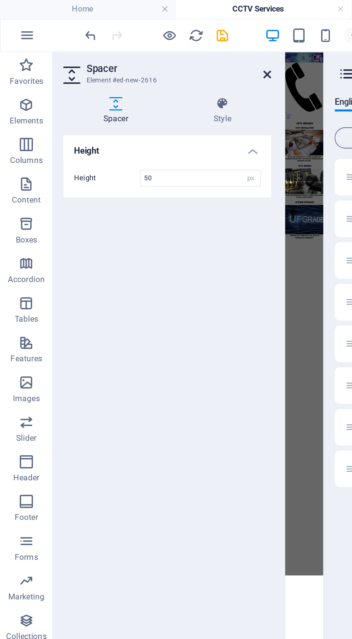
click at [145, 42] on icon at bounding box center [145, 41] width 4 height 6
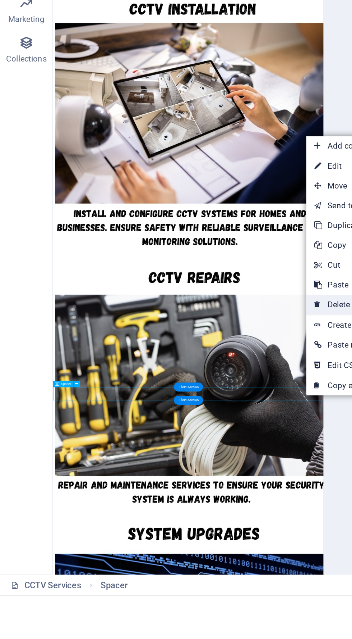
click at [185, 476] on link "⌦ Delete" at bounding box center [191, 480] width 48 height 11
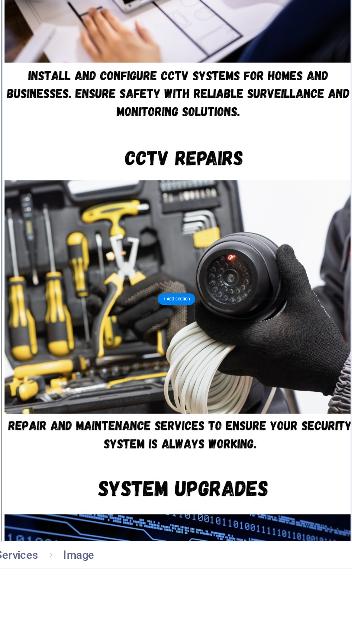
scroll to position [0, 0]
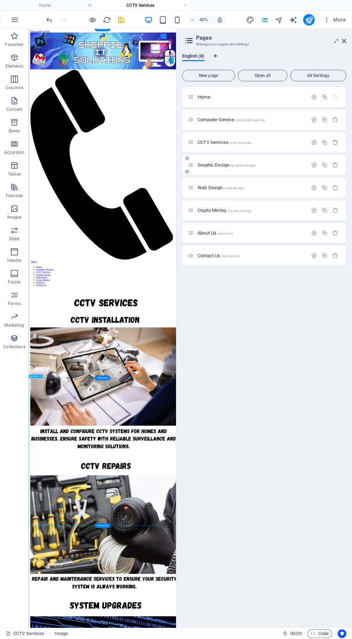
click at [272, 165] on p "Graphic Design /graphic-design" at bounding box center [252, 165] width 108 height 5
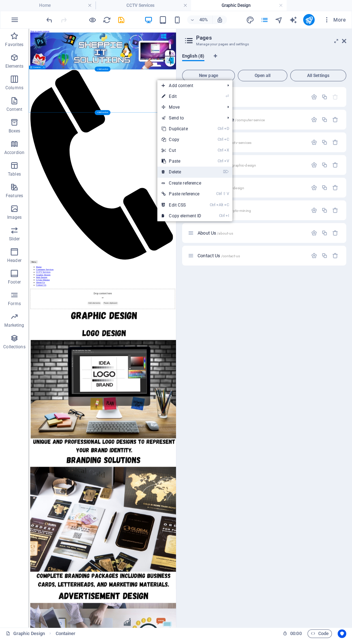
click at [203, 172] on link "⌦ Delete" at bounding box center [182, 172] width 48 height 11
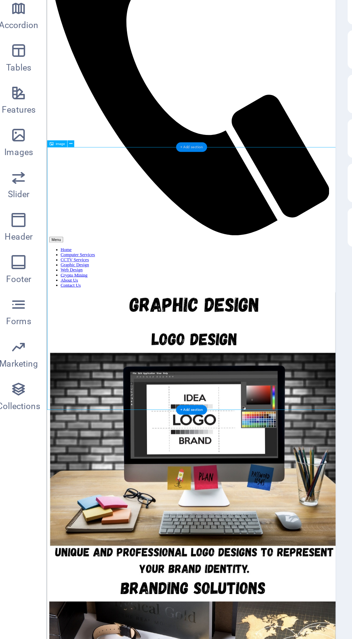
click at [106, 213] on div "+ Add section" at bounding box center [103, 214] width 16 height 5
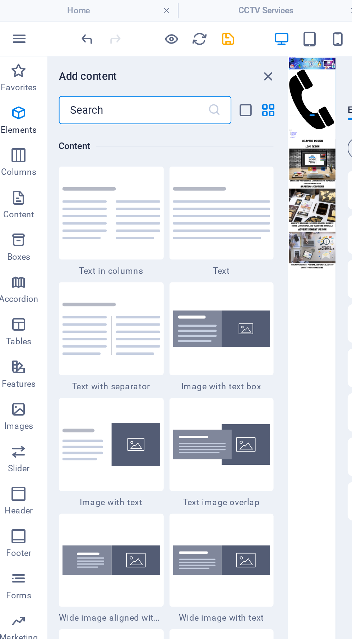
scroll to position [1258, 0]
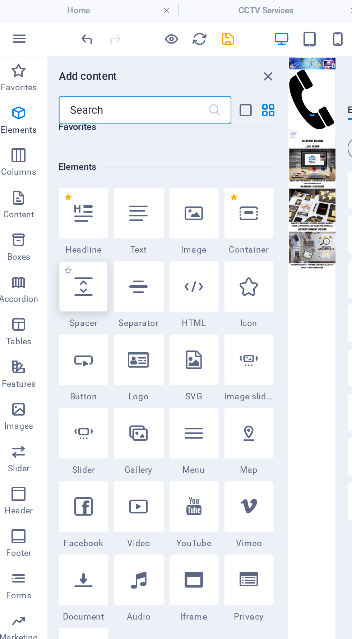
click at [48, 142] on icon at bounding box center [47, 145] width 9 height 9
select select "px"
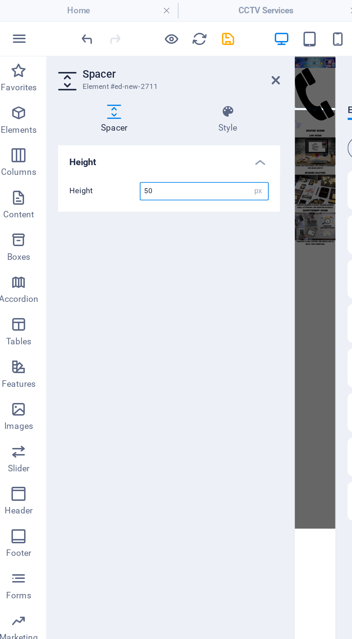
click at [154, 43] on div at bounding box center [154, 328] width 1 height 598
click at [154, 40] on div at bounding box center [154, 328] width 1 height 598
click at [146, 41] on icon at bounding box center [145, 41] width 4 height 6
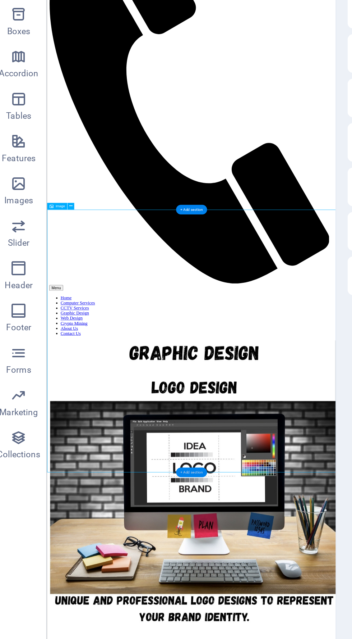
click at [108, 357] on div "+ Add section" at bounding box center [103, 356] width 16 height 5
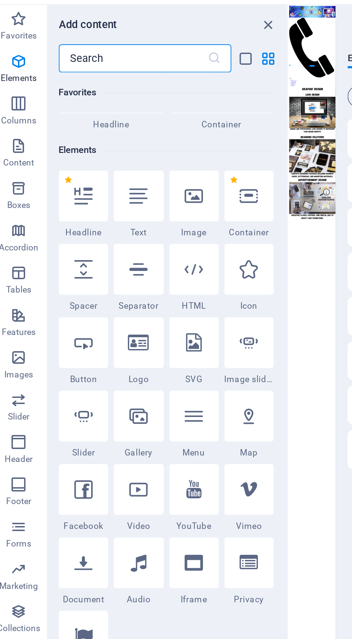
scroll to position [63, 0]
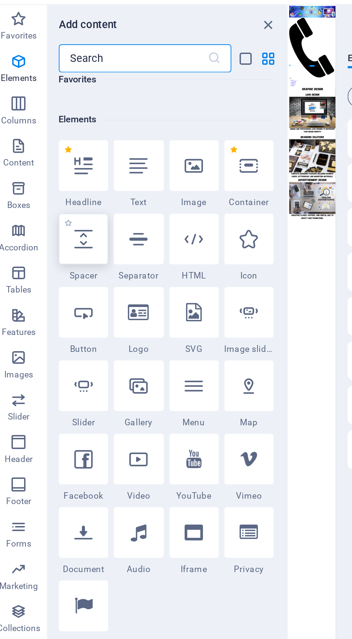
click at [54, 147] on div at bounding box center [47, 148] width 25 height 26
select select "px"
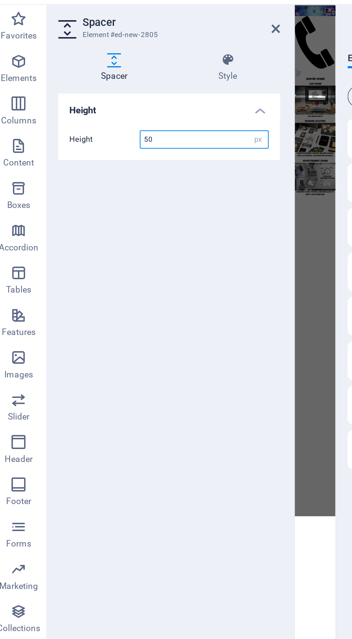
click at [154, 43] on div at bounding box center [154, 328] width 1 height 598
click at [145, 41] on icon at bounding box center [145, 41] width 4 height 6
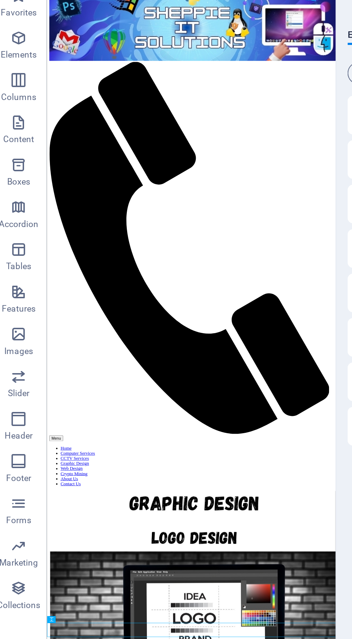
scroll to position [0, 0]
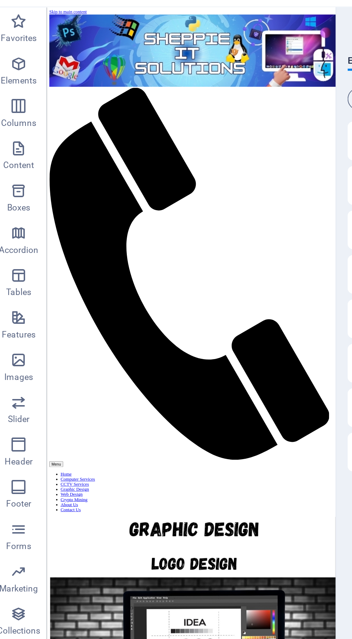
click at [352, 586] on div "Menu" at bounding box center [231, 590] width 363 height 8
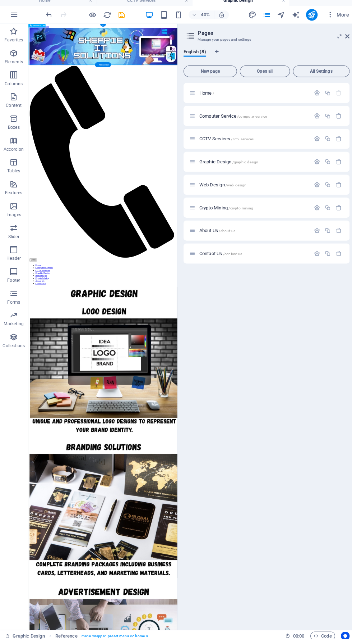
click at [234, 187] on span "/web-design" at bounding box center [234, 188] width 21 height 4
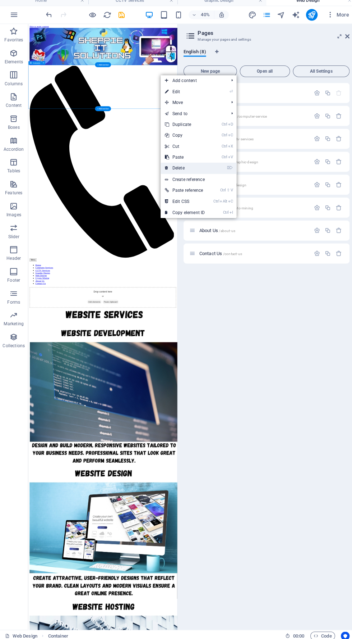
click at [206, 171] on link "⌦ Delete" at bounding box center [184, 171] width 48 height 11
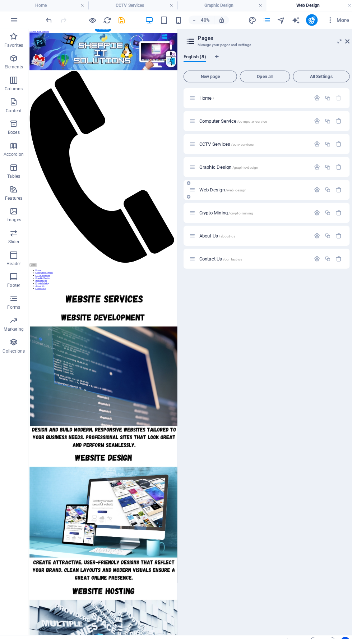
click at [226, 184] on div "Web Design /web-design" at bounding box center [248, 187] width 120 height 8
click at [247, 210] on span "/crypto-mining" at bounding box center [239, 211] width 24 height 4
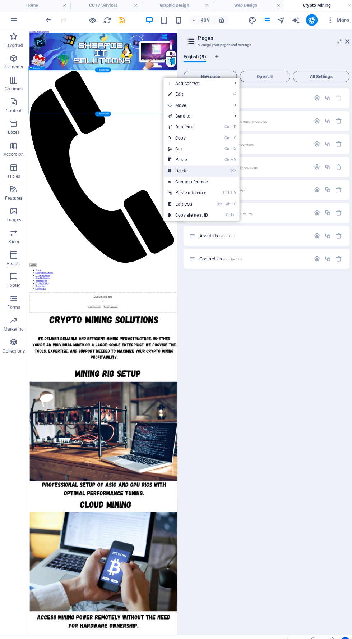
click at [210, 168] on link "⌦ Delete" at bounding box center [187, 168] width 48 height 11
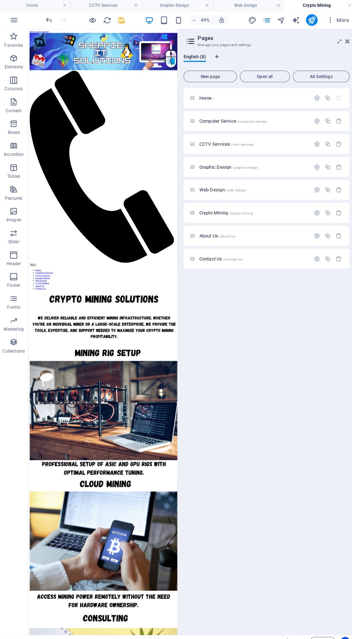
scroll to position [63, 0]
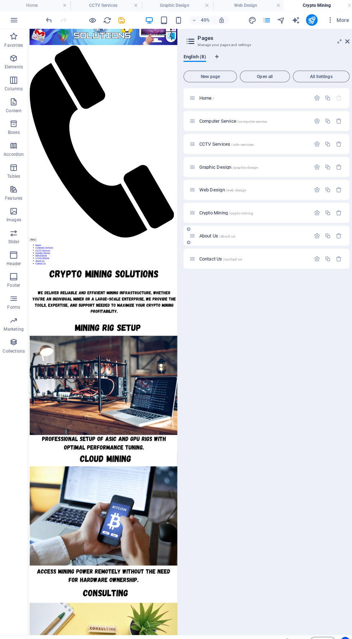
click at [288, 233] on p "About Us /about-us" at bounding box center [252, 233] width 108 height 5
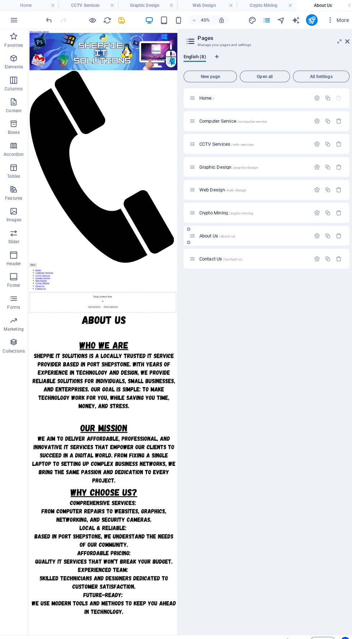
scroll to position [0, 0]
click at [109, 285] on div "+ Add section" at bounding box center [103, 283] width 16 height 5
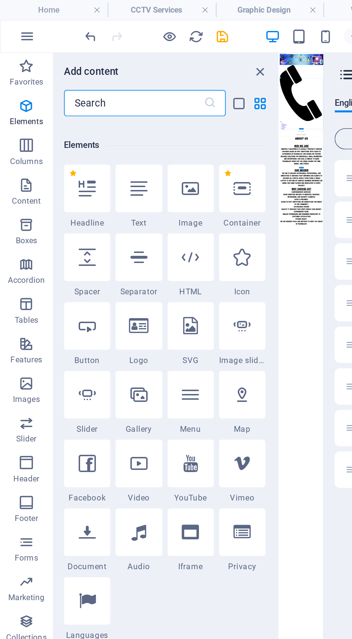
scroll to position [84, 0]
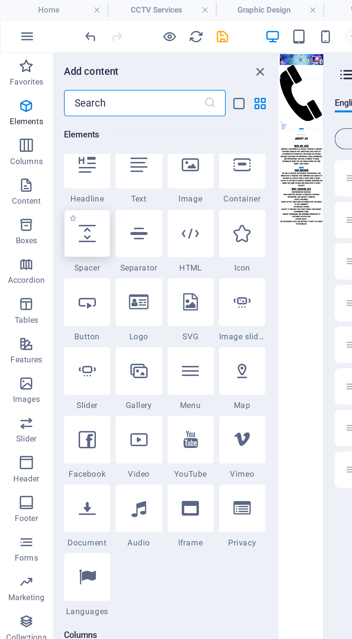
click at [51, 128] on icon at bounding box center [47, 126] width 9 height 9
select select "px"
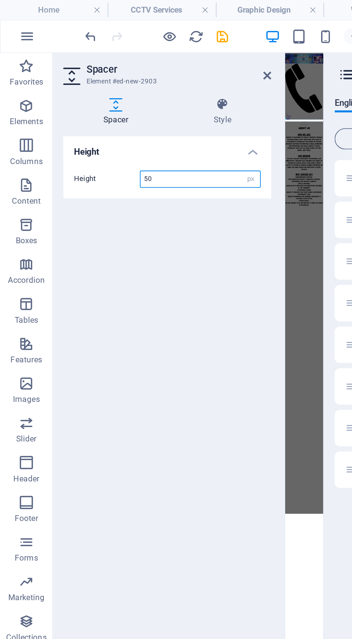
click at [154, 45] on div at bounding box center [154, 328] width 1 height 598
click at [147, 38] on icon at bounding box center [145, 41] width 4 height 6
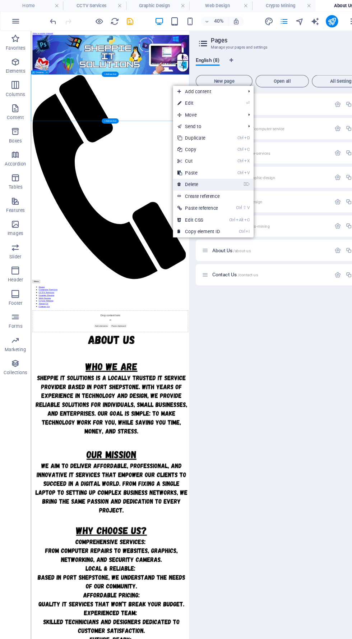
click at [207, 169] on link "⌦ Delete" at bounding box center [185, 171] width 48 height 11
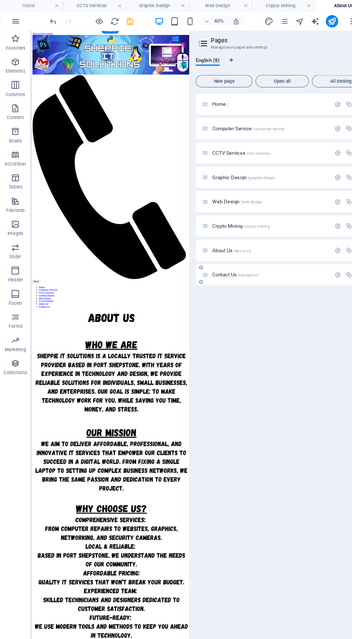
click at [258, 255] on p "Contact Us /contact-us" at bounding box center [252, 255] width 108 height 5
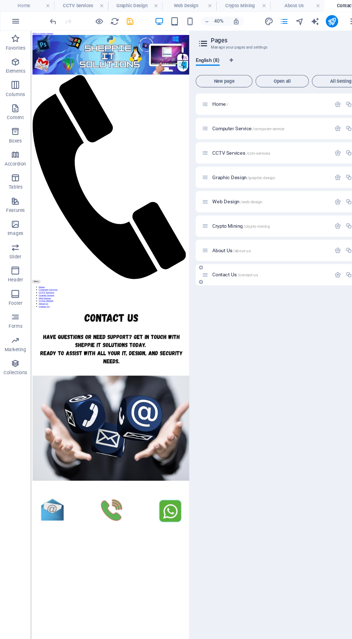
scroll to position [0, 0]
click at [273, 348] on div "Home / Computer Service /computer-service CCTV Services /cctv-services Graphic …" at bounding box center [264, 354] width 164 height 534
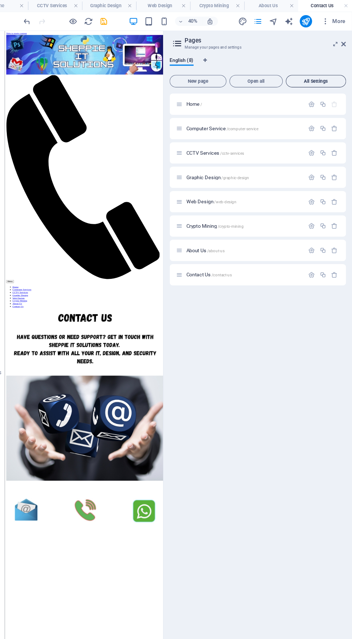
click at [332, 76] on span "All Settings" at bounding box center [319, 75] width 50 height 4
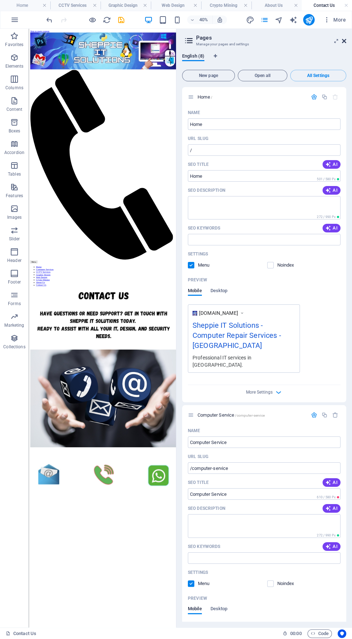
click at [344, 41] on icon at bounding box center [344, 41] width 4 height 6
click at [352, 607] on div "Menu" at bounding box center [213, 611] width 363 height 8
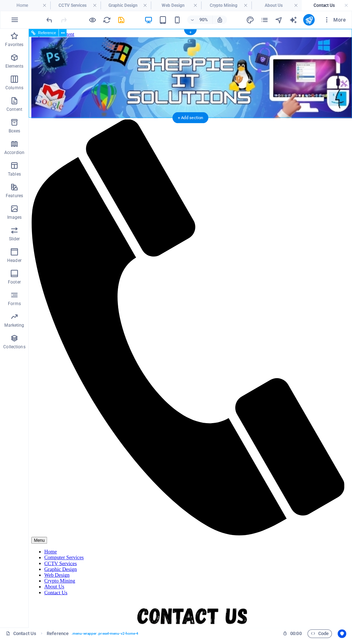
click at [352, 593] on div "Menu" at bounding box center [209, 597] width 354 height 8
click at [121, 19] on icon "save" at bounding box center [121, 20] width 8 height 8
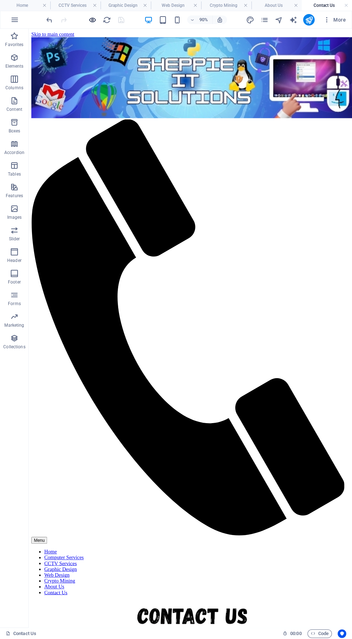
click at [92, 19] on icon "button" at bounding box center [92, 20] width 8 height 8
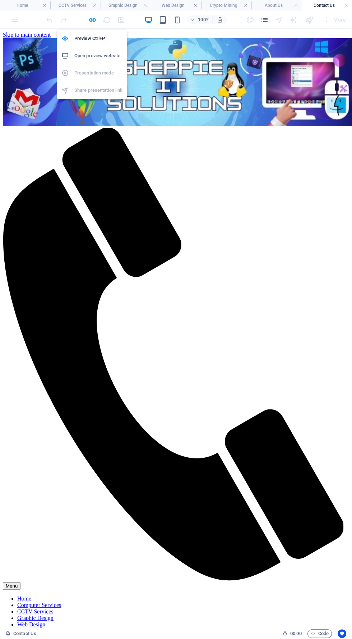
click at [113, 56] on h6 "Open preview website" at bounding box center [98, 55] width 48 height 9
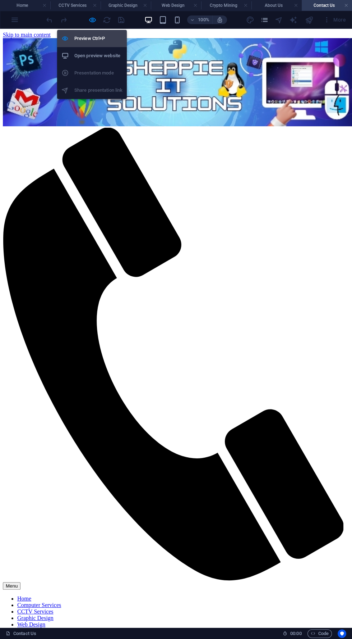
click at [106, 41] on h6 "Preview Ctrl+P" at bounding box center [98, 38] width 48 height 9
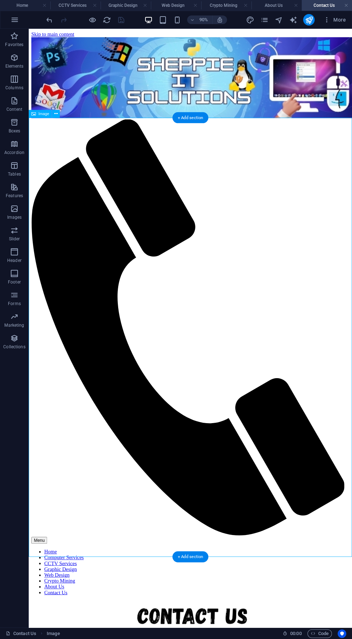
click at [352, 593] on div "Menu" at bounding box center [209, 597] width 354 height 8
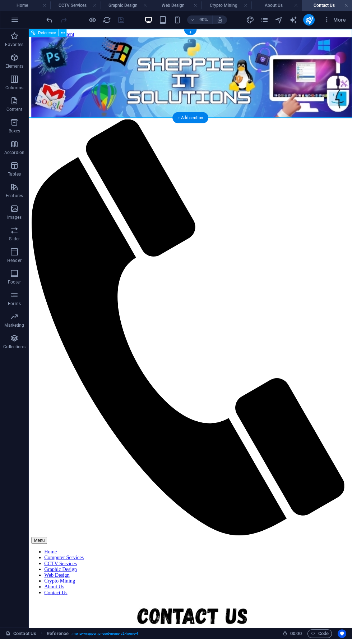
click at [352, 593] on div "Menu" at bounding box center [209, 597] width 354 height 8
click at [265, 19] on icon "pages" at bounding box center [264, 20] width 8 height 8
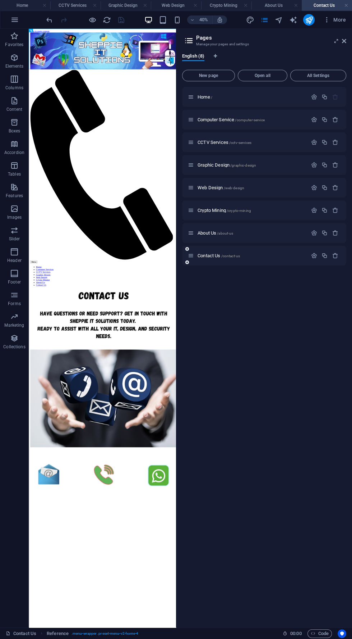
click at [267, 248] on div "Contact Us /contact-us" at bounding box center [264, 256] width 164 height 20
click at [208, 255] on span "Contact Us /contact-us" at bounding box center [219, 255] width 42 height 5
click at [191, 255] on icon at bounding box center [191, 255] width 6 height 6
click at [202, 257] on span "Contact Us /contact-us" at bounding box center [219, 255] width 42 height 5
click at [314, 256] on icon "button" at bounding box center [314, 255] width 6 height 6
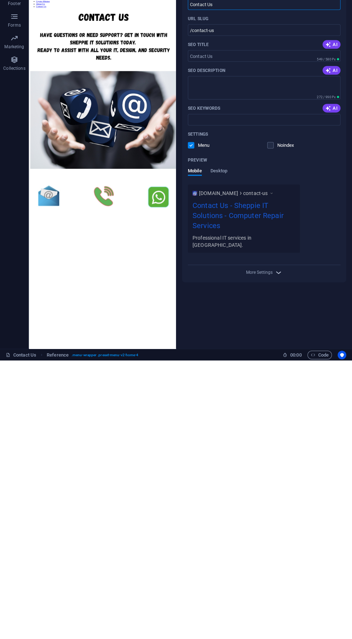
click at [279, 547] on icon "button" at bounding box center [279, 551] width 8 height 8
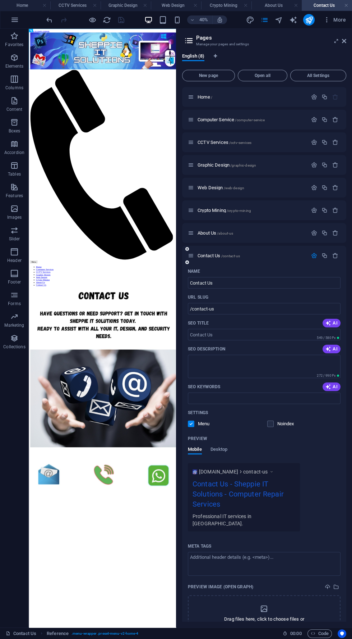
scroll to position [38, 0]
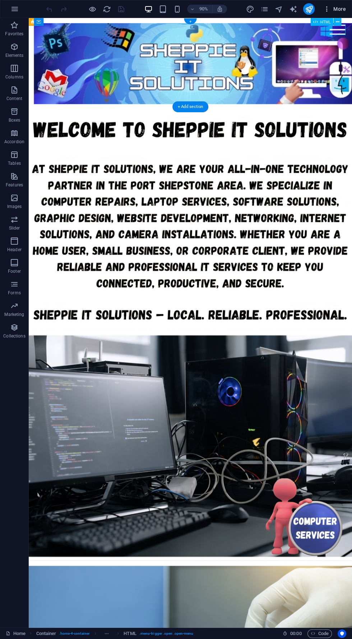
click at [343, 10] on span "More" at bounding box center [335, 8] width 23 height 7
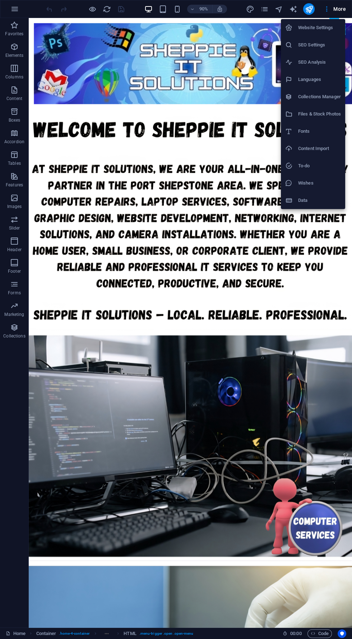
click at [318, 268] on div at bounding box center [176, 319] width 352 height 639
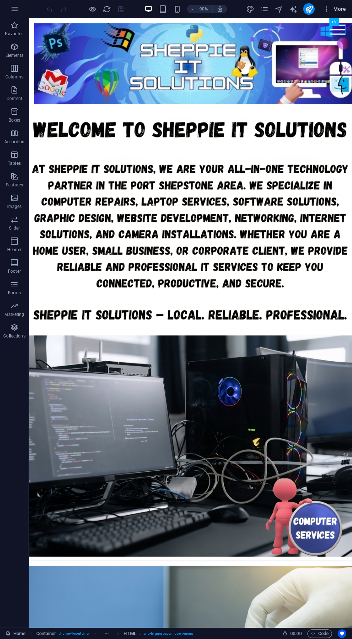
click at [336, 7] on span "More" at bounding box center [335, 8] width 23 height 7
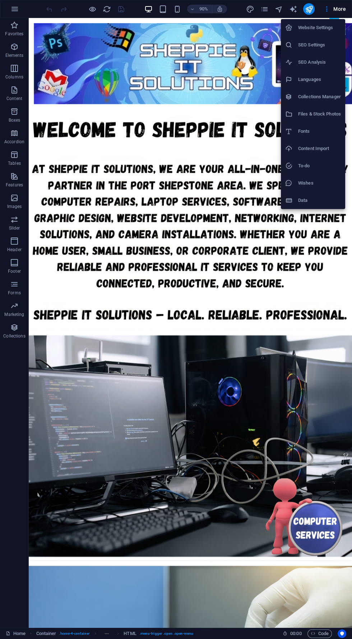
click at [329, 9] on div at bounding box center [176, 319] width 352 height 639
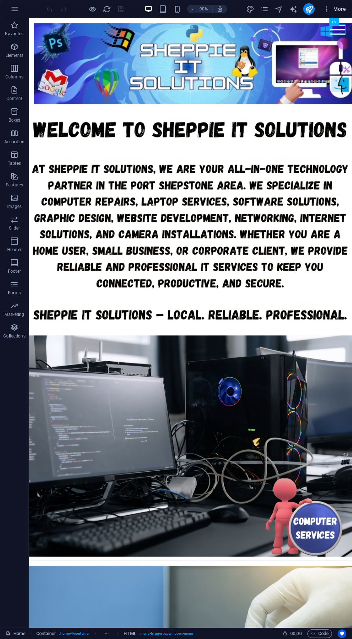
click at [326, 9] on icon "button" at bounding box center [327, 8] width 7 height 7
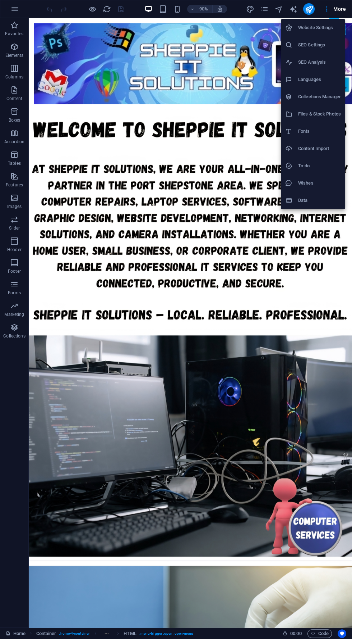
click at [255, 256] on div at bounding box center [176, 319] width 352 height 639
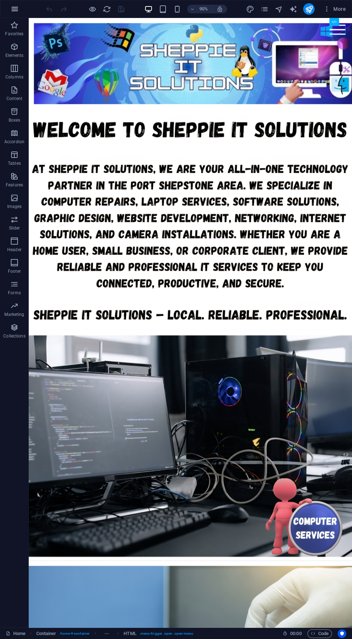
click at [19, 10] on button "button" at bounding box center [14, 8] width 17 height 17
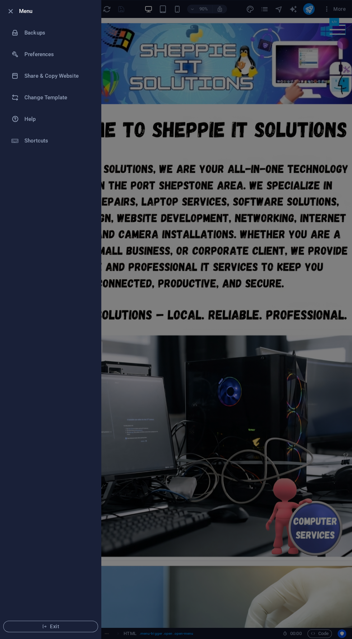
click at [299, 197] on div at bounding box center [176, 319] width 352 height 639
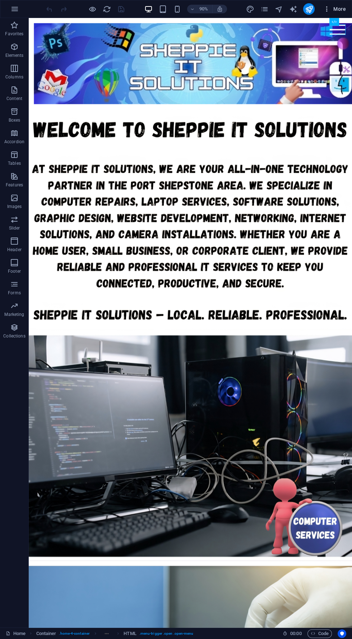
click at [327, 9] on icon "button" at bounding box center [327, 8] width 7 height 7
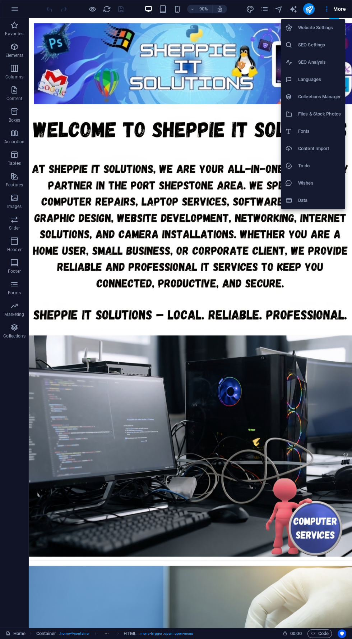
click at [317, 276] on div at bounding box center [176, 319] width 352 height 639
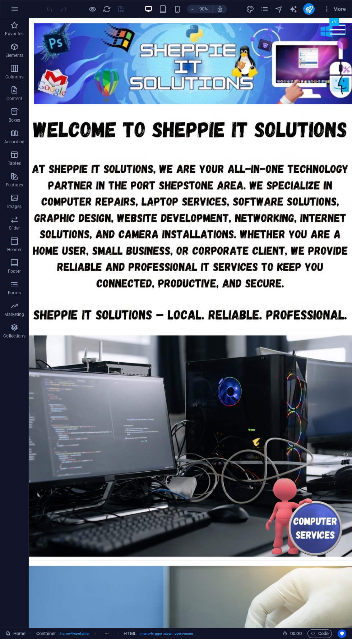
click at [346, 23] on div "Menu Home Computer Services CCTV Services Graphic Design Web Design Crypto Mini…" at bounding box center [209, 68] width 360 height 101
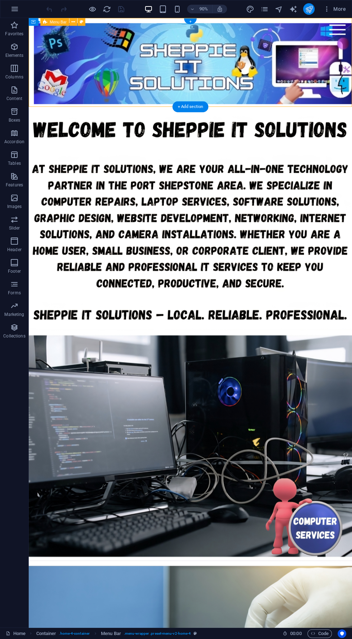
click at [309, 9] on icon "publish" at bounding box center [309, 9] width 8 height 8
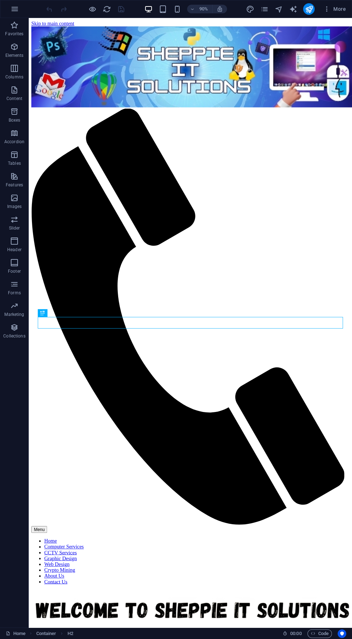
scroll to position [1616, 0]
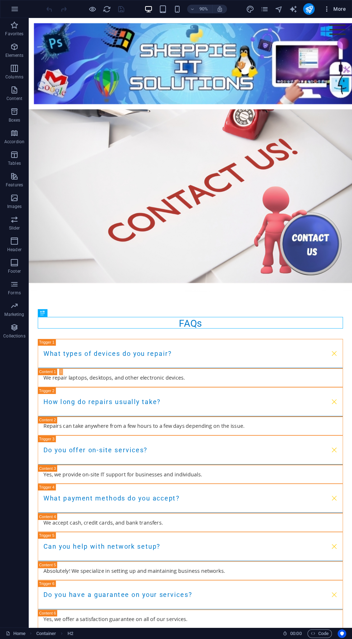
click at [344, 7] on span "More" at bounding box center [335, 8] width 23 height 7
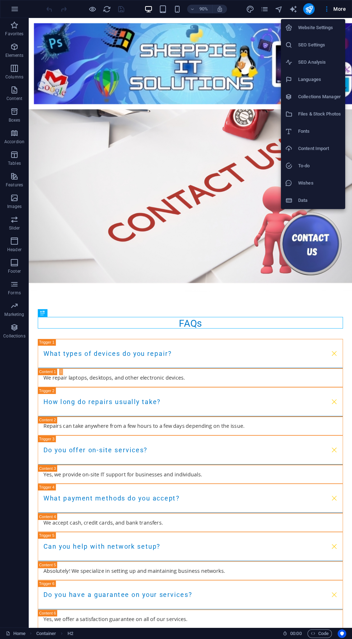
click at [341, 29] on h6 "Website Settings" at bounding box center [320, 27] width 43 height 9
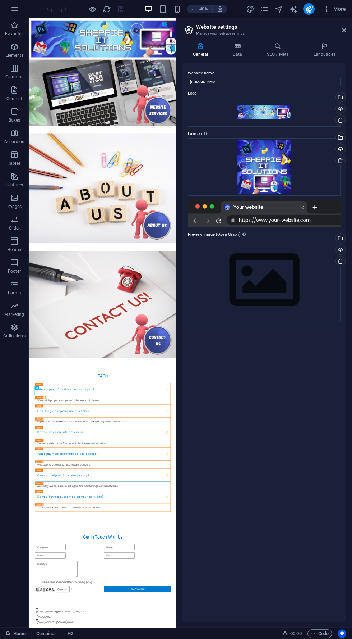
scroll to position [1066, 0]
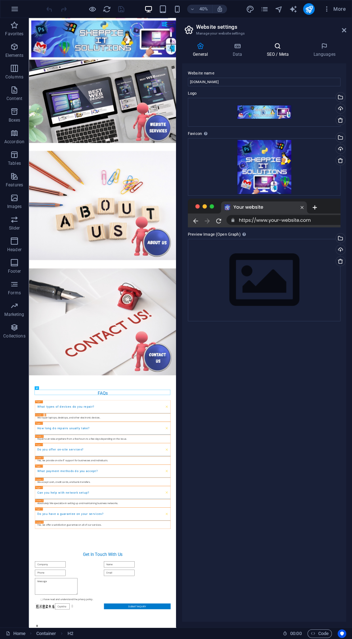
click at [282, 44] on icon at bounding box center [278, 45] width 44 height 7
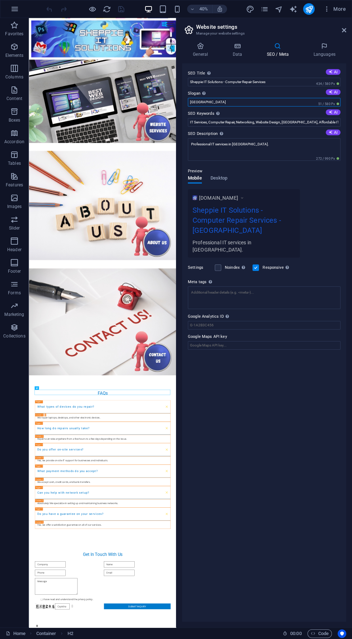
click at [256, 102] on input "[GEOGRAPHIC_DATA]" at bounding box center [264, 102] width 153 height 9
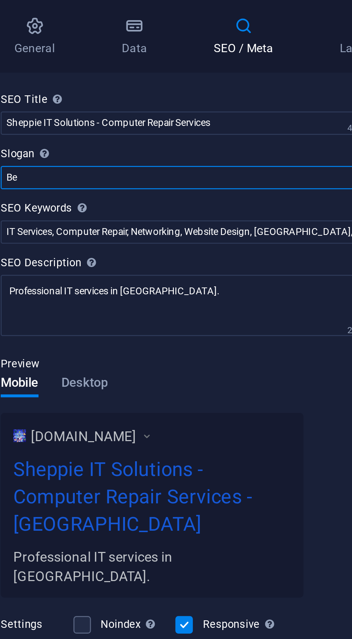
type input "B"
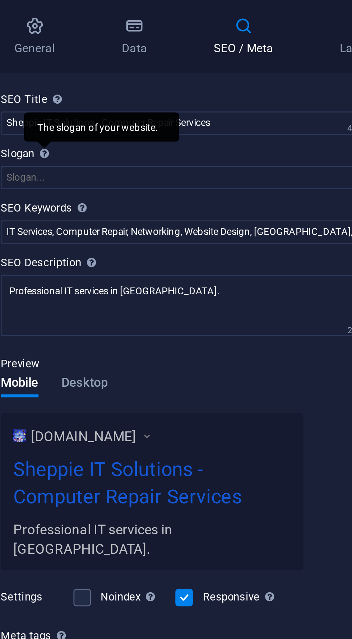
click at [206, 89] on div "The slogan of your website." at bounding box center [226, 83] width 58 height 11
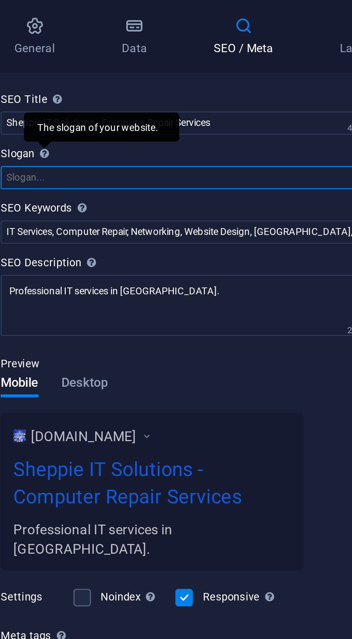
click at [206, 98] on input "Slogan The slogan of your website. AI" at bounding box center [264, 102] width 153 height 9
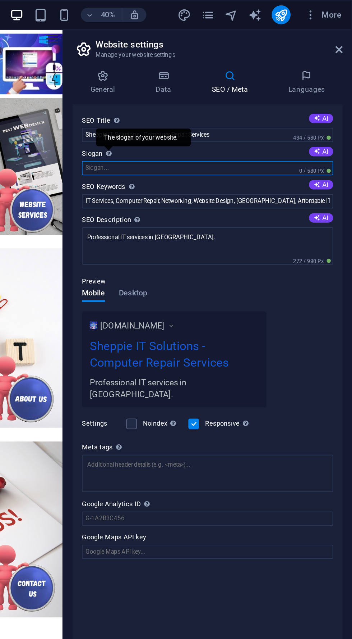
scroll to position [0, 0]
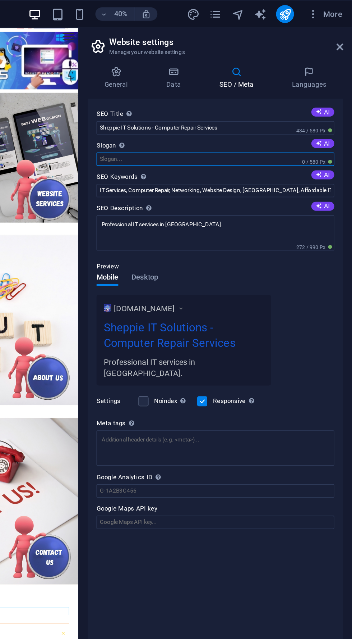
click at [288, 101] on input "Slogan The slogan of your website. AI" at bounding box center [264, 102] width 153 height 9
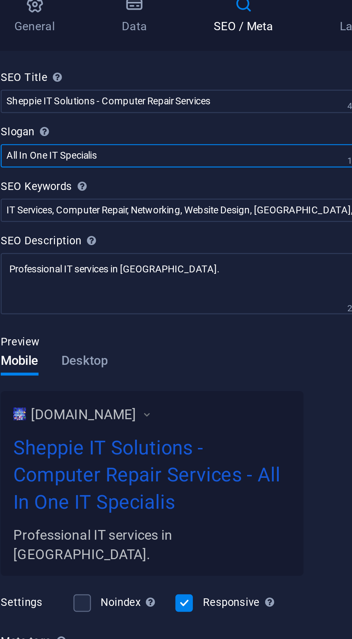
type input "All In One IT Specialist"
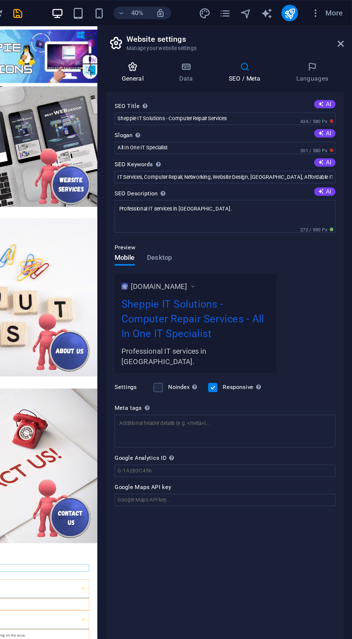
click at [208, 45] on icon at bounding box center [200, 45] width 37 height 7
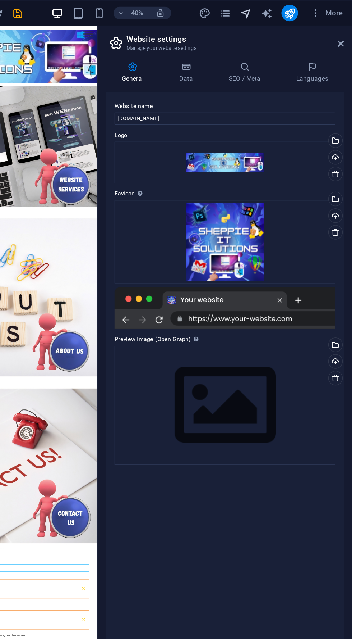
click at [279, 11] on icon "navigator" at bounding box center [279, 9] width 8 height 8
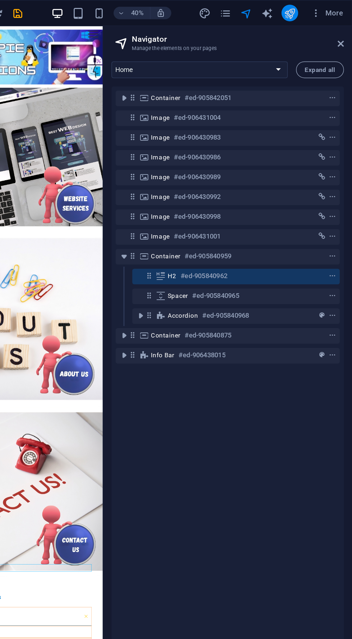
click at [310, 12] on icon "publish" at bounding box center [309, 9] width 8 height 8
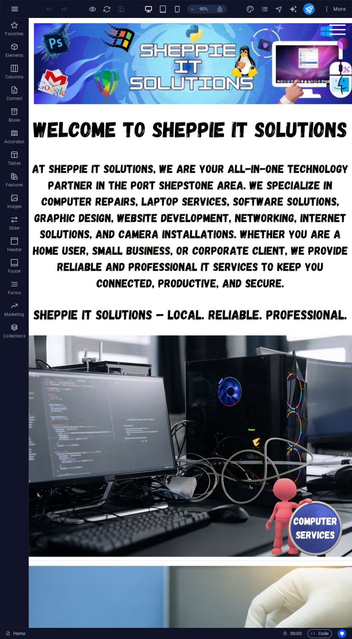
click at [14, 9] on icon "button" at bounding box center [14, 9] width 9 height 9
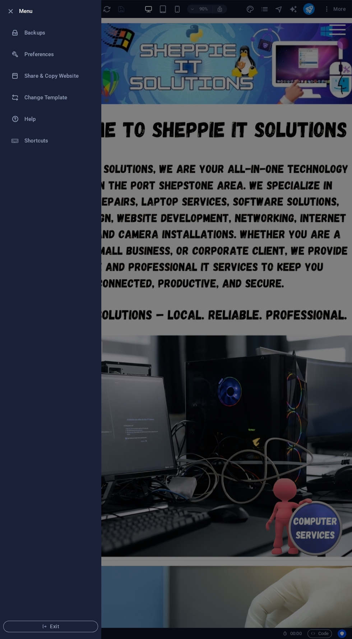
click at [318, 152] on div at bounding box center [176, 319] width 352 height 639
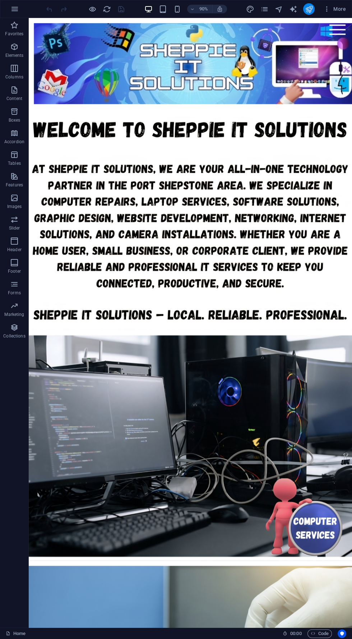
click at [309, 9] on icon "publish" at bounding box center [309, 9] width 8 height 8
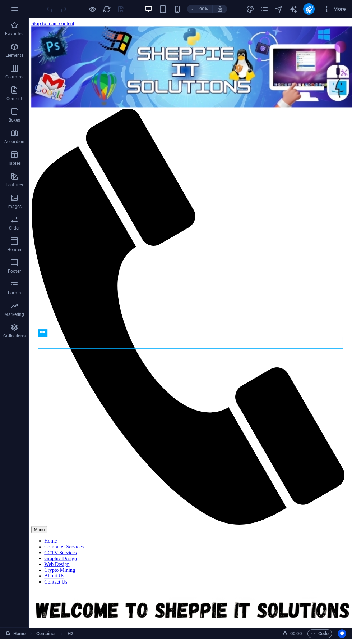
scroll to position [1594, 0]
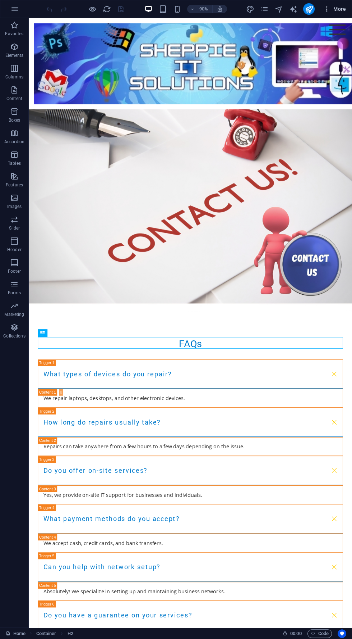
click at [333, 5] on span "More" at bounding box center [335, 8] width 23 height 7
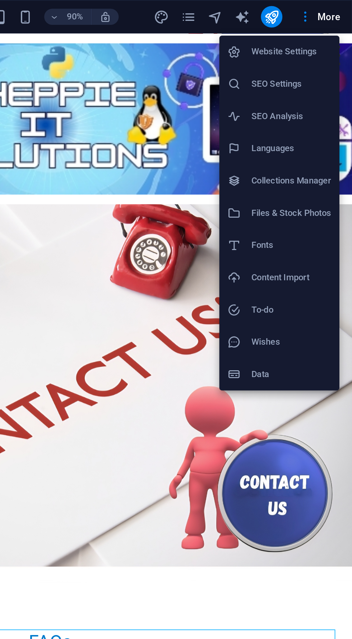
click at [329, 31] on h6 "Website Settings" at bounding box center [320, 27] width 43 height 9
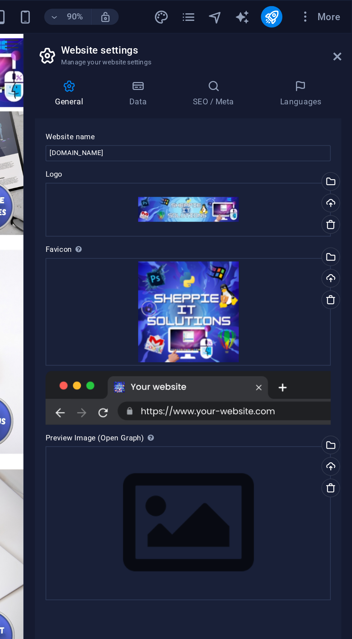
scroll to position [1066, 0]
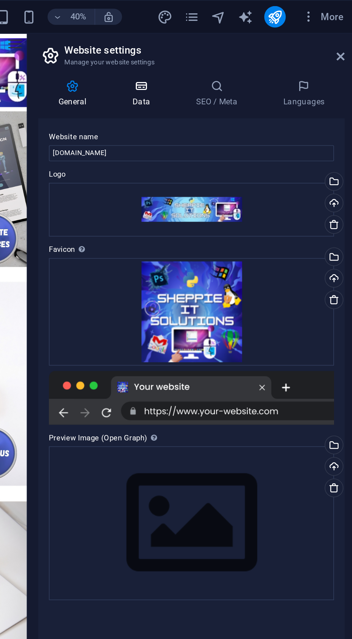
click at [237, 56] on h4 "Data" at bounding box center [239, 49] width 34 height 15
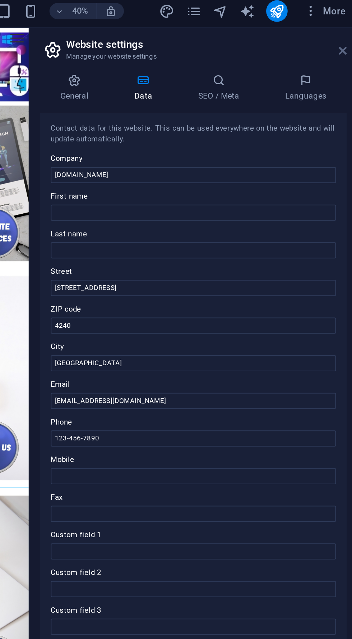
click at [343, 31] on icon at bounding box center [344, 30] width 4 height 6
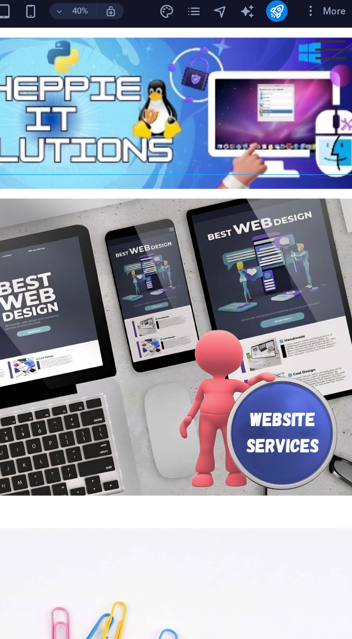
scroll to position [1594, 0]
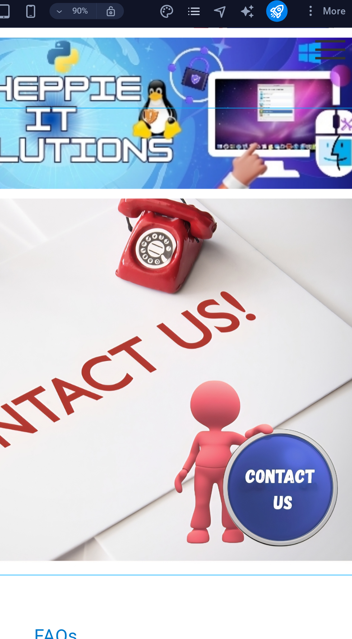
click at [266, 6] on icon "pages" at bounding box center [264, 9] width 8 height 8
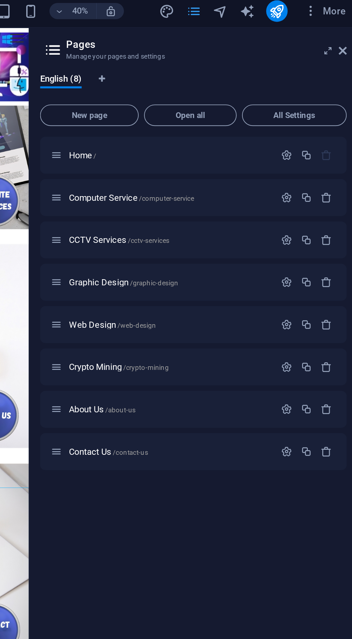
scroll to position [1066, 0]
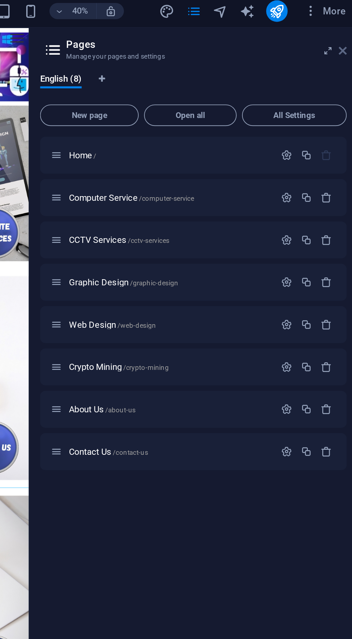
click at [345, 28] on icon at bounding box center [344, 30] width 4 height 6
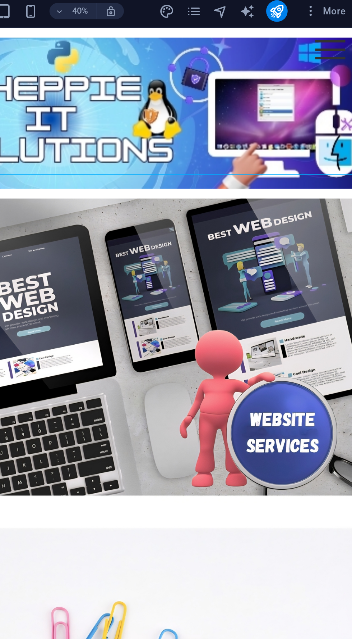
scroll to position [1594, 0]
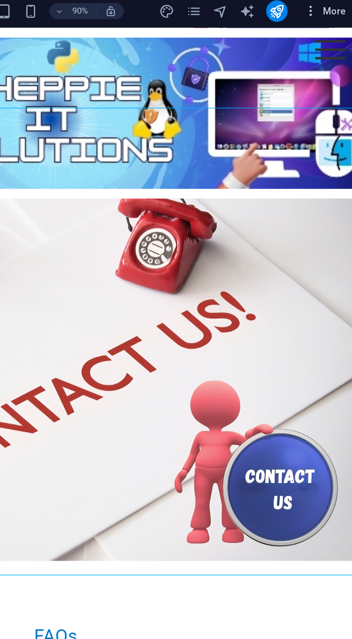
click at [328, 10] on icon "button" at bounding box center [327, 8] width 7 height 7
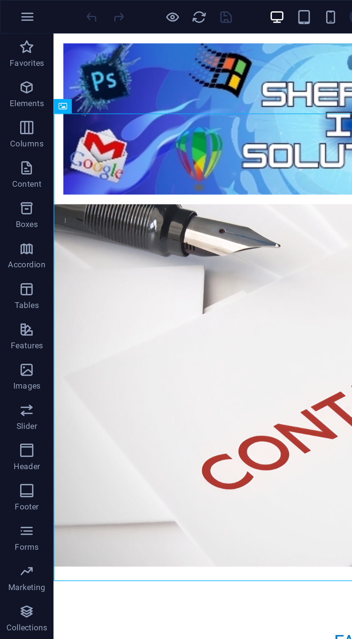
click at [20, 5] on div at bounding box center [176, 319] width 352 height 639
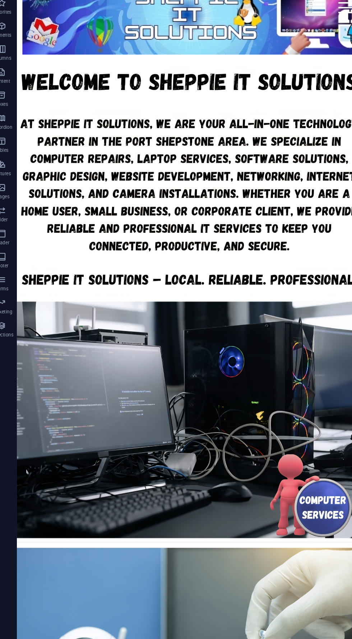
scroll to position [0, 0]
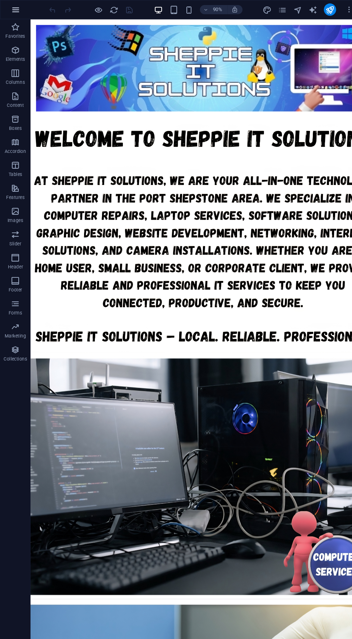
click at [23, 9] on button "button" at bounding box center [14, 8] width 17 height 17
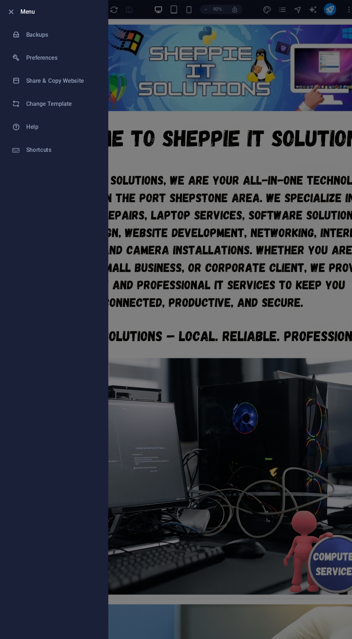
click at [237, 207] on div at bounding box center [176, 319] width 352 height 639
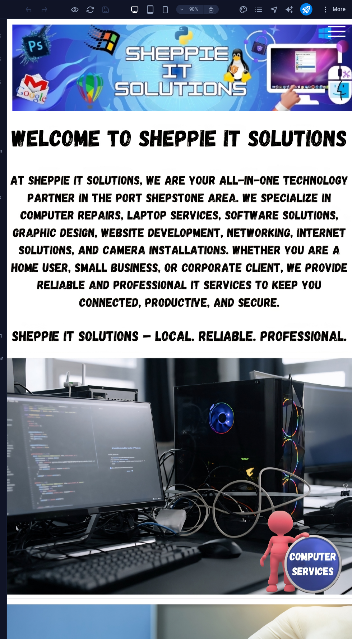
click at [341, 9] on span "More" at bounding box center [335, 8] width 23 height 7
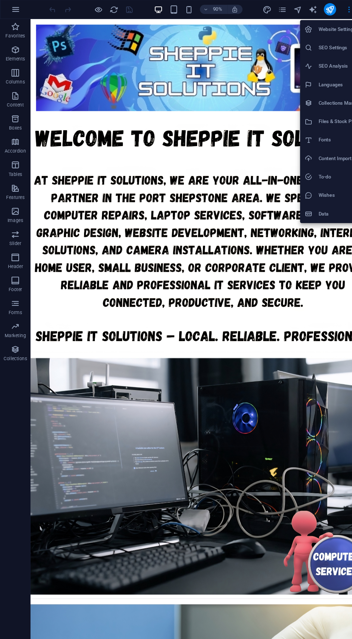
click at [24, 12] on div at bounding box center [176, 319] width 352 height 639
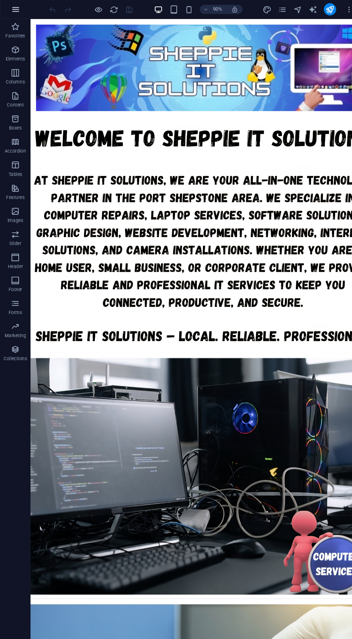
click at [20, 10] on button "button" at bounding box center [14, 8] width 17 height 17
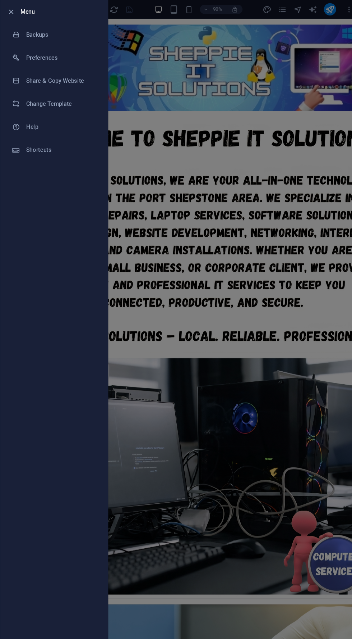
click at [236, 267] on div at bounding box center [176, 319] width 352 height 639
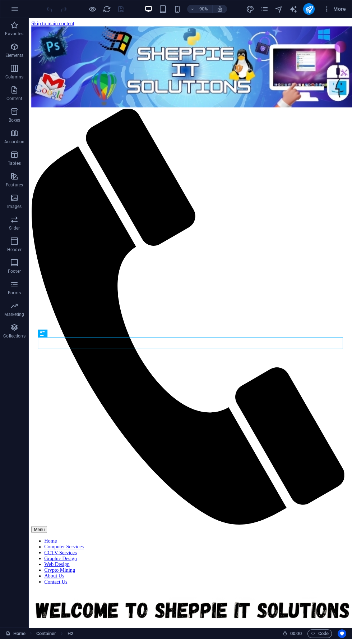
scroll to position [1594, 0]
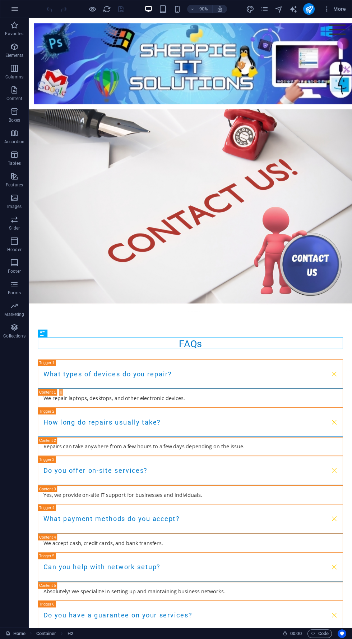
click at [16, 9] on icon "button" at bounding box center [14, 9] width 9 height 9
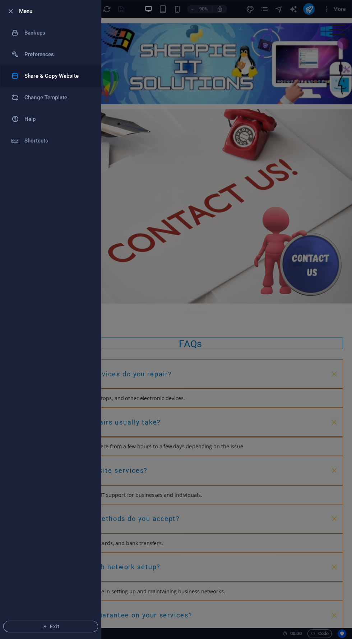
click at [40, 68] on li "Share & Copy Website" at bounding box center [50, 76] width 101 height 22
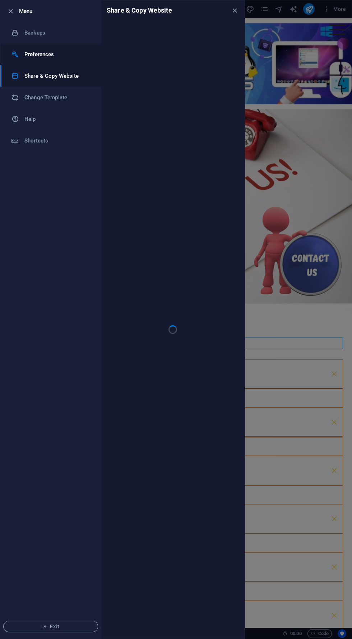
click at [38, 54] on h6 "Preferences" at bounding box center [57, 54] width 67 height 9
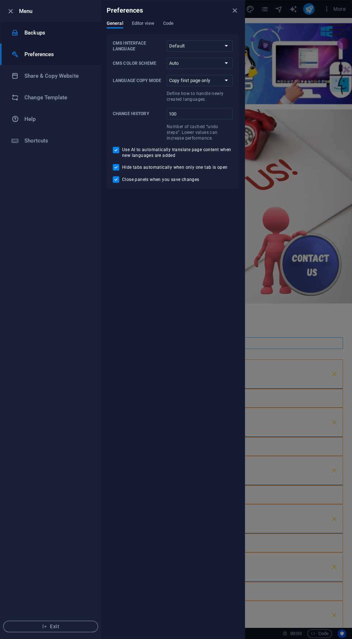
click at [30, 32] on h6 "Backups" at bounding box center [57, 32] width 67 height 9
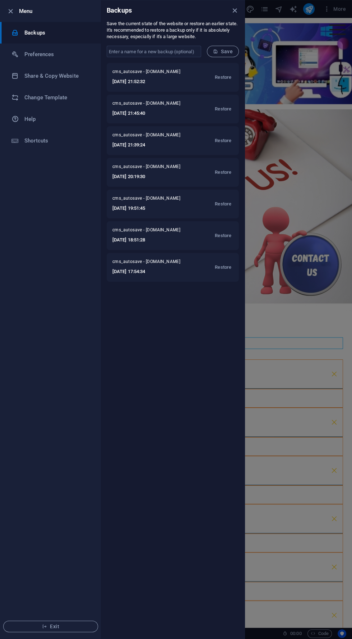
click at [331, 266] on div at bounding box center [176, 319] width 352 height 639
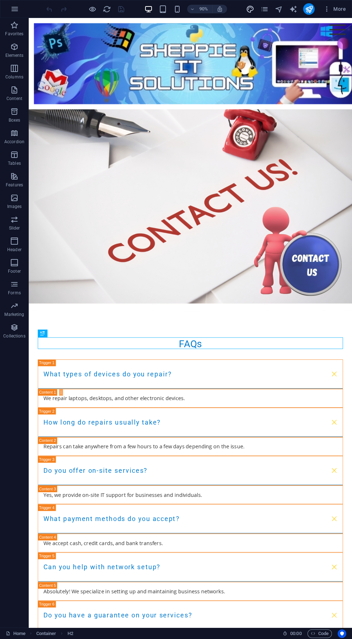
click at [250, 9] on icon "design" at bounding box center [250, 9] width 8 height 8
select select "px"
select select "200"
select select "px"
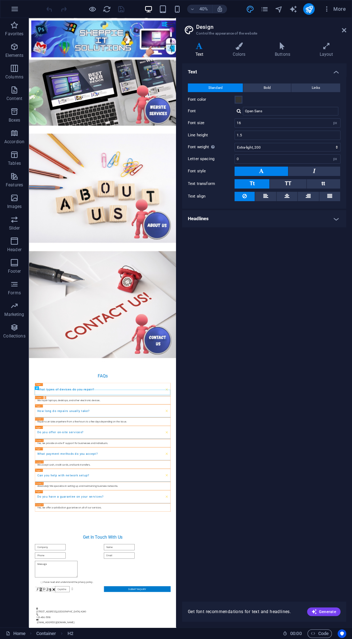
scroll to position [1066, 0]
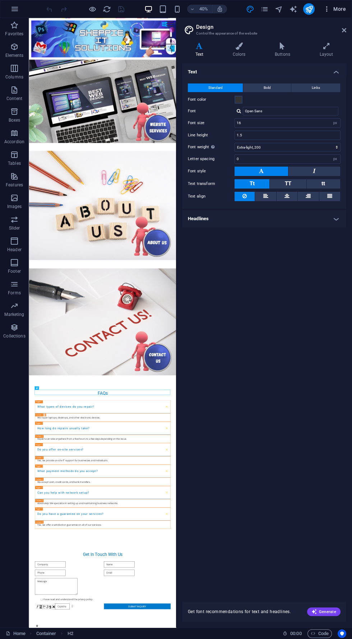
click at [340, 11] on span "More" at bounding box center [335, 8] width 23 height 7
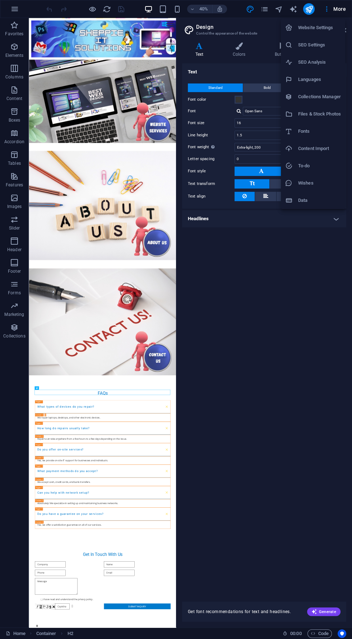
click at [337, 33] on li "Website Settings" at bounding box center [313, 27] width 64 height 17
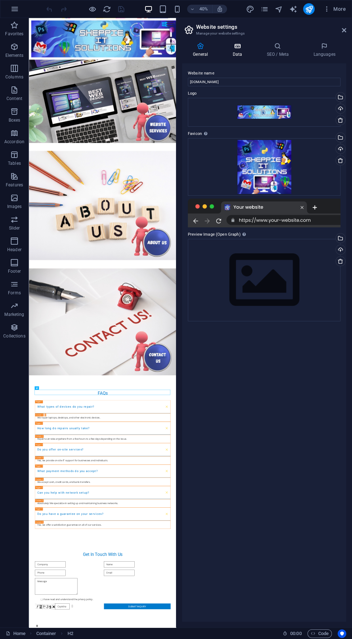
click at [238, 53] on h4 "Data" at bounding box center [239, 49] width 34 height 15
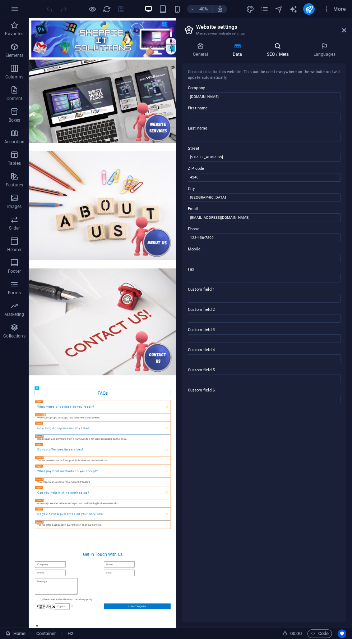
click at [281, 55] on h4 "SEO / Meta" at bounding box center [279, 49] width 47 height 15
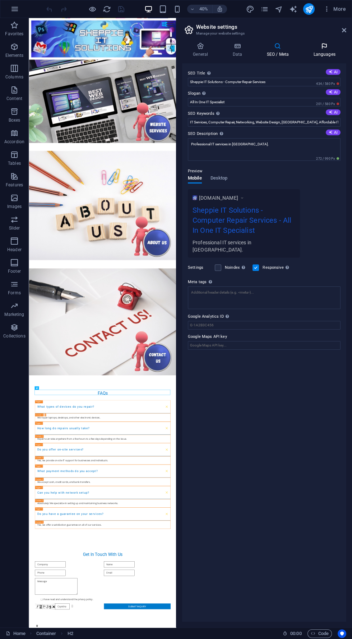
click at [333, 49] on icon at bounding box center [325, 45] width 44 height 7
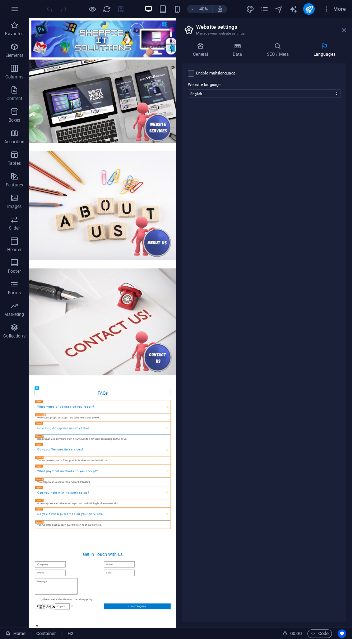
click at [344, 30] on icon at bounding box center [344, 30] width 4 height 6
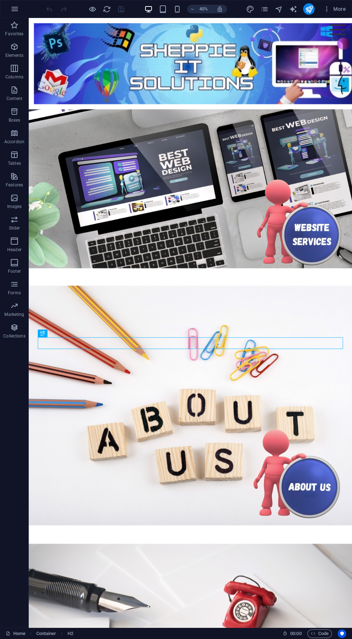
scroll to position [1594, 0]
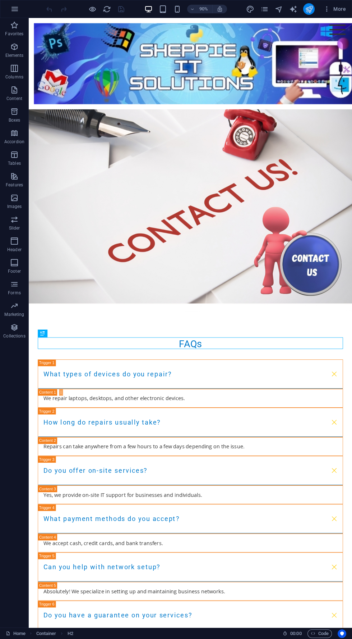
click at [312, 14] on button "publish" at bounding box center [310, 9] width 12 height 12
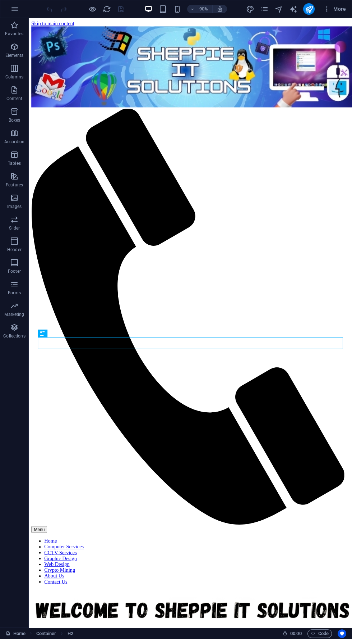
scroll to position [1594, 0]
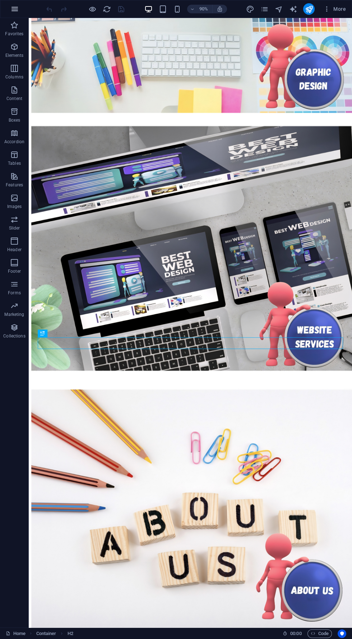
click at [20, 8] on button "button" at bounding box center [14, 8] width 17 height 17
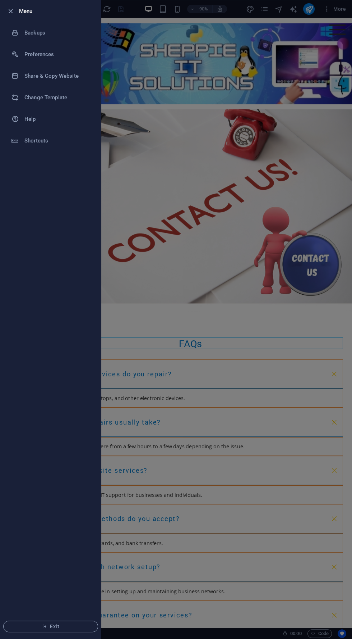
click at [209, 219] on div at bounding box center [176, 319] width 352 height 639
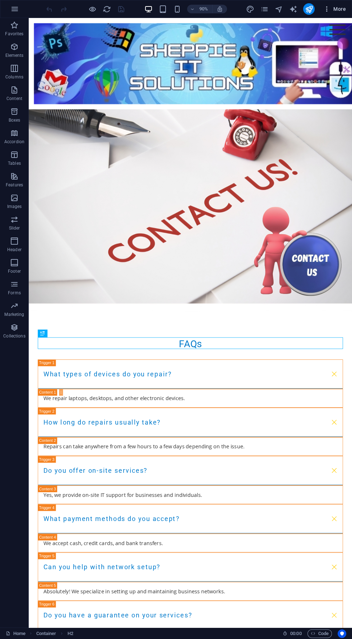
click at [332, 12] on span "More" at bounding box center [335, 8] width 23 height 7
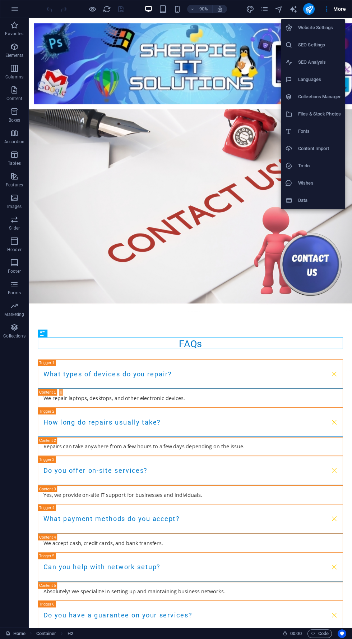
click at [215, 219] on div at bounding box center [176, 319] width 352 height 639
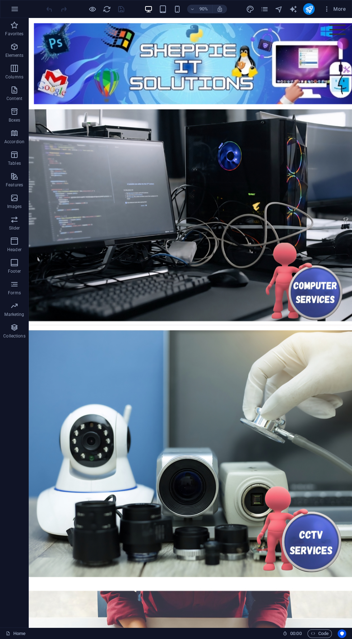
scroll to position [0, 0]
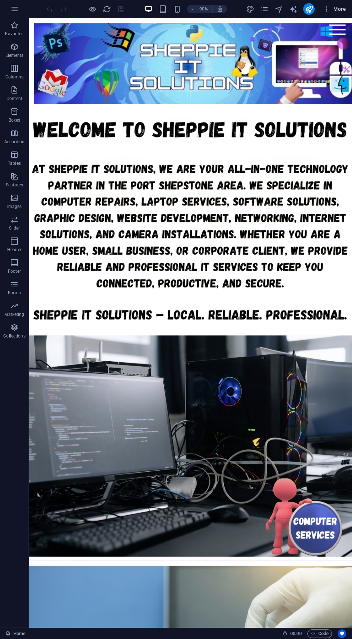
click at [341, 11] on span "More" at bounding box center [335, 8] width 23 height 7
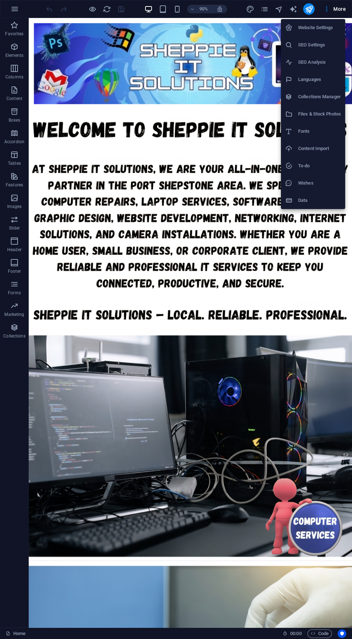
click at [27, 7] on div at bounding box center [176, 319] width 352 height 639
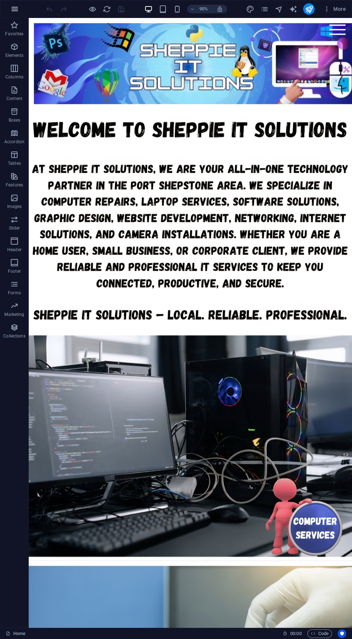
click at [19, 11] on button "button" at bounding box center [14, 8] width 17 height 17
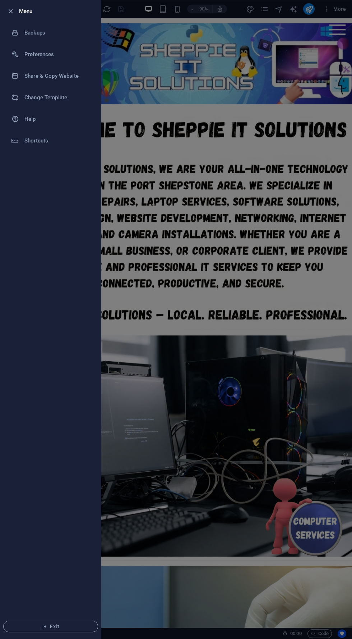
click at [314, 178] on div at bounding box center [176, 319] width 352 height 639
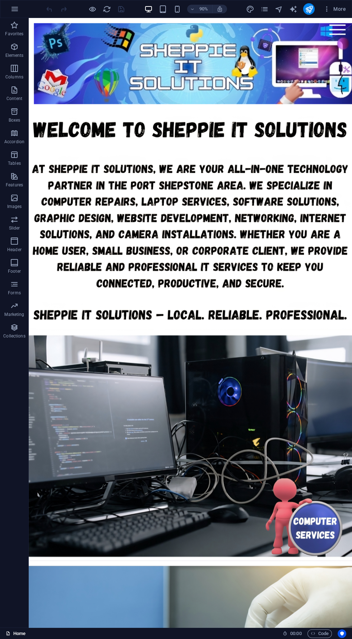
click at [20, 633] on link "Home" at bounding box center [16, 633] width 20 height 9
click at [22, 633] on link "Home" at bounding box center [16, 633] width 20 height 9
click at [20, 633] on link "Home" at bounding box center [16, 633] width 20 height 9
click at [22, 633] on link "Home" at bounding box center [16, 633] width 20 height 9
click at [29, 628] on div "Home 00 : 00 Code" at bounding box center [176, 633] width 352 height 12
